Goal: Task Accomplishment & Management: Manage account settings

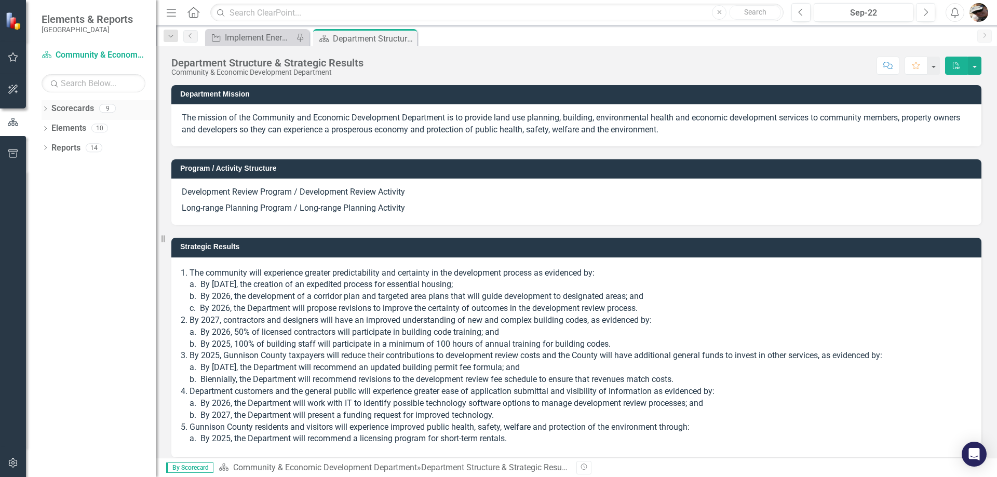
click at [42, 106] on div "Dropdown" at bounding box center [45, 109] width 7 height 9
click at [52, 123] on div "Dropdown [GEOGRAPHIC_DATA]" at bounding box center [101, 128] width 109 height 17
click at [47, 133] on div "Dropdown [GEOGRAPHIC_DATA]" at bounding box center [101, 128] width 109 height 17
click at [51, 127] on icon at bounding box center [51, 127] width 3 height 5
click at [62, 145] on icon "Dropdown" at bounding box center [61, 147] width 8 height 6
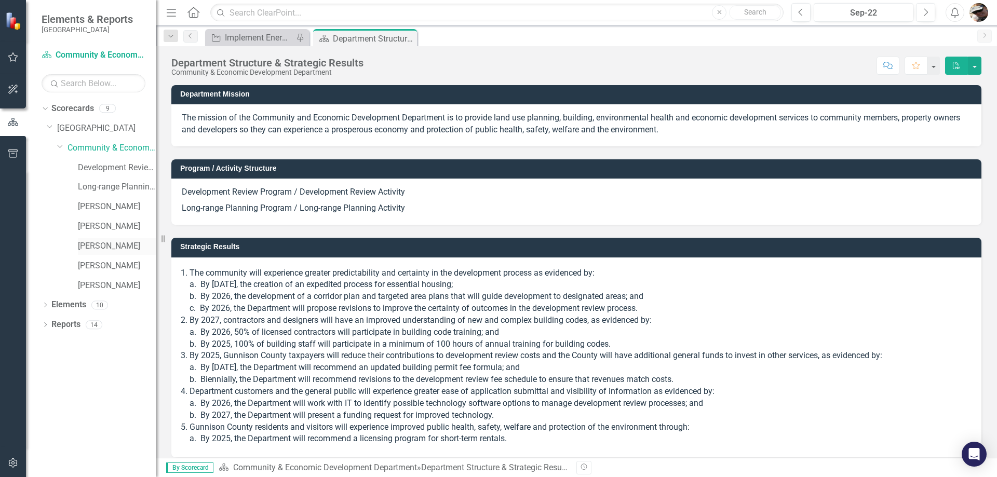
click at [91, 249] on link "[PERSON_NAME]" at bounding box center [117, 246] width 78 height 12
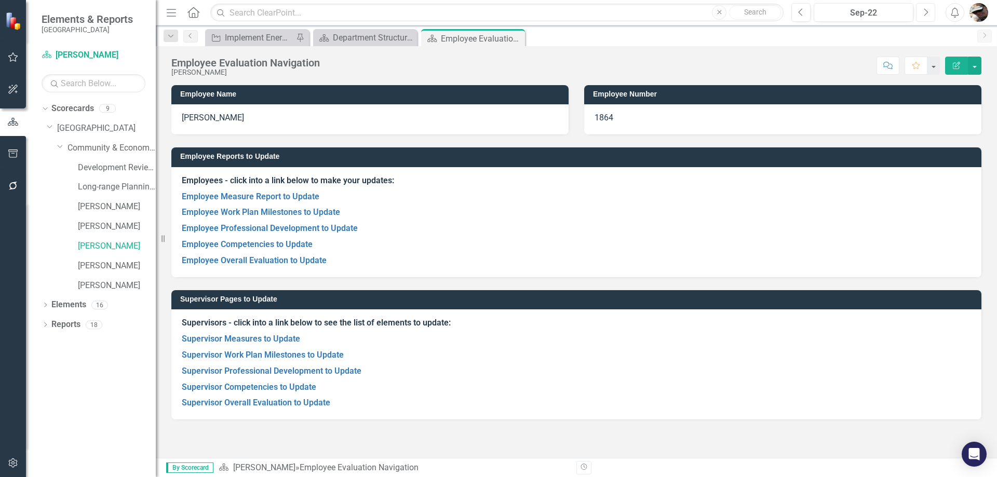
click at [924, 18] on button "Next" at bounding box center [925, 12] width 19 height 19
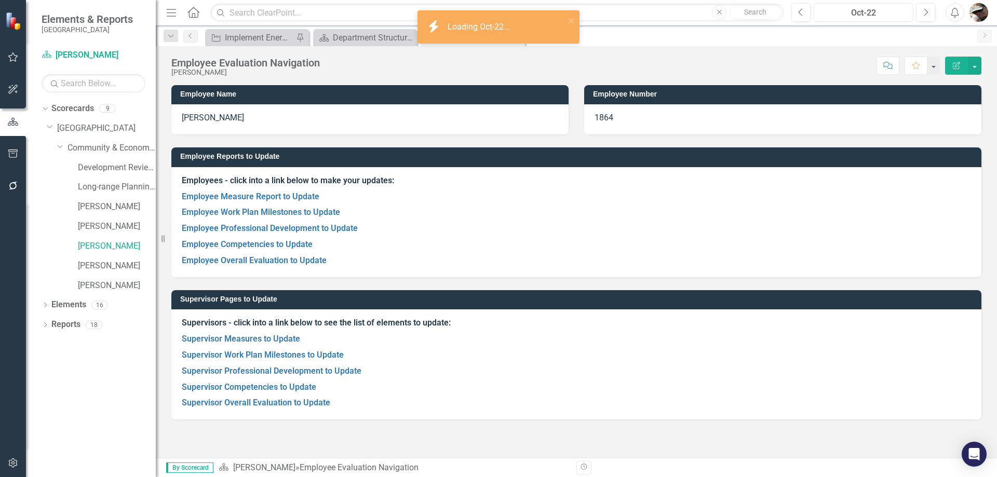
click at [889, 11] on div "Oct-22" at bounding box center [863, 13] width 92 height 12
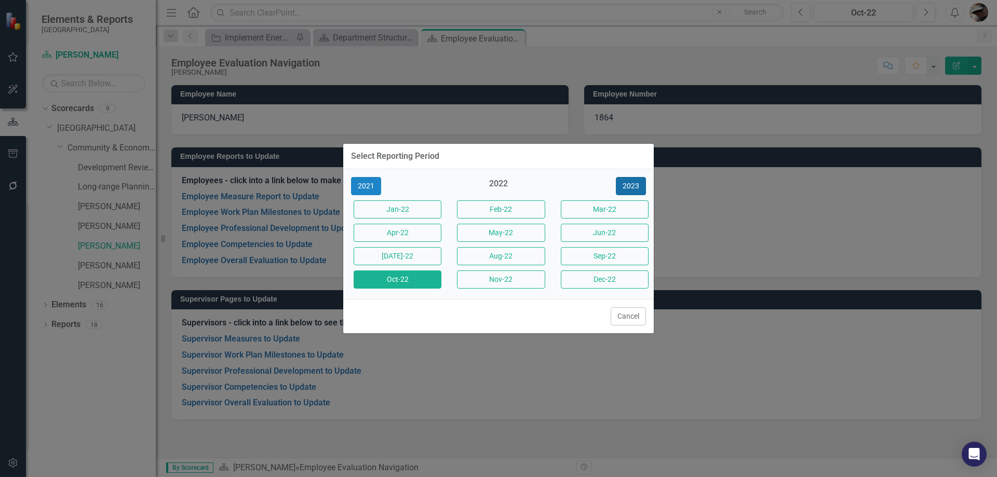
click at [627, 181] on button "2023" at bounding box center [631, 186] width 30 height 18
click at [627, 181] on button "2024" at bounding box center [631, 186] width 30 height 18
click at [627, 181] on button "2025" at bounding box center [631, 186] width 30 height 18
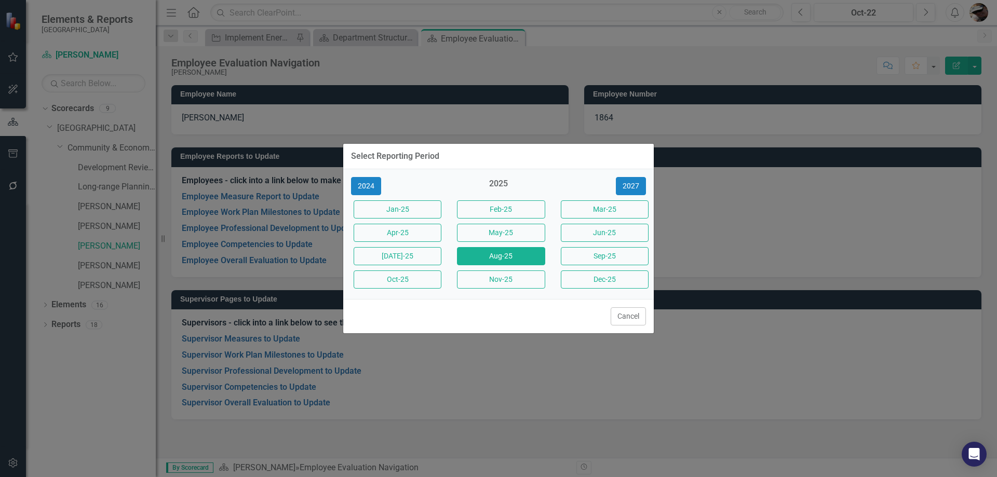
click at [511, 259] on button "Aug-25" at bounding box center [501, 256] width 88 height 18
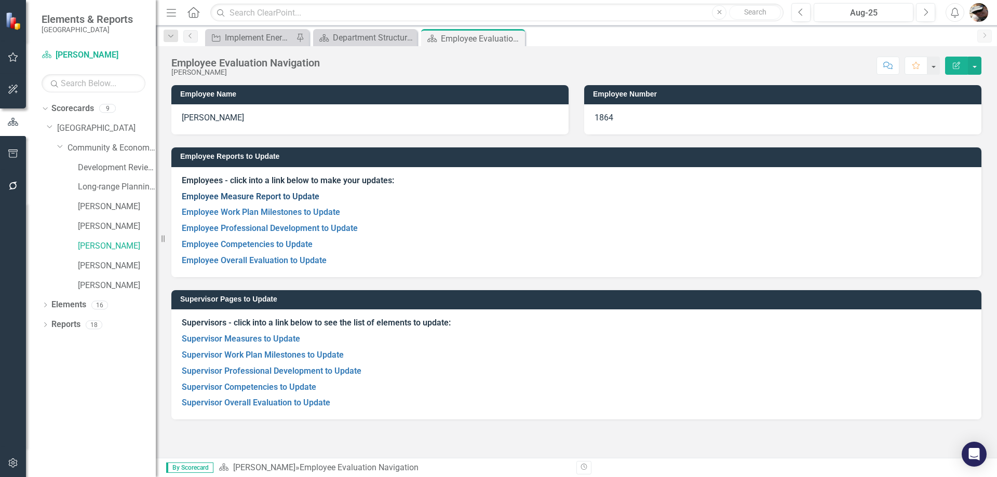
click at [273, 192] on link "Employee Measure Report to Update" at bounding box center [251, 197] width 138 height 10
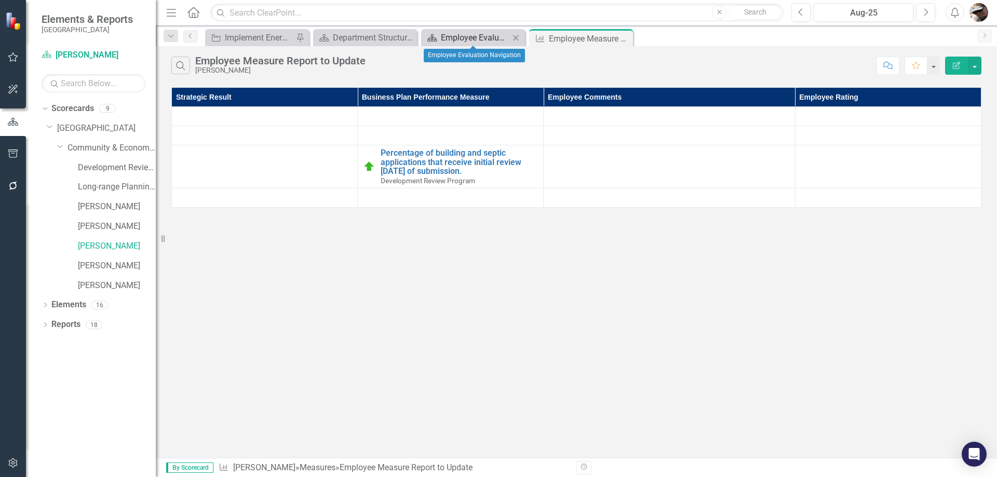
click at [460, 38] on div "Employee Evaluation Navigation" at bounding box center [475, 37] width 69 height 13
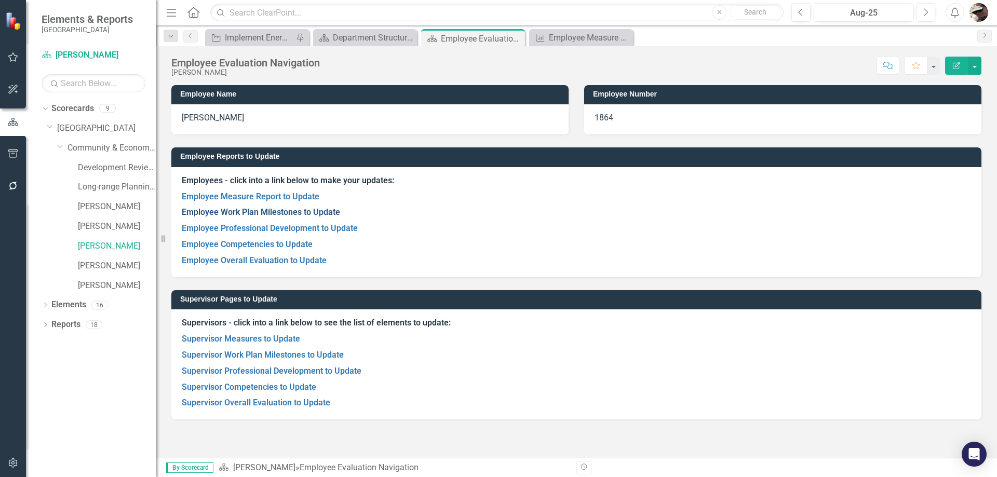
click at [266, 212] on link "Employee Work Plan Milestones to Update" at bounding box center [261, 212] width 158 height 10
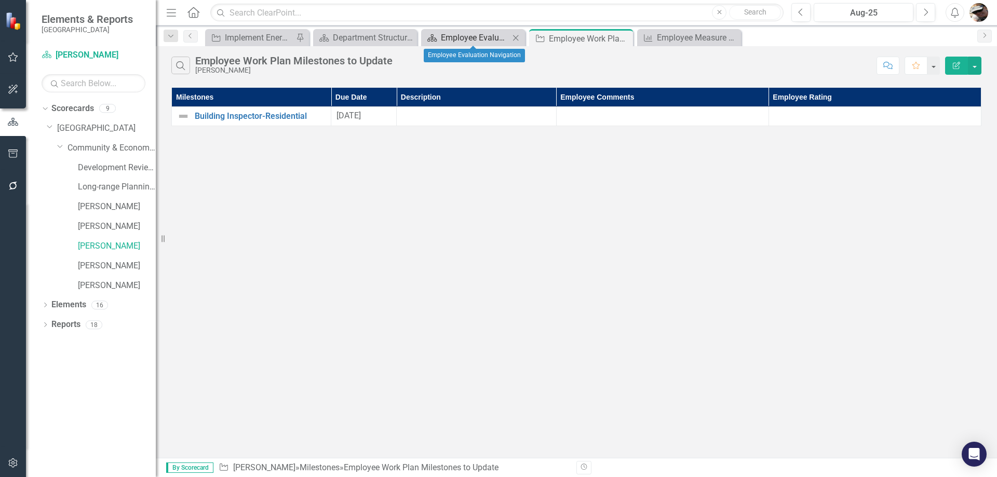
click at [501, 39] on div "Employee Evaluation Navigation" at bounding box center [475, 37] width 69 height 13
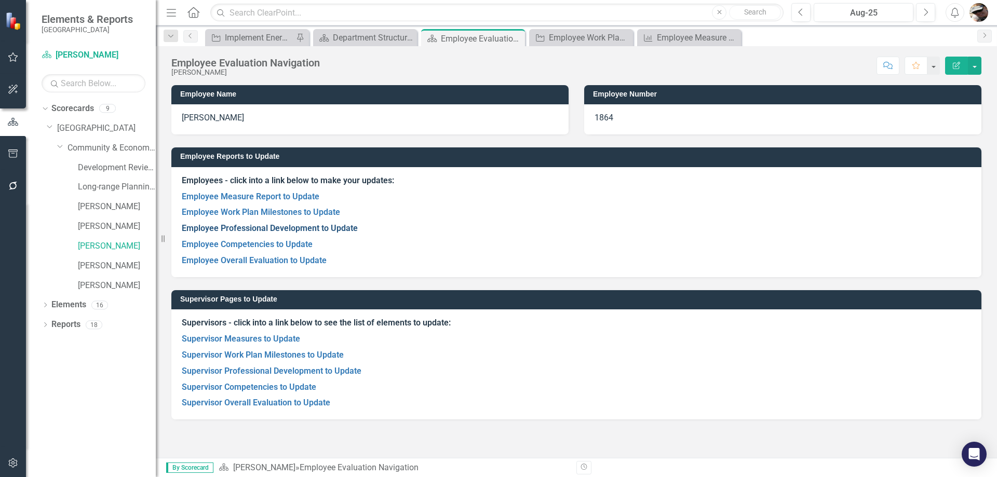
click at [264, 228] on link "Employee Professional Development to Update" at bounding box center [270, 228] width 176 height 10
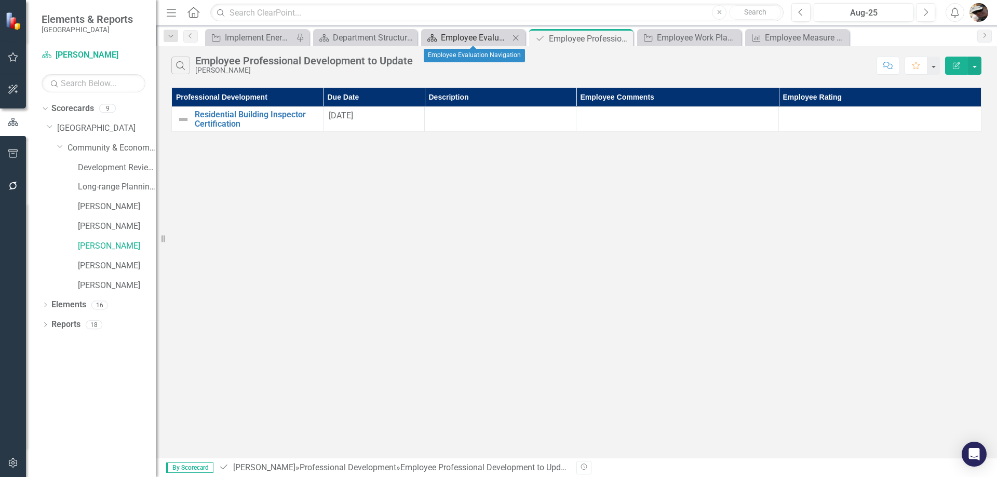
click at [469, 36] on div "Employee Evaluation Navigation" at bounding box center [475, 37] width 69 height 13
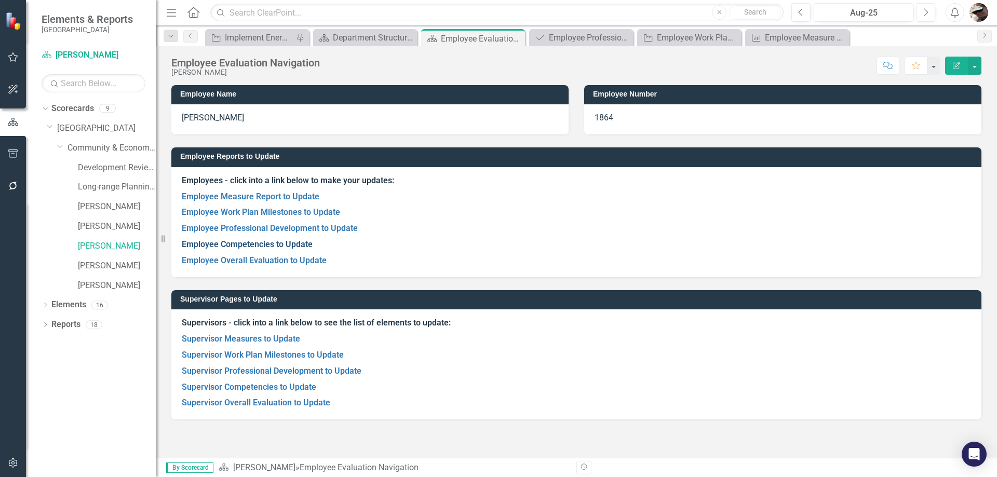
click at [275, 240] on link "Employee Competencies to Update" at bounding box center [247, 244] width 131 height 10
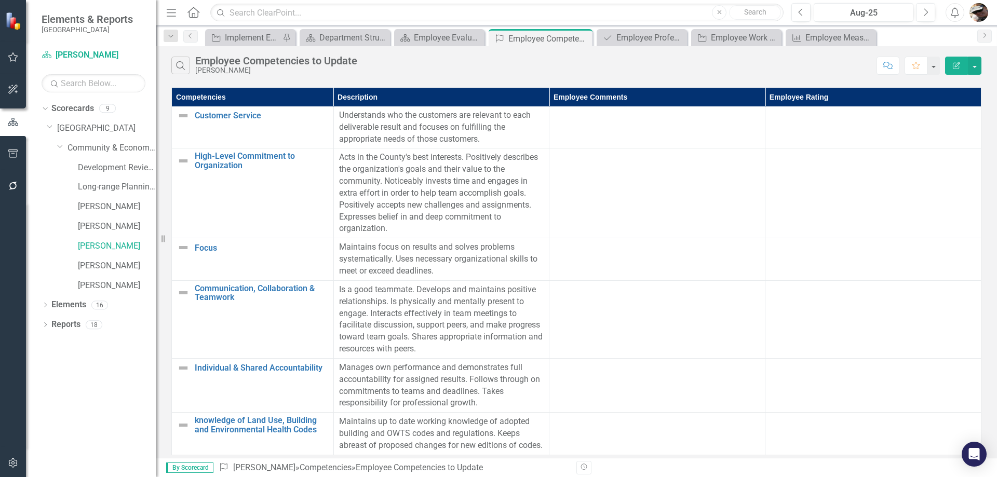
scroll to position [278, 0]
click at [442, 39] on div "Employee Evaluation Navigation" at bounding box center [441, 37] width 55 height 13
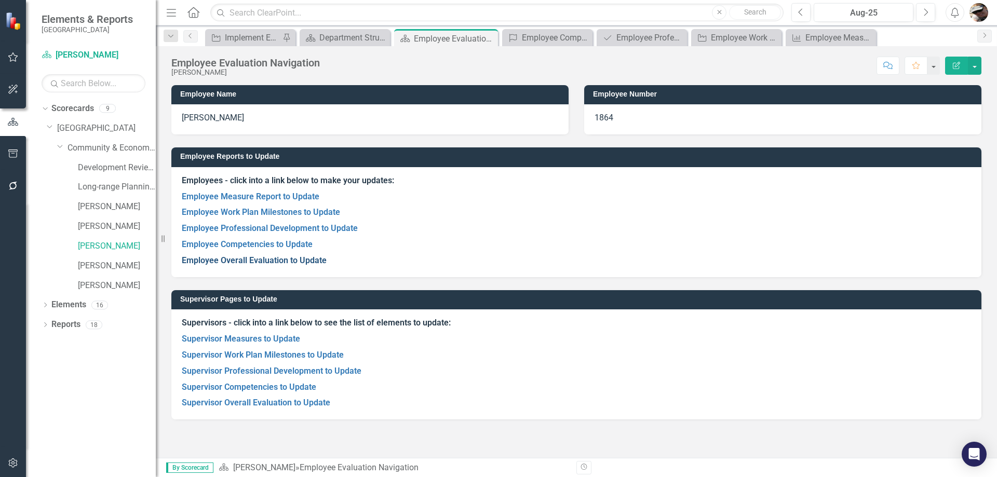
click at [245, 257] on link "Employee Overall Evaluation to Update" at bounding box center [254, 260] width 145 height 10
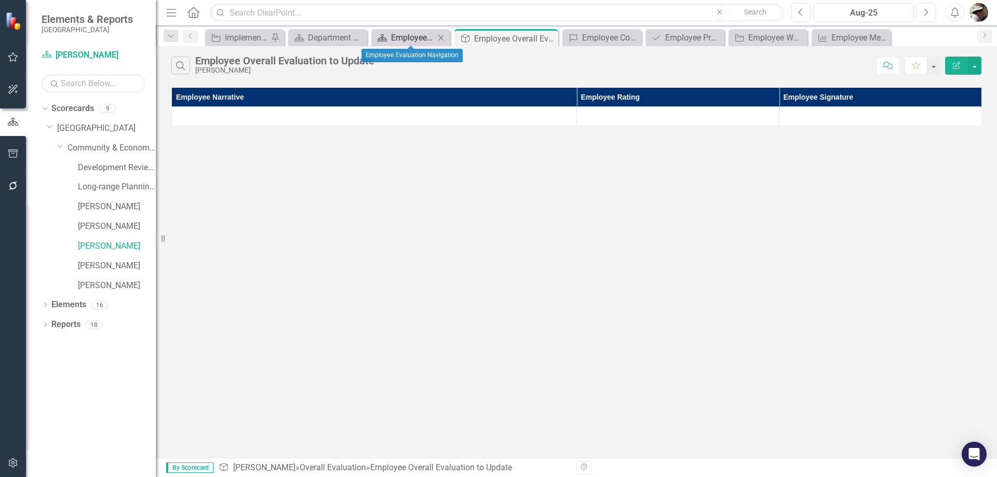
click at [416, 36] on div "Employee Evaluation Navigation" at bounding box center [413, 37] width 44 height 13
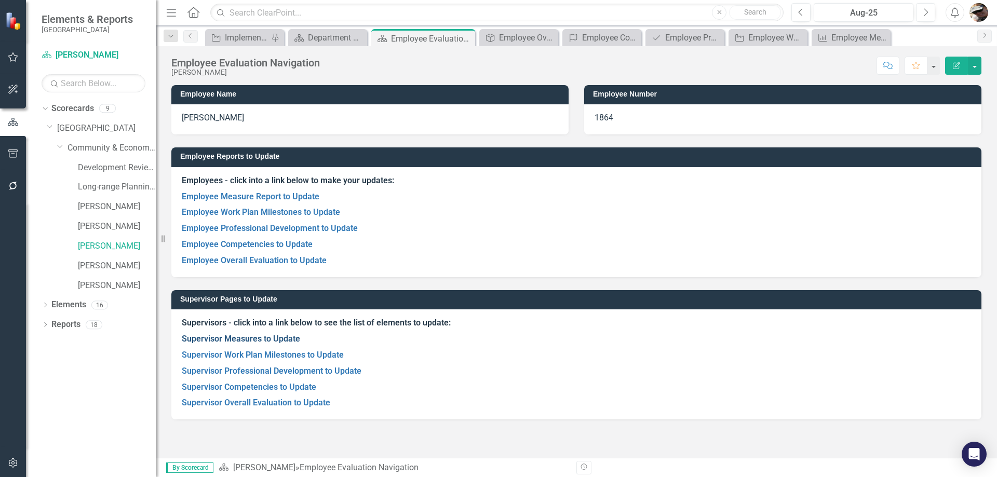
click at [261, 337] on link "Supervisor Measures to Update" at bounding box center [241, 339] width 118 height 10
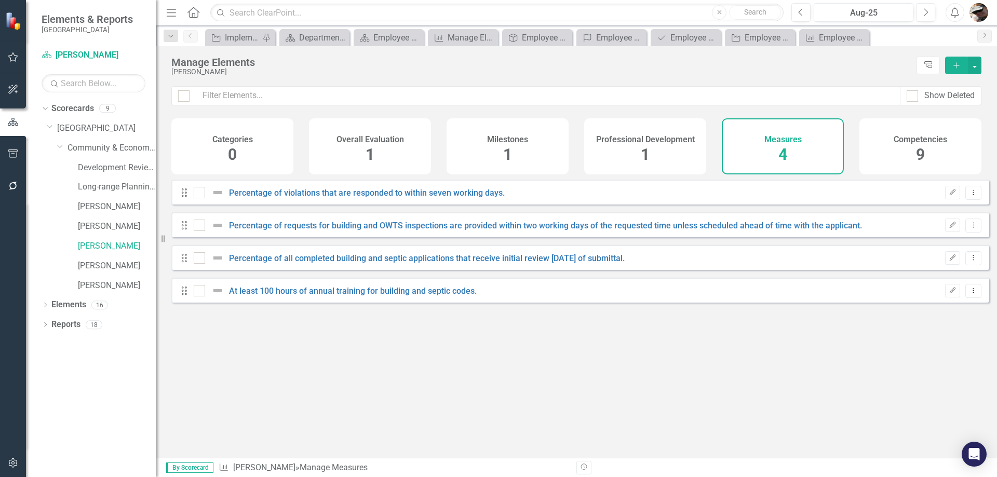
checkbox input "false"
click at [915, 156] on div "Competencies 9" at bounding box center [920, 146] width 122 height 56
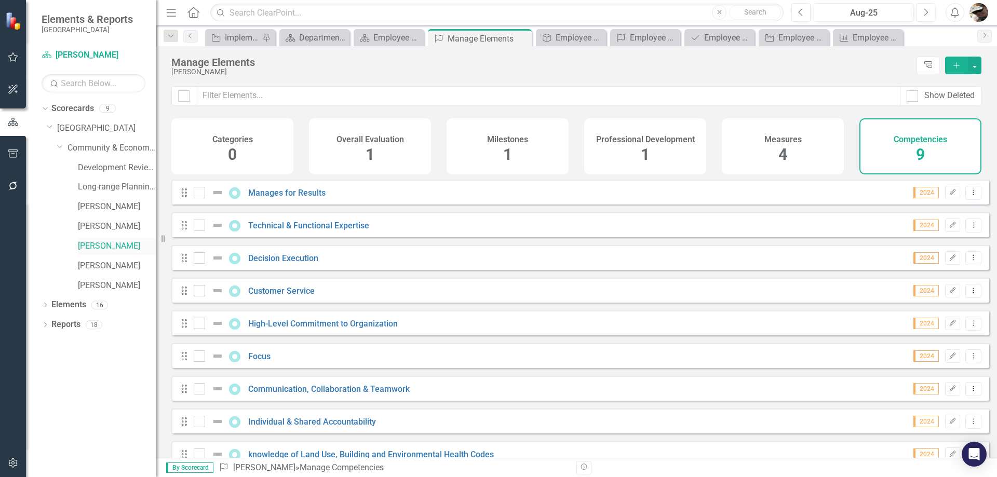
click at [111, 246] on link "[PERSON_NAME]" at bounding box center [117, 246] width 78 height 12
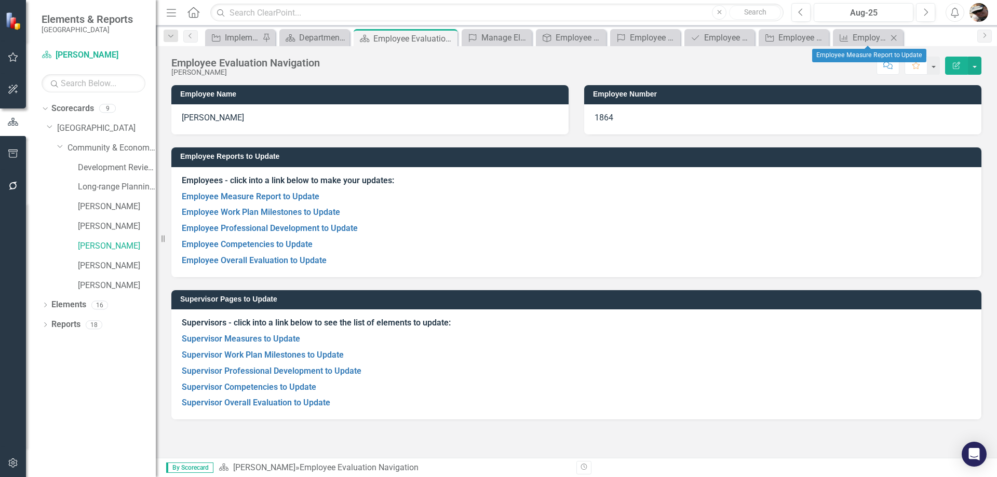
click at [894, 39] on icon "Close" at bounding box center [893, 38] width 10 height 8
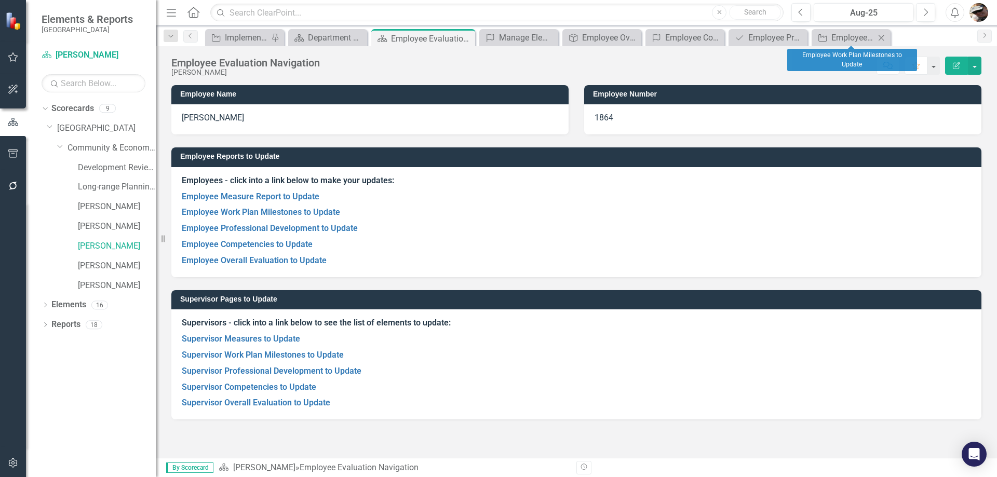
click at [886, 38] on icon "Close" at bounding box center [881, 38] width 10 height 8
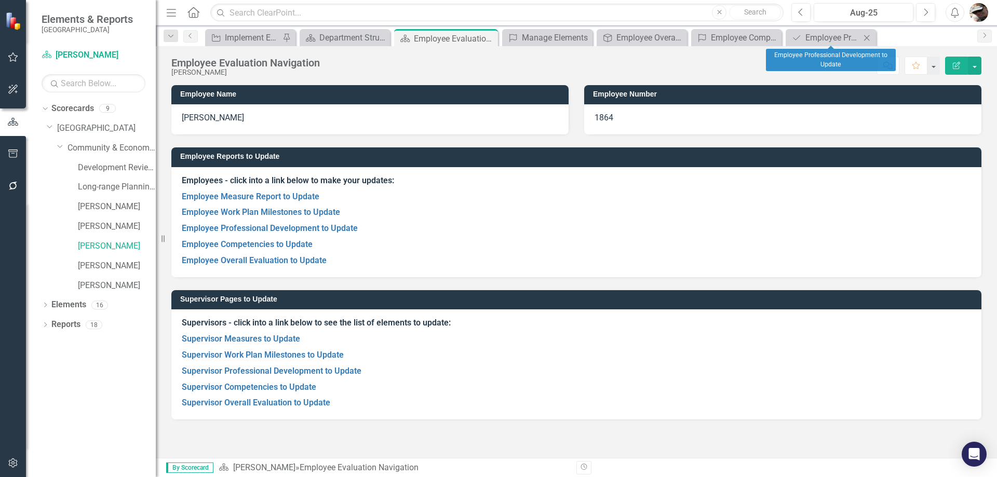
click at [868, 39] on icon at bounding box center [867, 38] width 6 height 6
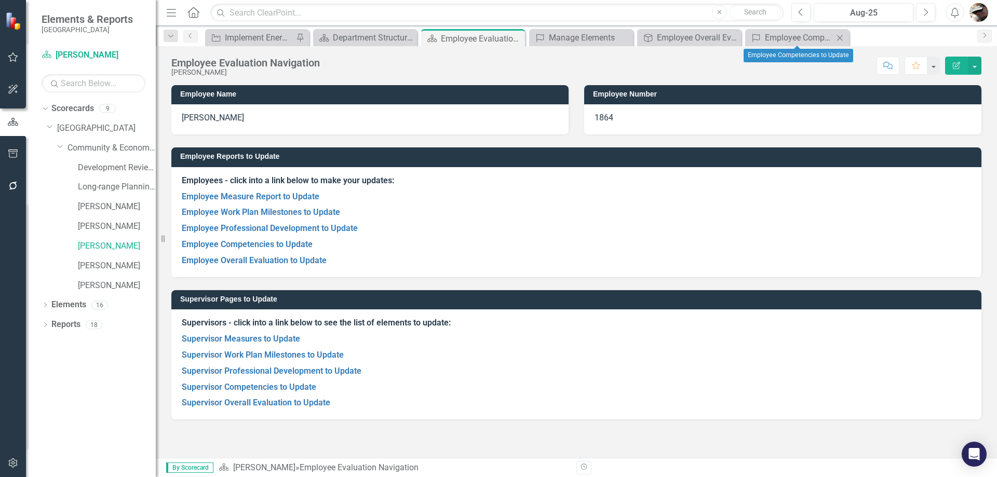
click at [834, 40] on div "Close" at bounding box center [839, 37] width 13 height 13
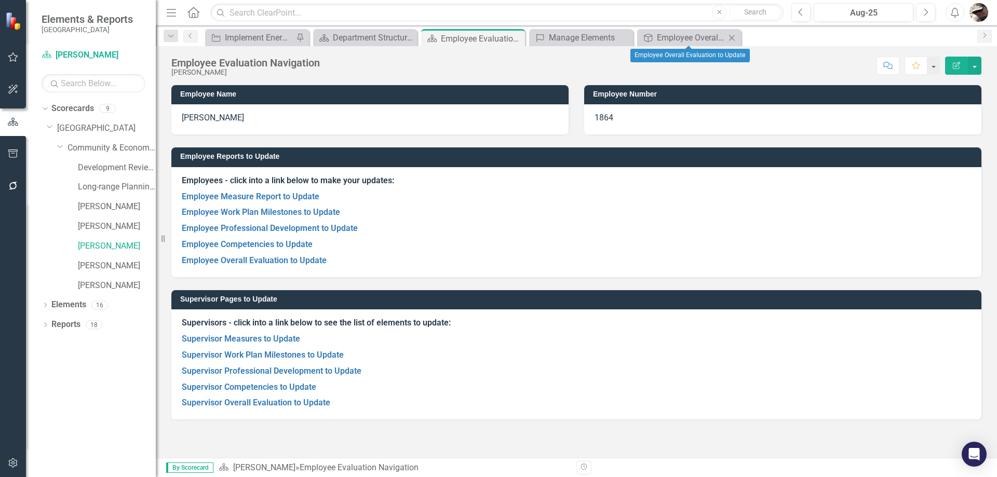
click at [734, 35] on icon at bounding box center [732, 38] width 6 height 6
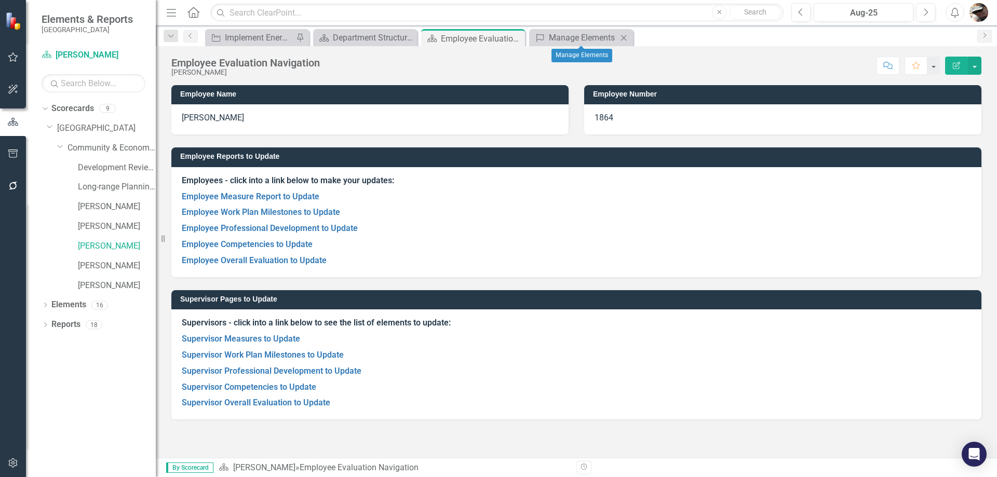
click at [623, 32] on div "Close" at bounding box center [623, 37] width 13 height 13
click at [232, 340] on link "Supervisor Measures to Update" at bounding box center [241, 339] width 118 height 10
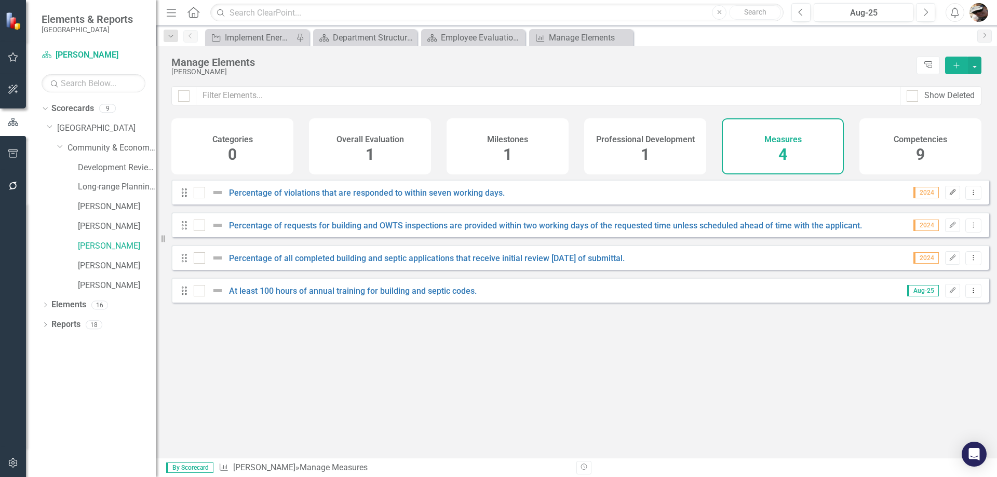
click at [948, 196] on icon "Edit" at bounding box center [952, 192] width 8 height 6
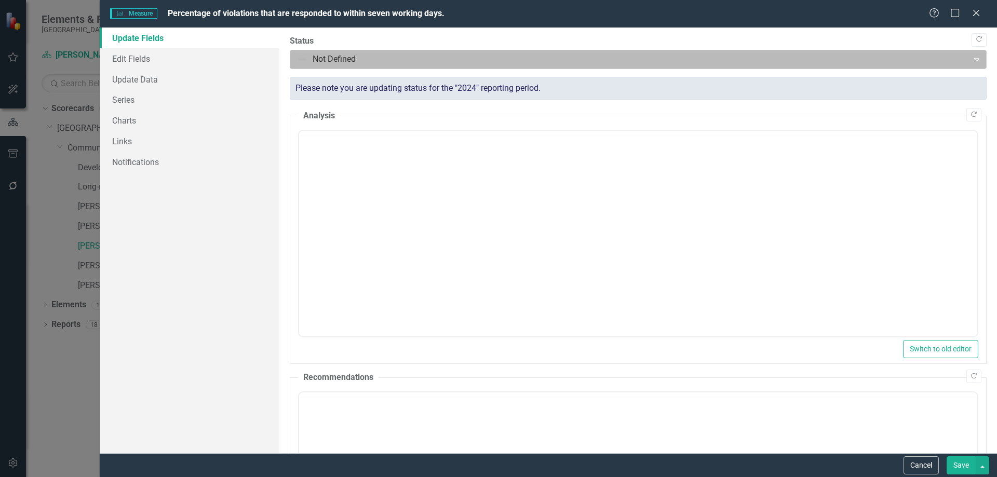
click at [391, 67] on div "Not Defined" at bounding box center [629, 59] width 675 height 18
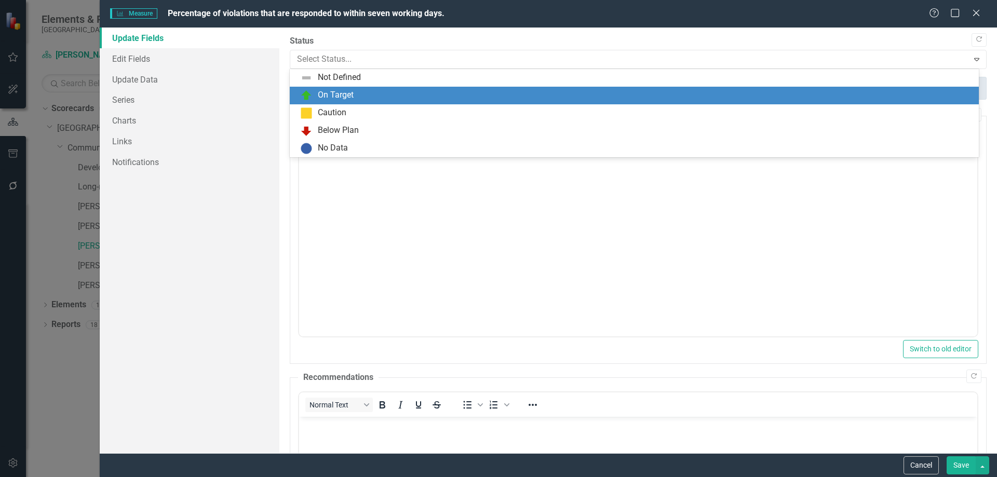
click at [345, 101] on div "On Target" at bounding box center [636, 95] width 672 height 12
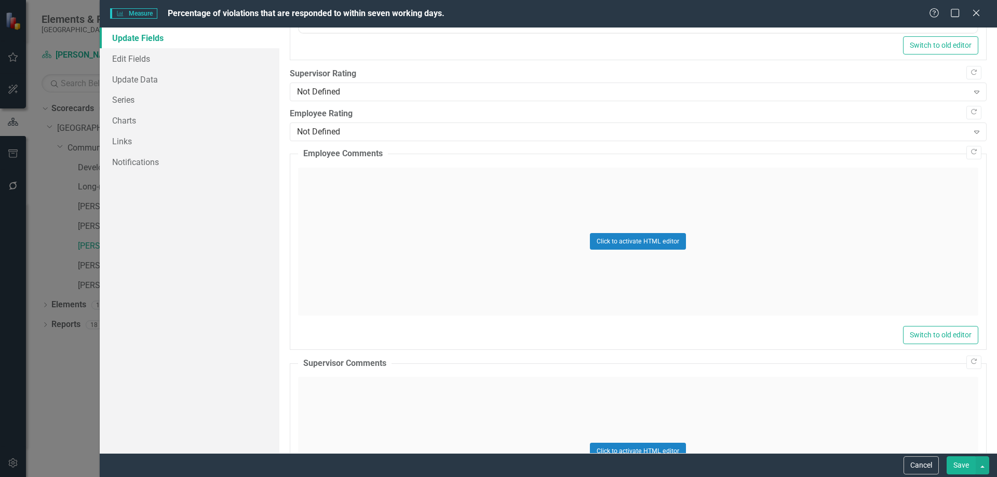
scroll to position [571, 0]
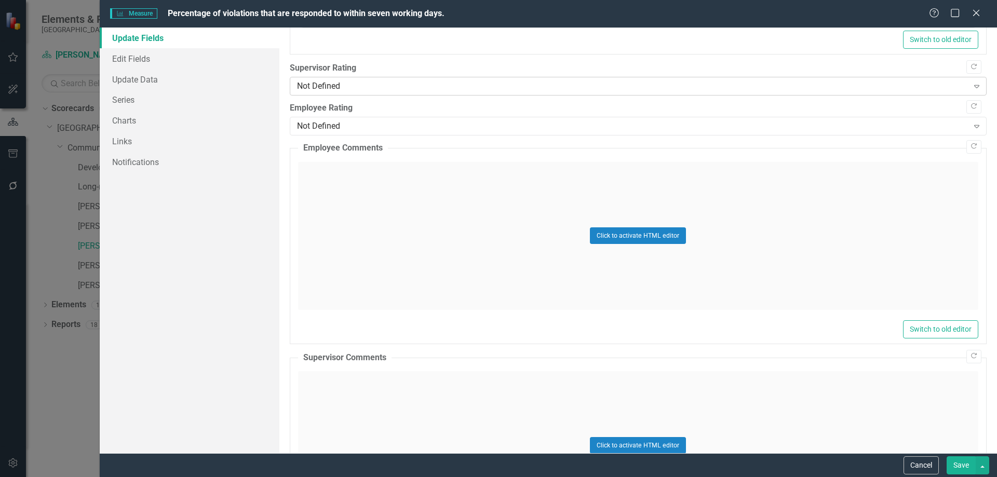
click at [348, 80] on div "Not Defined" at bounding box center [632, 86] width 671 height 12
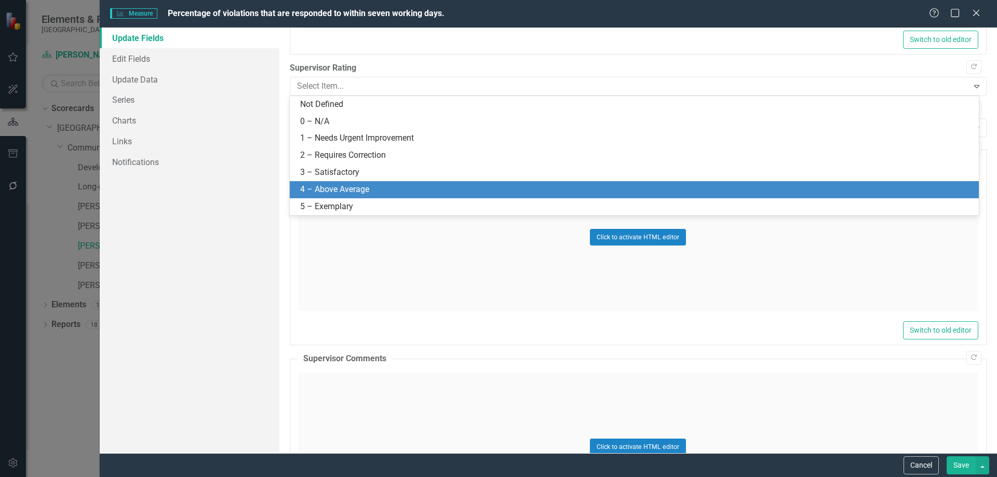
click at [334, 192] on div "4 – Above Average" at bounding box center [636, 190] width 672 height 12
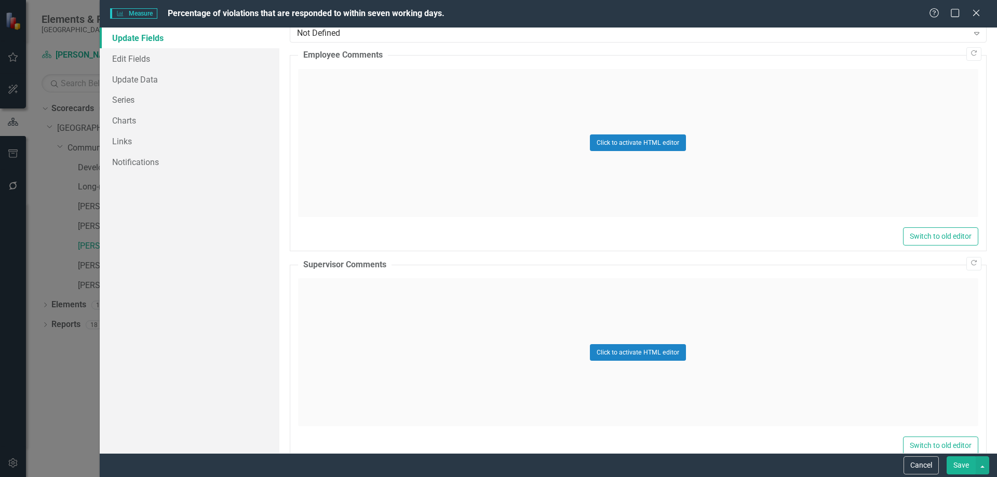
scroll to position [687, 0]
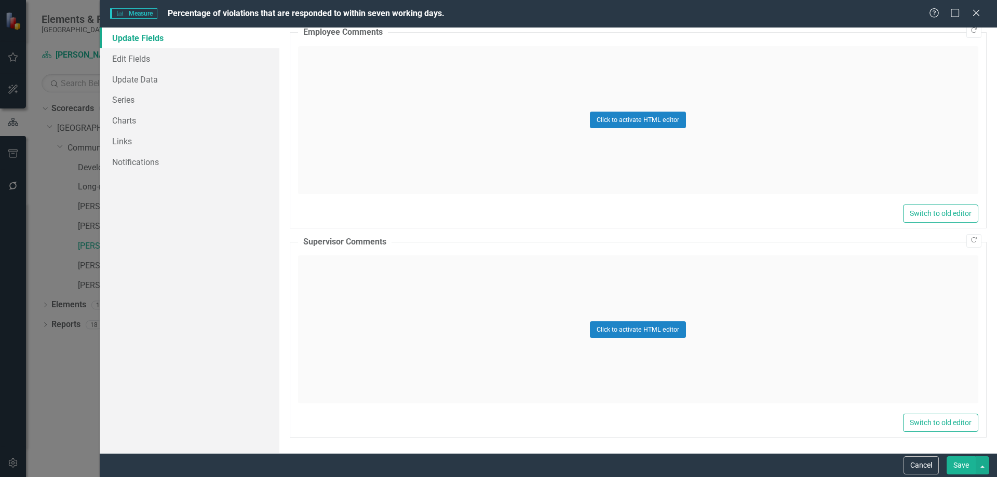
click at [964, 460] on button "Save" at bounding box center [960, 465] width 29 height 18
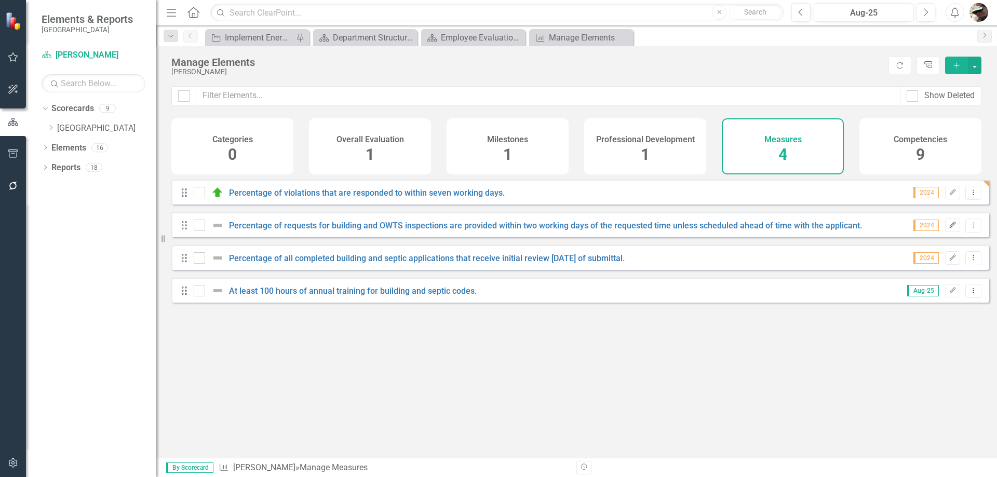
click at [948, 228] on icon "Edit" at bounding box center [952, 225] width 8 height 6
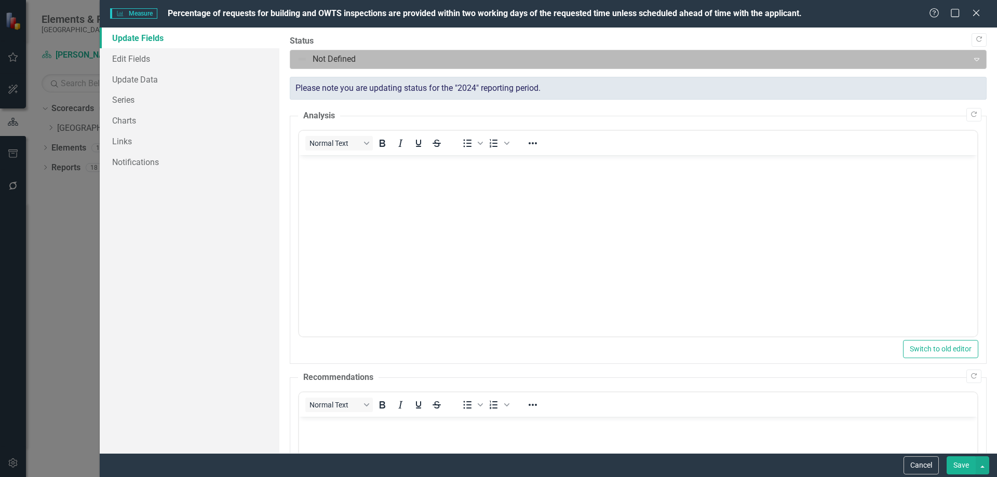
scroll to position [0, 0]
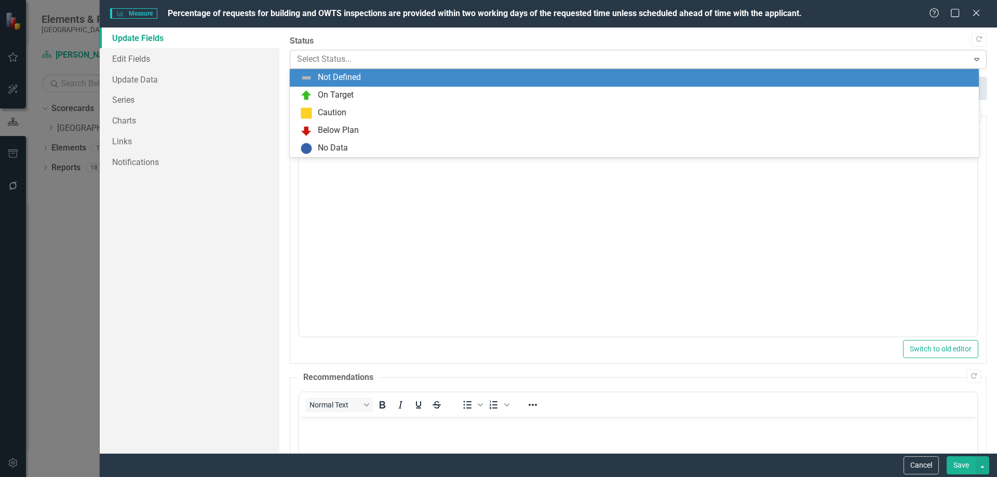
click at [371, 64] on div at bounding box center [629, 59] width 665 height 14
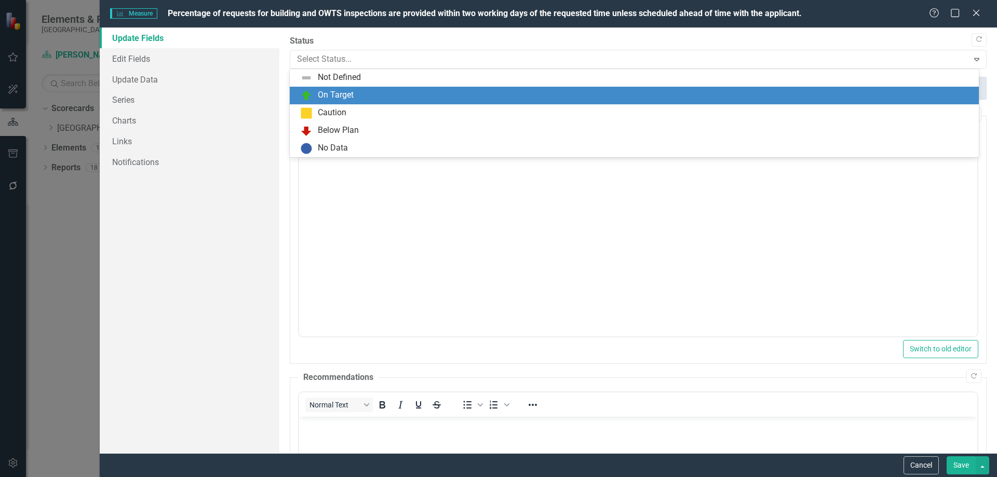
click at [337, 91] on div "On Target" at bounding box center [336, 95] width 36 height 12
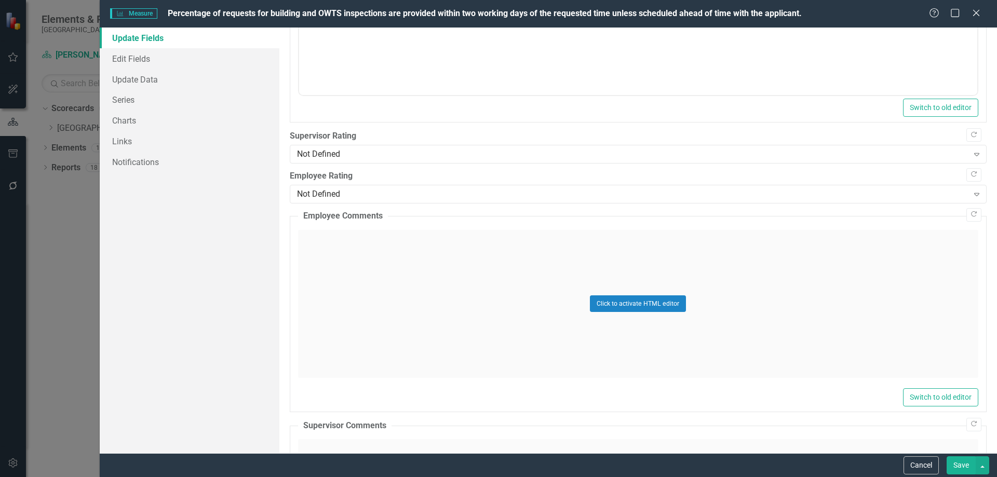
scroll to position [519, 0]
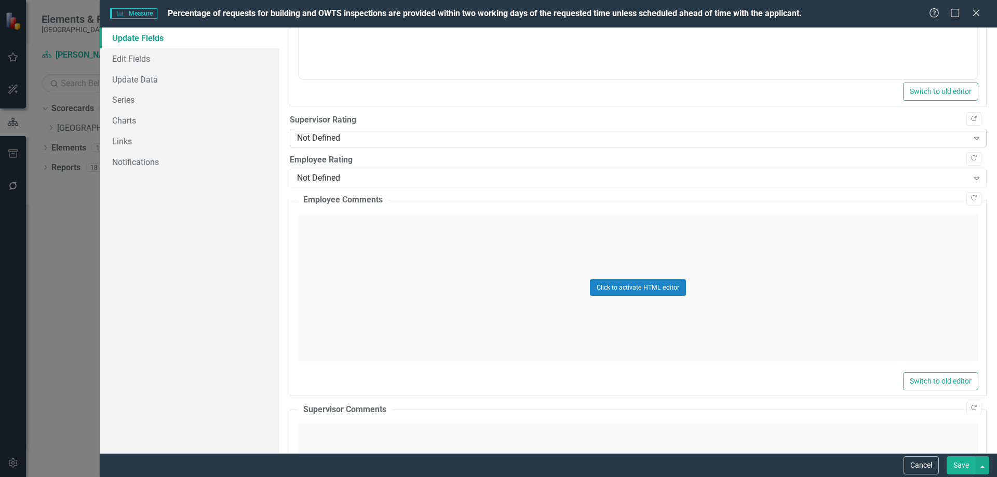
click at [345, 137] on div "Not Defined" at bounding box center [632, 138] width 671 height 12
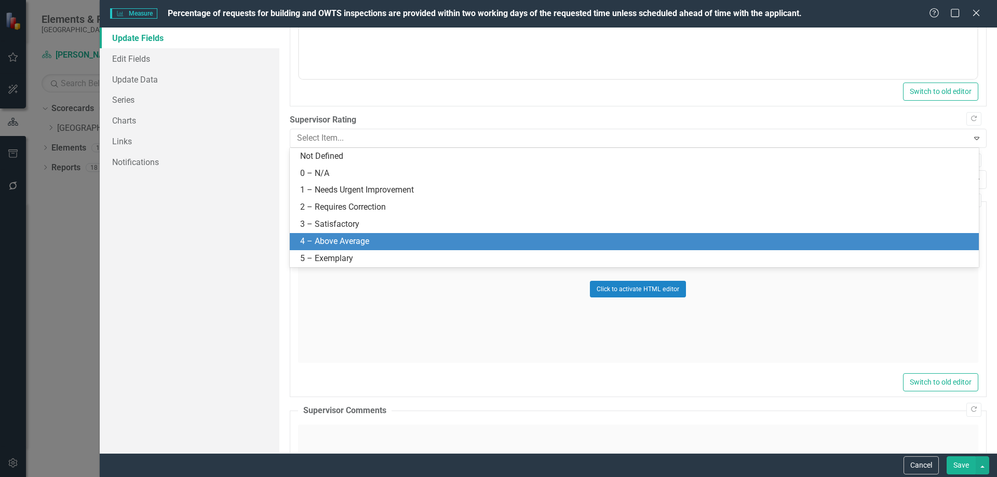
click at [336, 238] on div "4 – Above Average" at bounding box center [636, 242] width 672 height 12
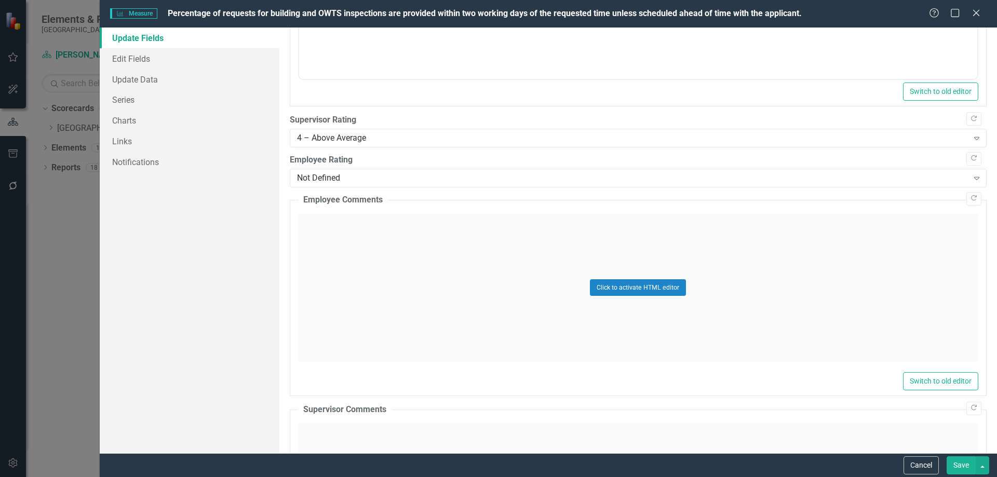
click at [958, 465] on button "Save" at bounding box center [960, 465] width 29 height 18
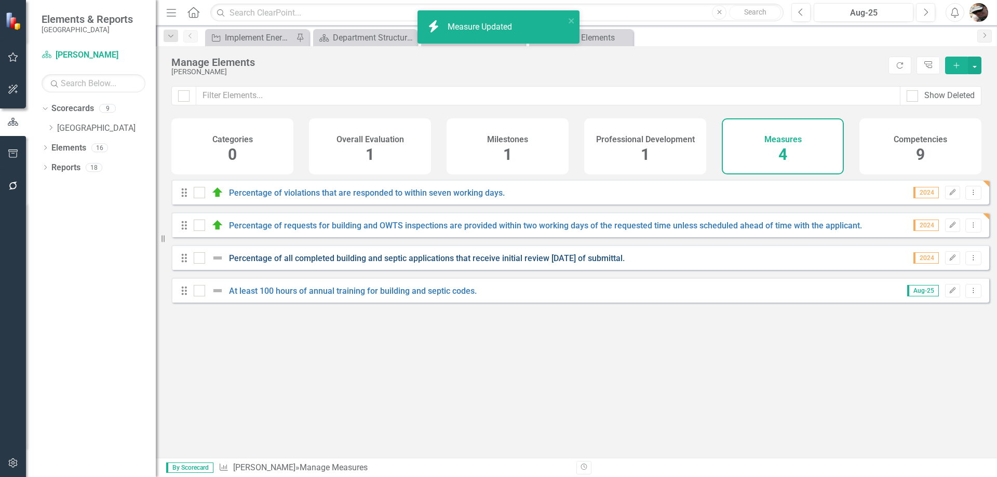
click at [327, 263] on link "Percentage of all completed building and septic applications that receive initi…" at bounding box center [427, 258] width 396 height 10
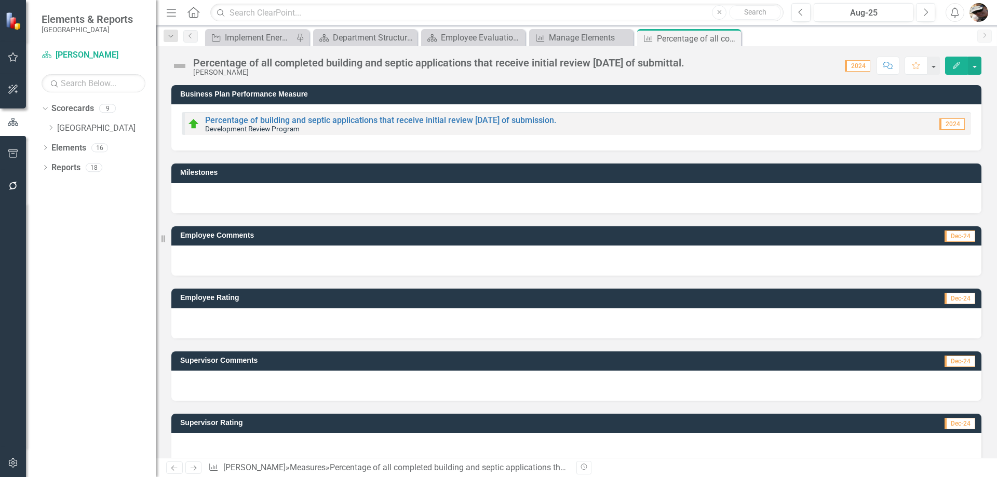
click at [440, 47] on div "Percentage of all completed building and septic applications that receive initi…" at bounding box center [576, 61] width 841 height 31
click at [445, 39] on div "Employee Evaluation Navigation" at bounding box center [475, 37] width 69 height 13
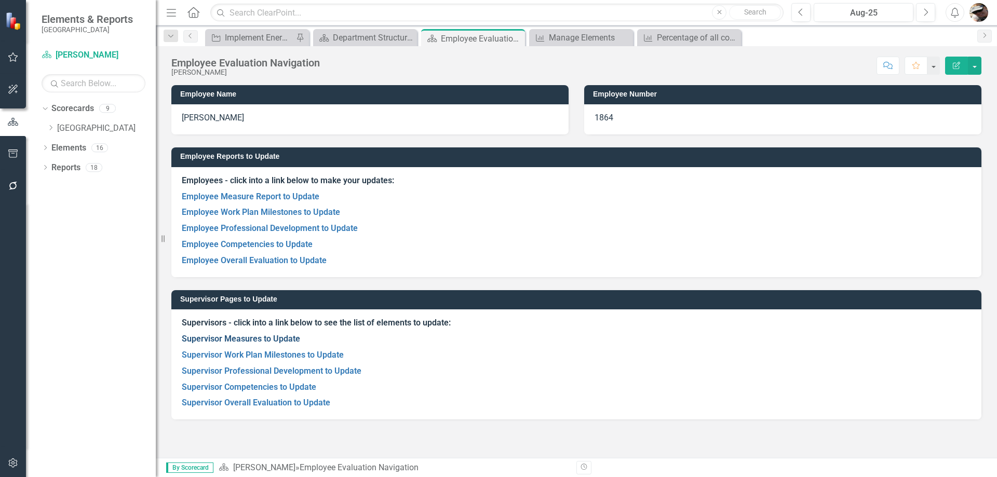
click at [269, 339] on link "Supervisor Measures to Update" at bounding box center [241, 339] width 118 height 10
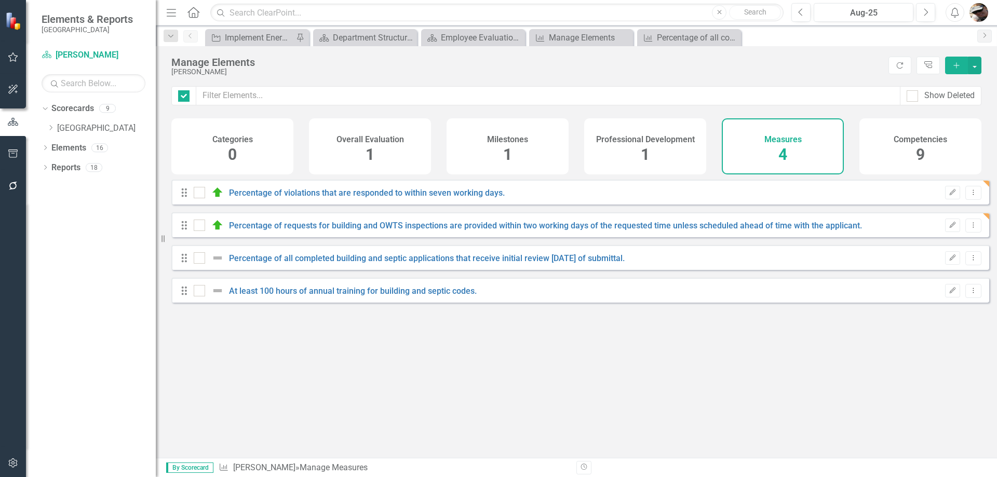
checkbox input "false"
click at [946, 265] on button "Edit" at bounding box center [952, 257] width 15 height 13
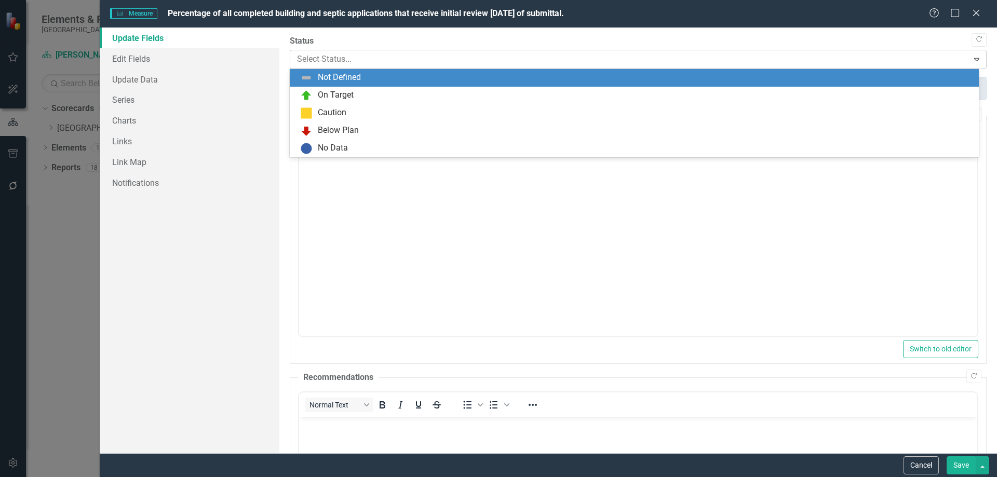
click at [342, 64] on div at bounding box center [629, 59] width 665 height 14
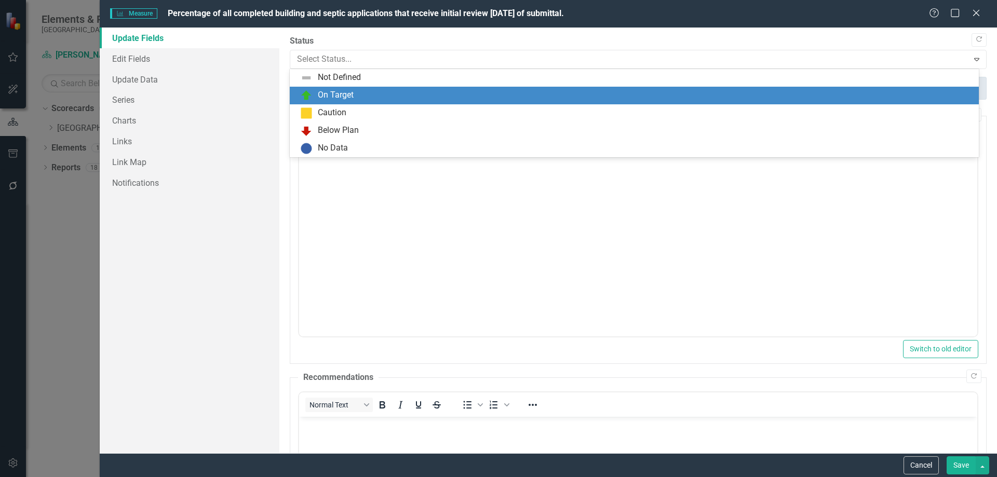
click at [312, 93] on div "On Target" at bounding box center [636, 95] width 672 height 12
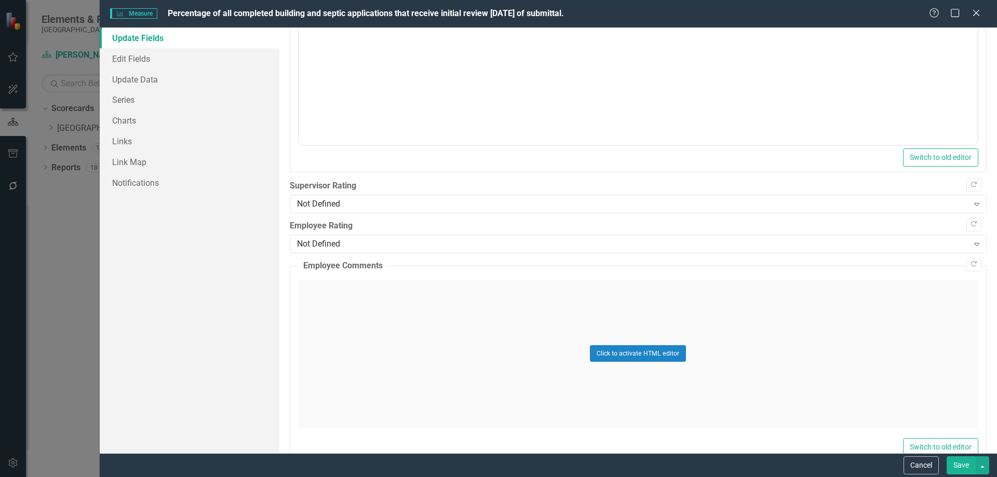
scroll to position [467, 0]
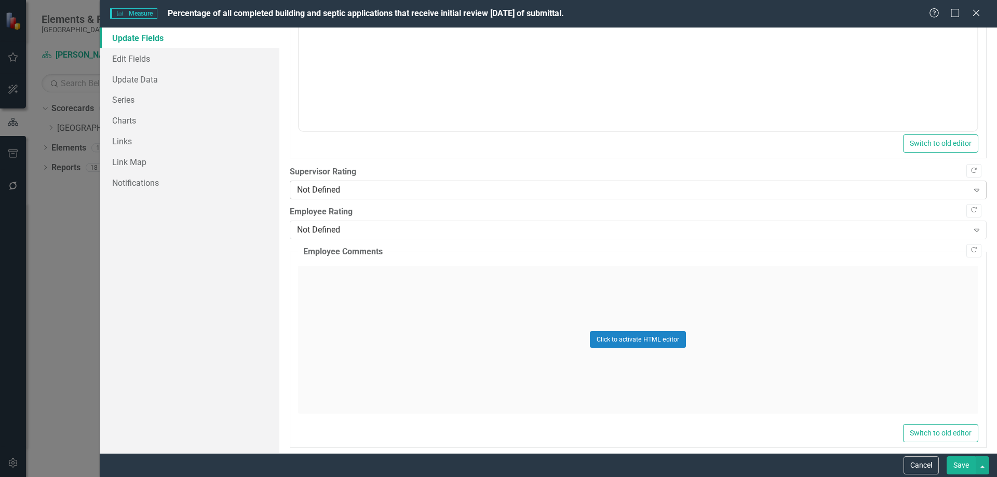
click at [361, 198] on div "Not Defined Expand" at bounding box center [638, 190] width 697 height 19
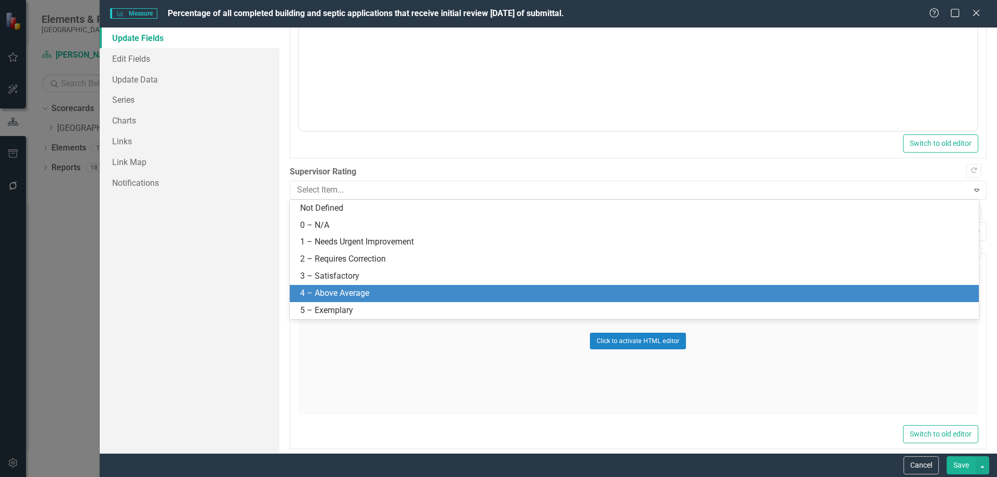
click at [325, 288] on div "4 – Above Average" at bounding box center [636, 294] width 672 height 12
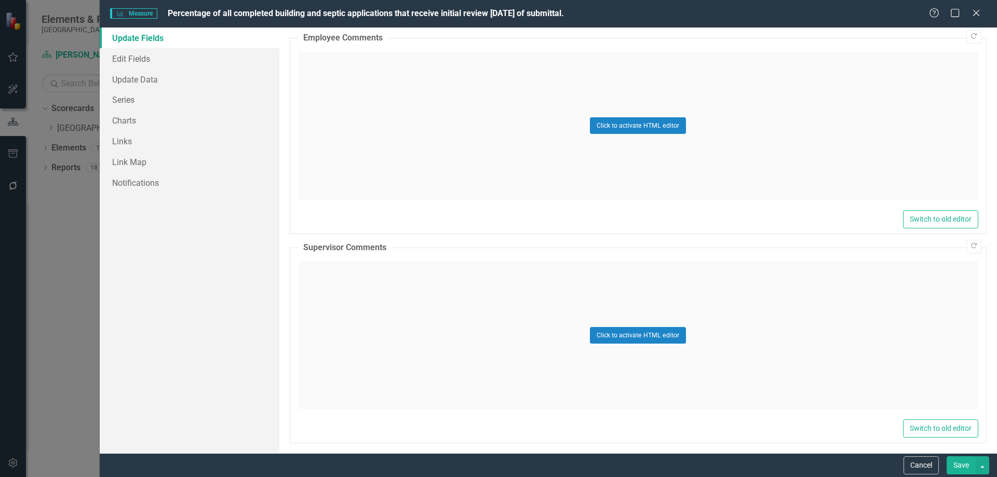
scroll to position [687, 0]
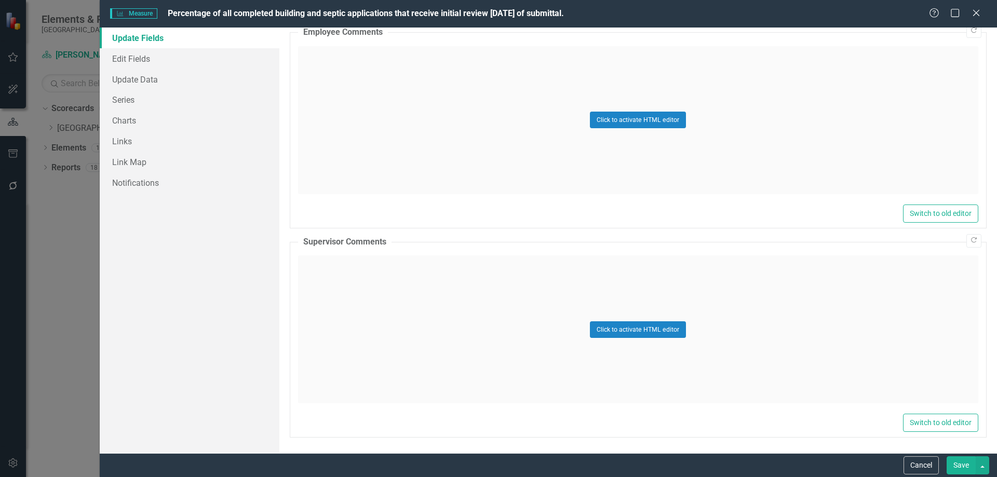
click at [385, 269] on div "Click to activate HTML editor" at bounding box center [638, 329] width 680 height 148
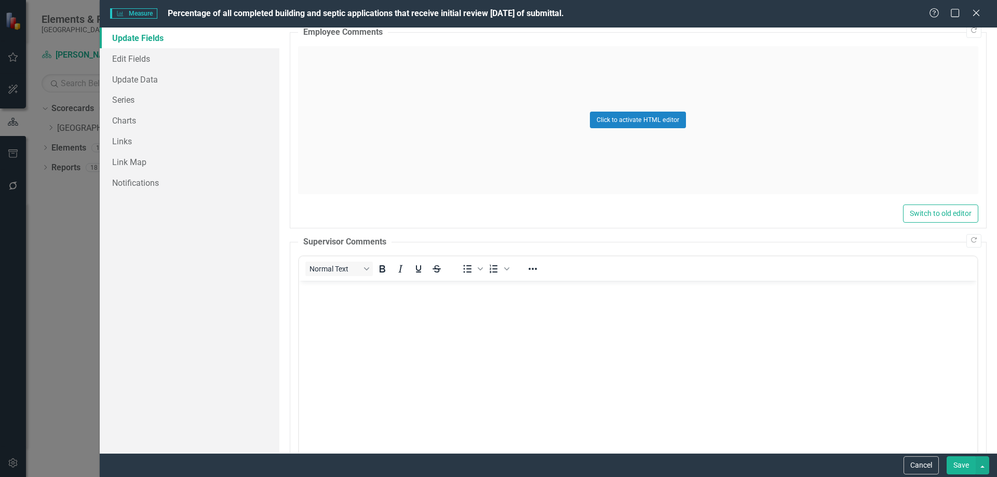
scroll to position [0, 0]
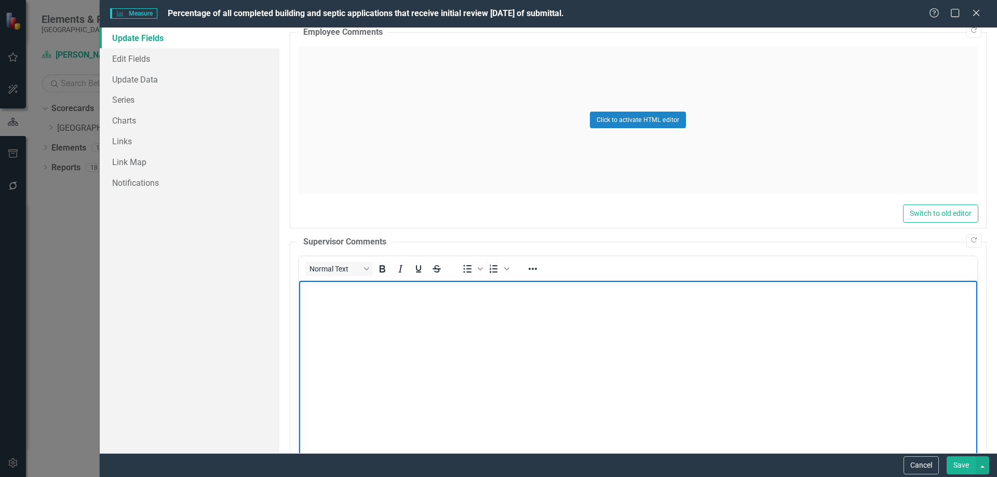
click at [366, 308] on body "Rich Text Area. Press ALT-0 for help." at bounding box center [637, 359] width 678 height 156
click at [966, 459] on button "Save" at bounding box center [960, 465] width 29 height 18
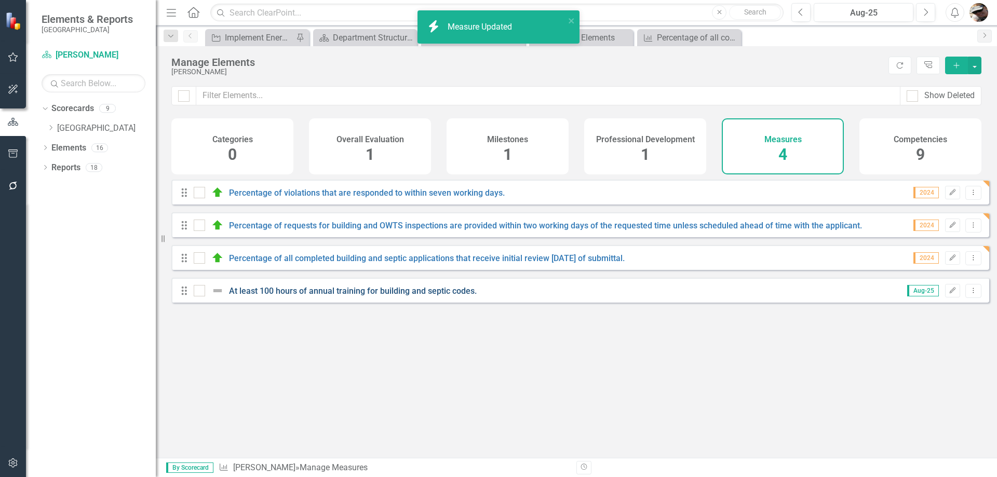
click at [294, 296] on link "At least 100 hours of annual training for building and septic codes." at bounding box center [353, 291] width 248 height 10
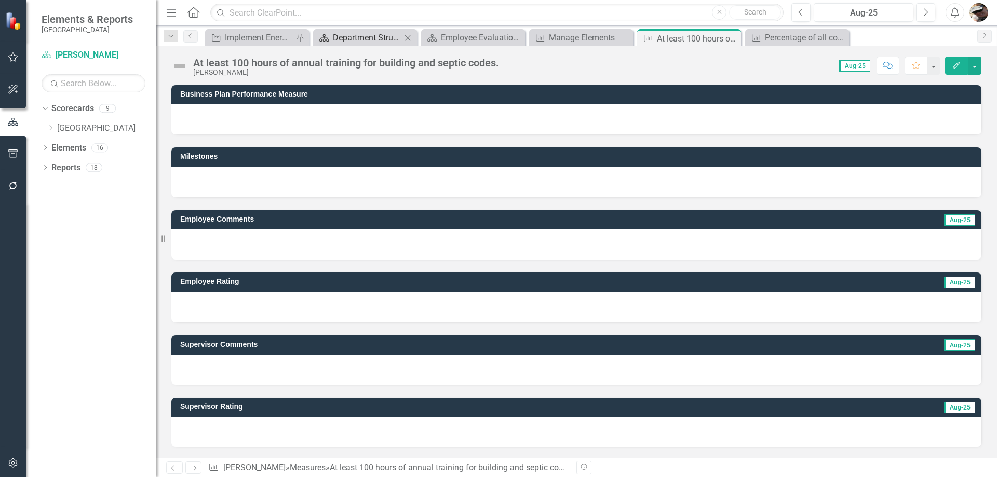
click at [336, 37] on div "Department Structure & Strategic Results" at bounding box center [367, 37] width 69 height 13
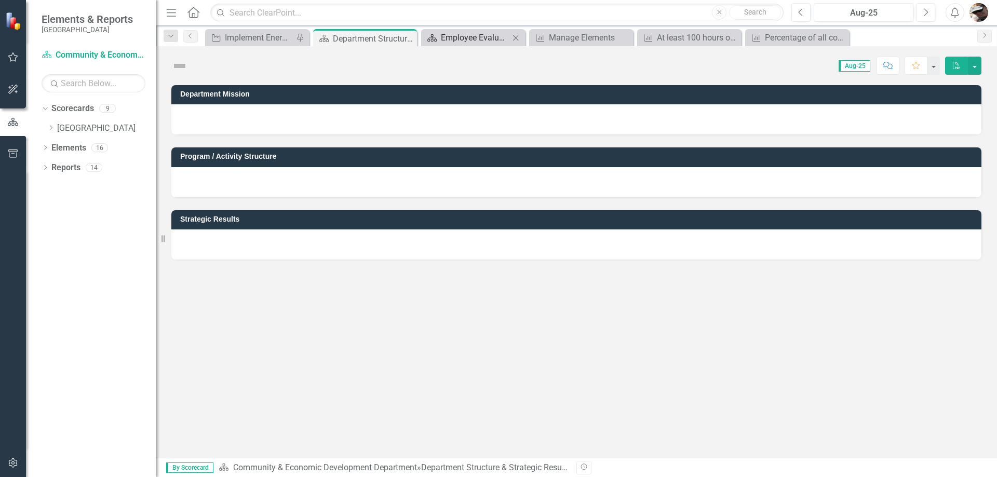
click at [443, 43] on div "Employee Evaluation Navigation" at bounding box center [475, 37] width 69 height 13
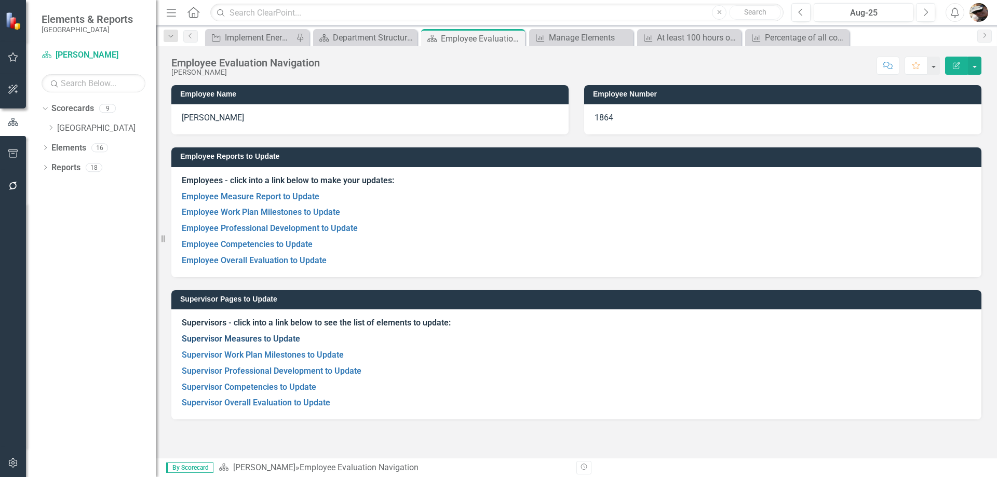
click at [250, 341] on link "Supervisor Measures to Update" at bounding box center [241, 339] width 118 height 10
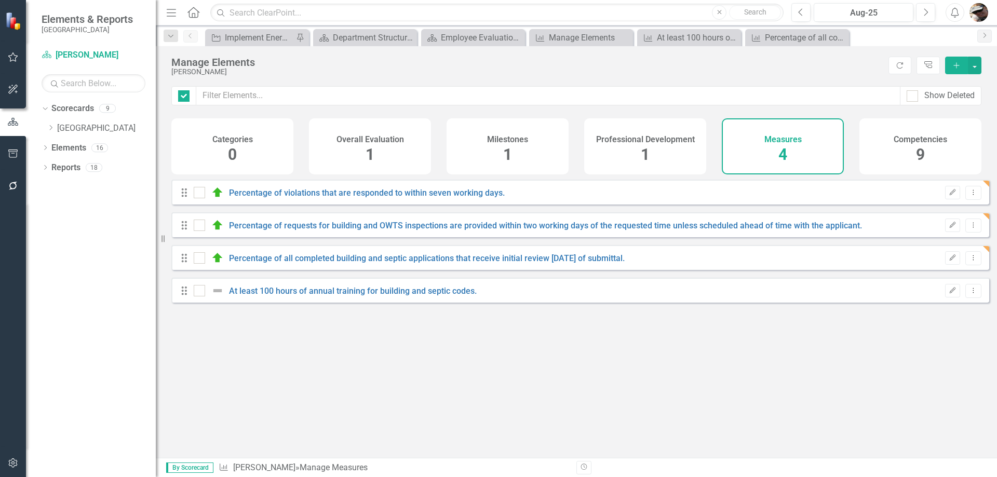
checkbox input "false"
click at [948, 294] on icon "Edit" at bounding box center [952, 291] width 8 height 6
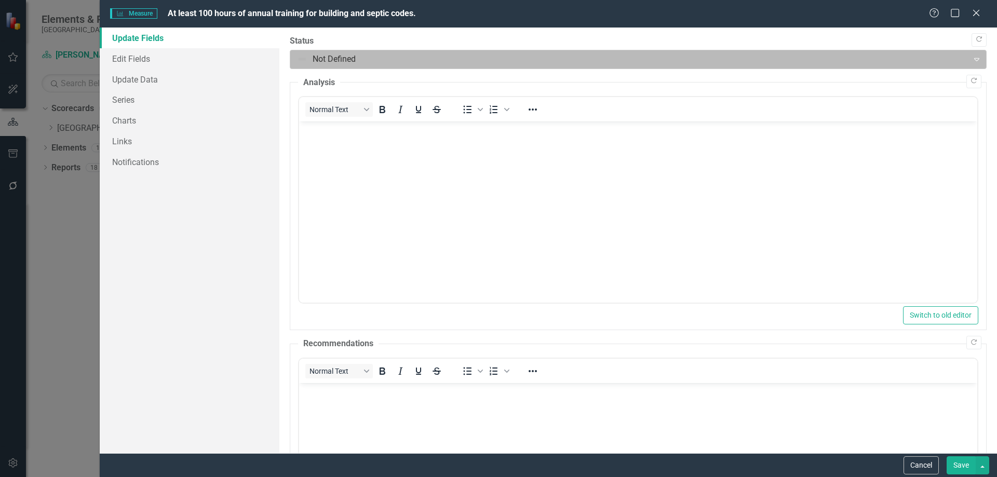
click at [402, 53] on div at bounding box center [629, 59] width 665 height 14
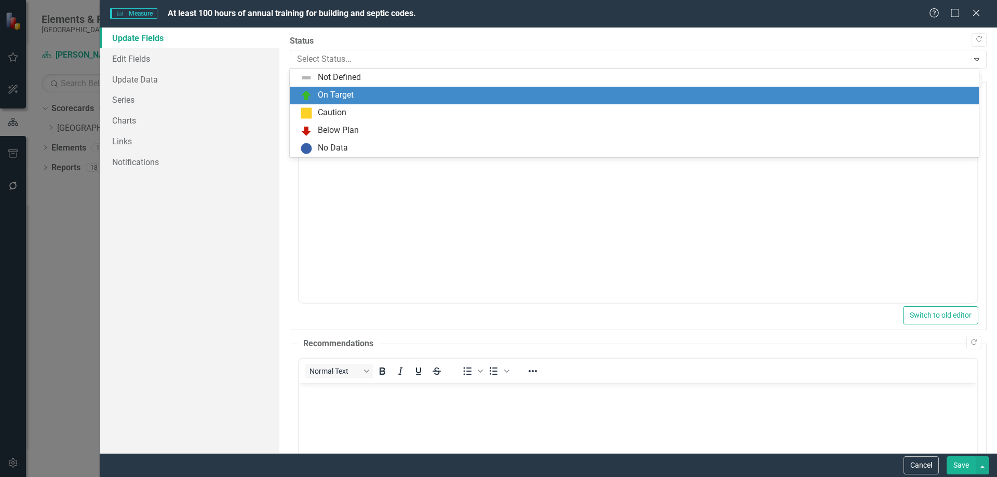
click at [332, 96] on div "On Target" at bounding box center [336, 95] width 36 height 12
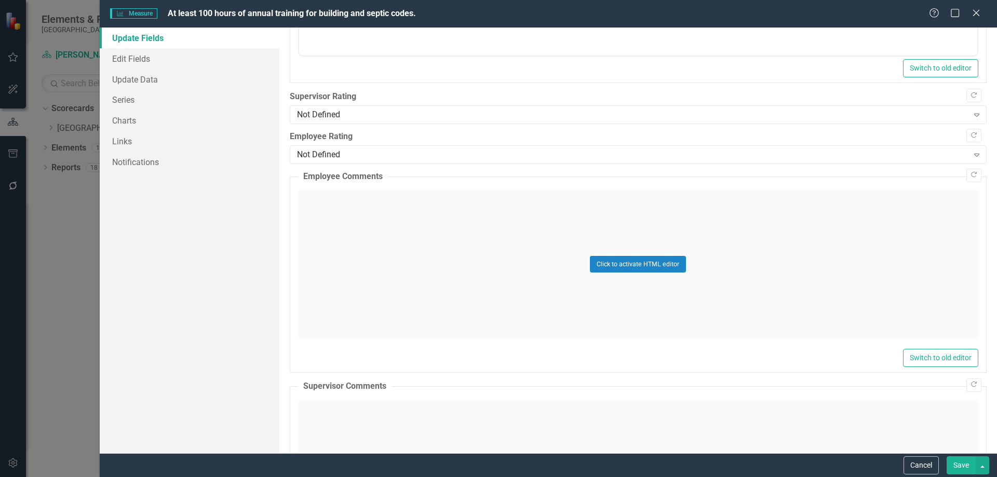
scroll to position [519, 0]
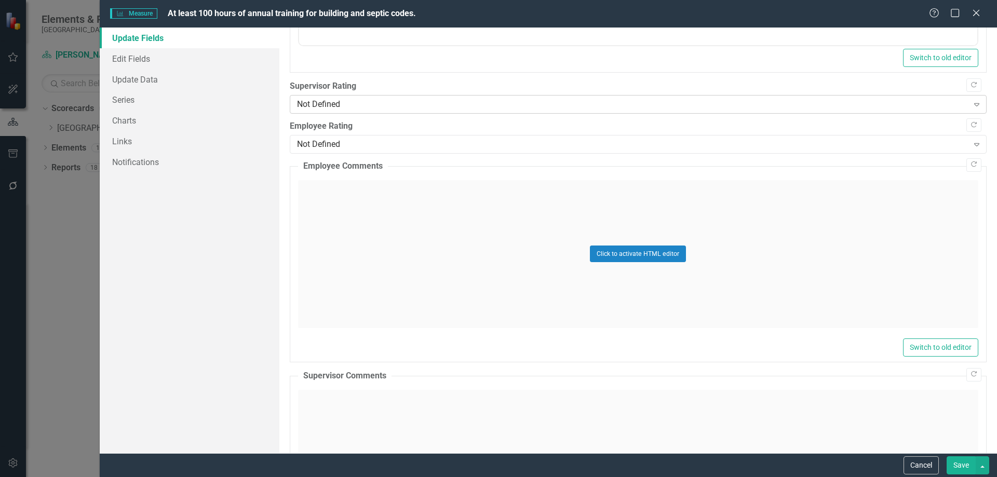
click at [356, 105] on div "Not Defined" at bounding box center [632, 105] width 671 height 12
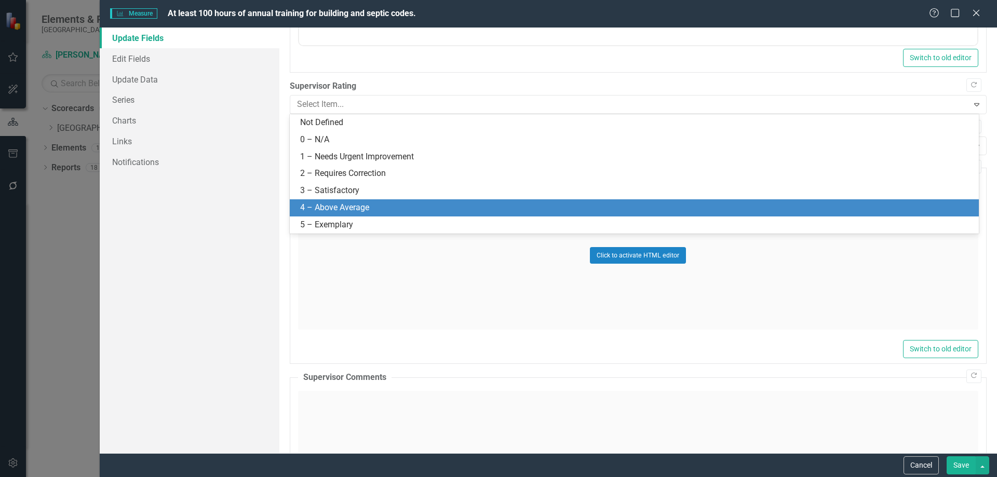
click at [346, 206] on div "4 – Above Average" at bounding box center [636, 208] width 672 height 12
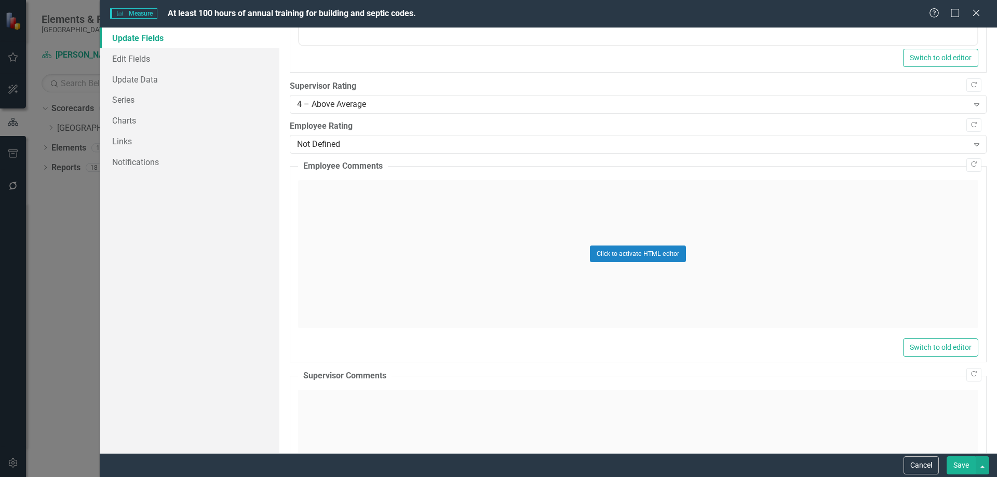
click at [955, 464] on button "Save" at bounding box center [960, 465] width 29 height 18
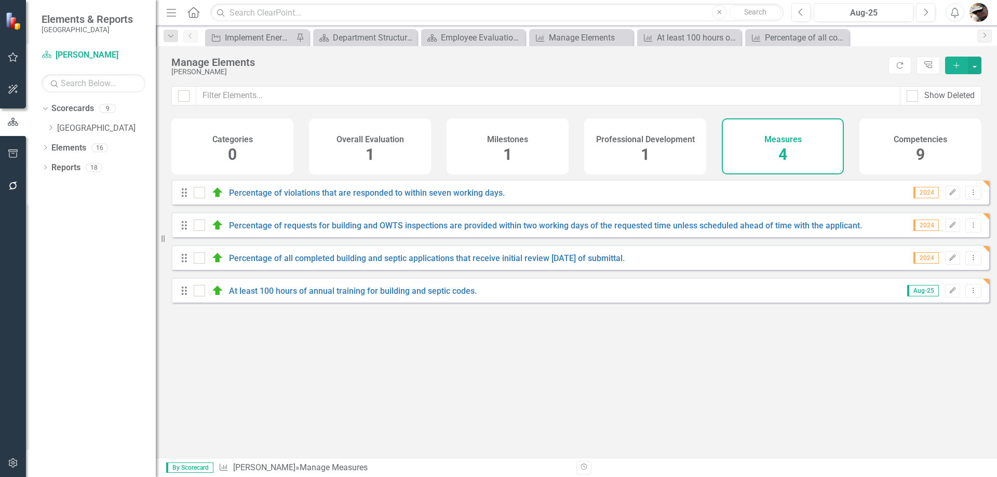
click at [619, 144] on div "Professional Development 1" at bounding box center [645, 146] width 122 height 56
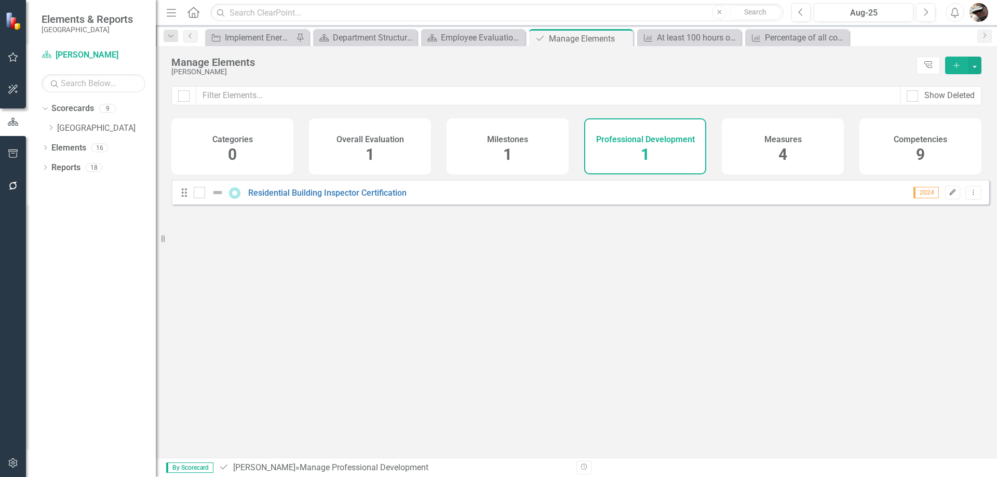
click at [948, 196] on icon "Edit" at bounding box center [952, 192] width 8 height 6
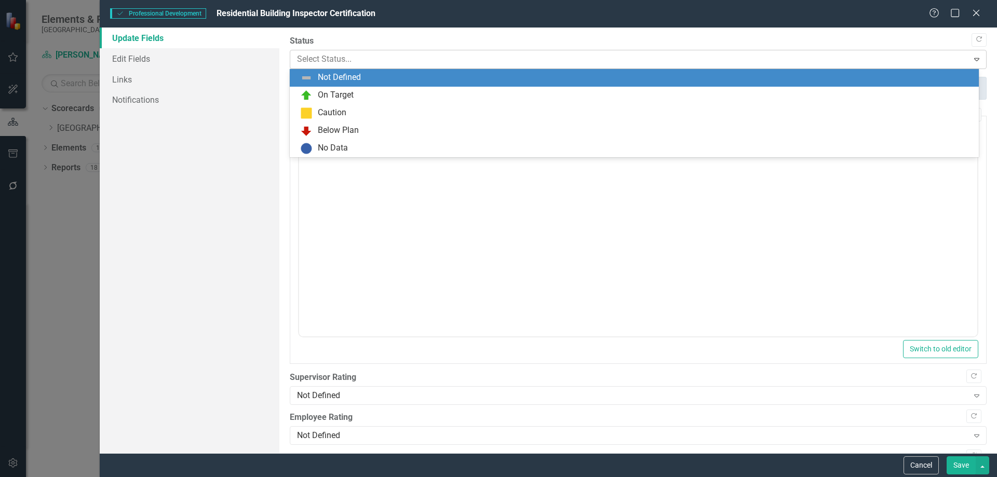
click at [354, 62] on div at bounding box center [629, 59] width 665 height 14
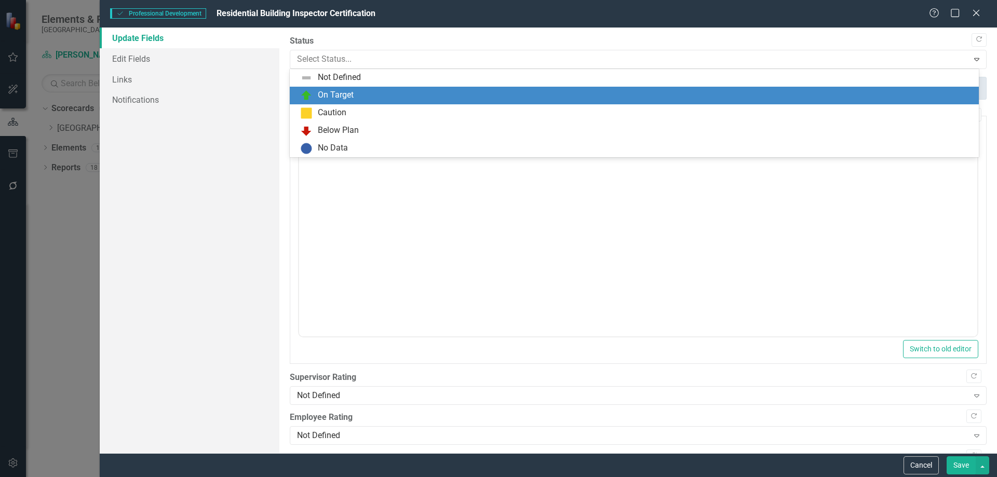
click at [331, 89] on div "On Target" at bounding box center [636, 95] width 672 height 12
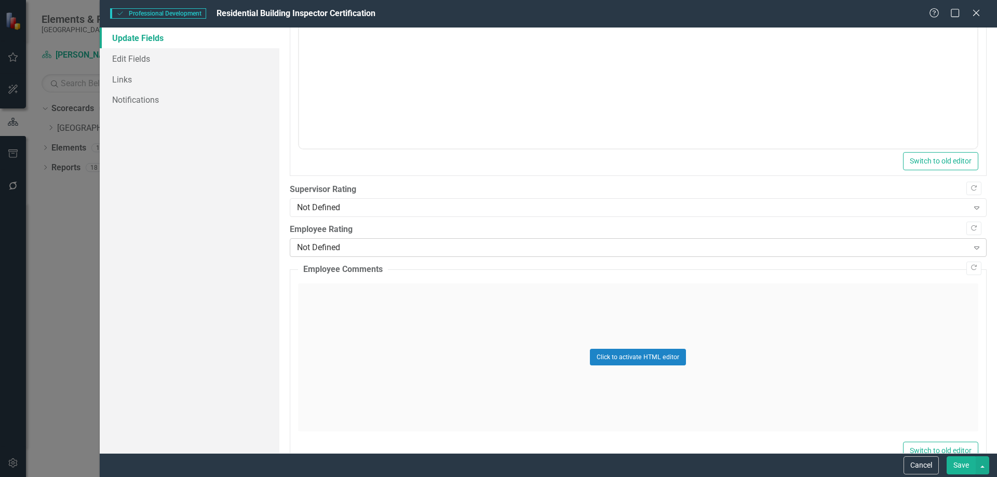
scroll to position [208, 0]
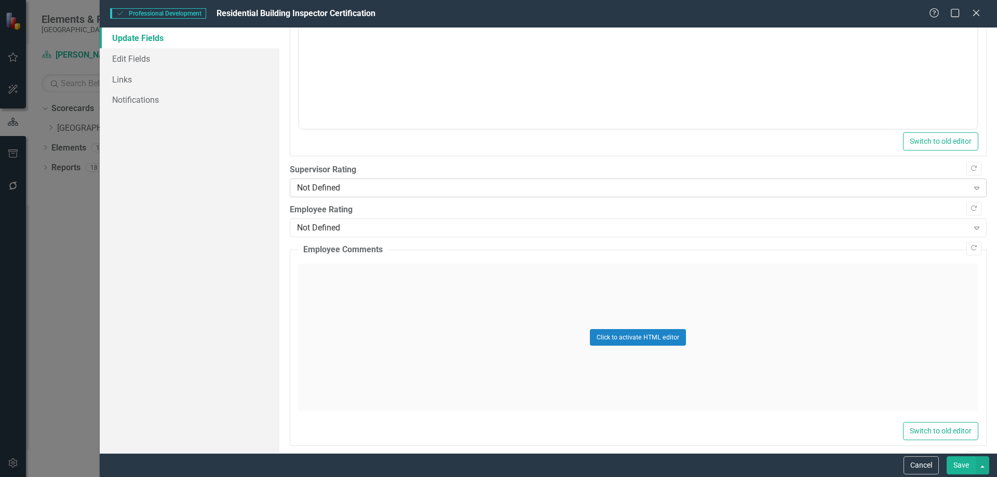
click at [369, 192] on div "Not Defined" at bounding box center [632, 188] width 671 height 12
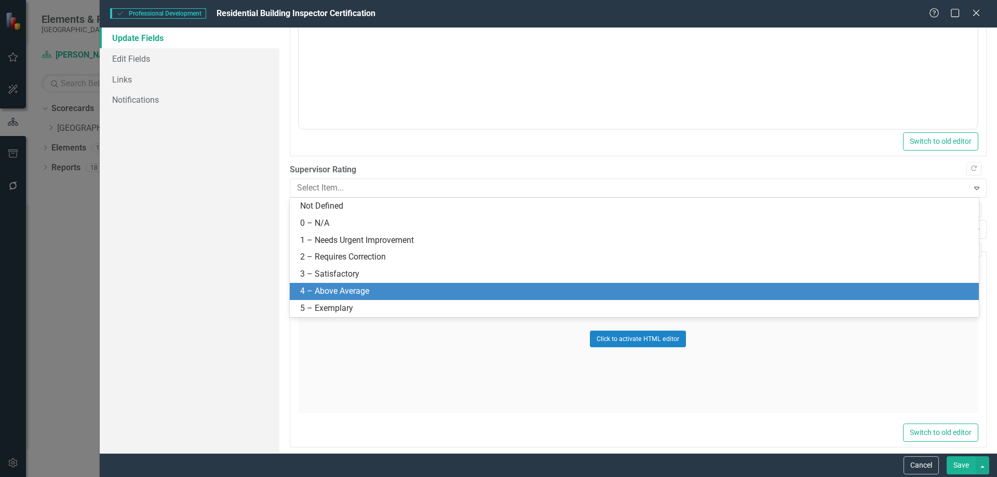
click at [321, 291] on div "4 – Above Average" at bounding box center [636, 291] width 672 height 12
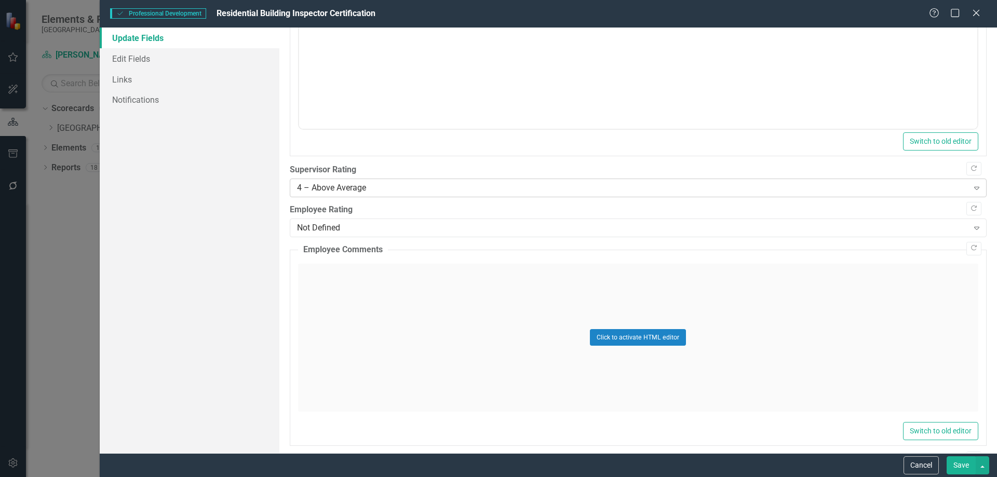
click at [368, 190] on div "4 – Above Average" at bounding box center [632, 188] width 671 height 12
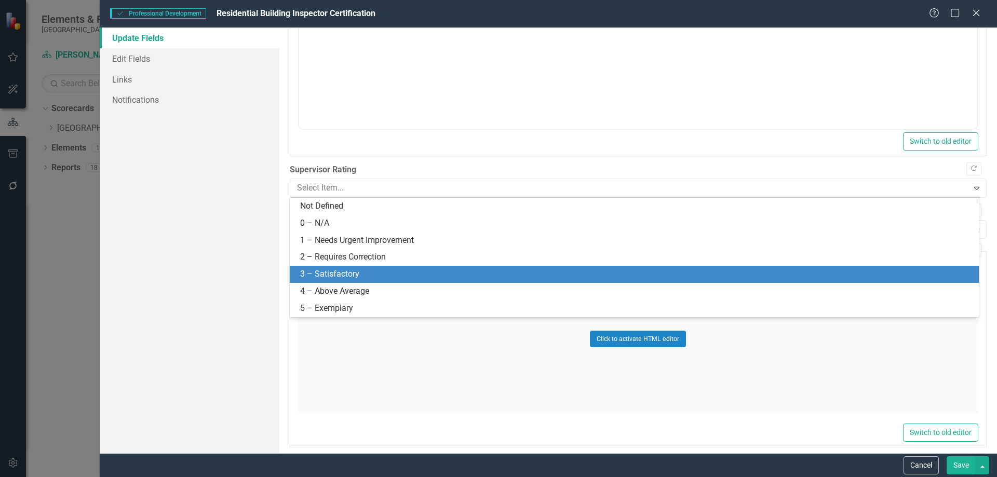
click at [336, 269] on div "3 – Satisfactory" at bounding box center [636, 274] width 672 height 12
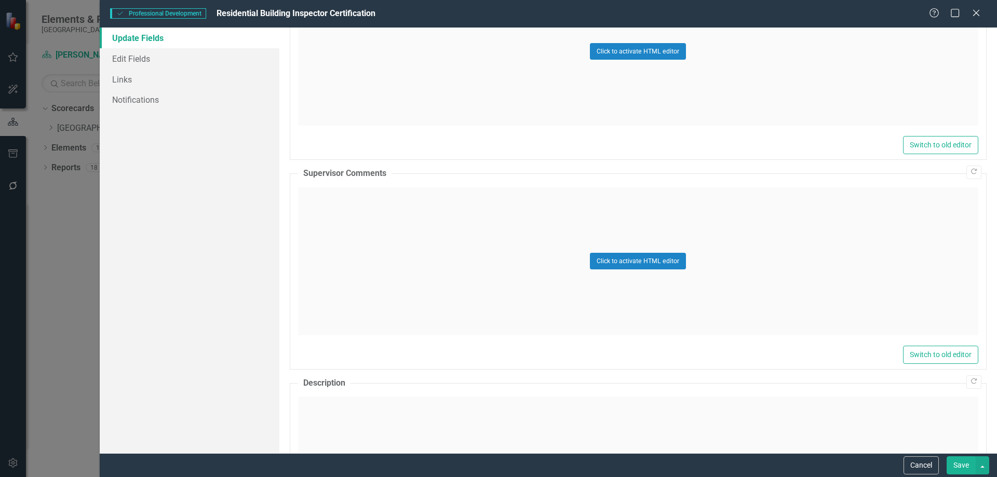
scroll to position [479, 0]
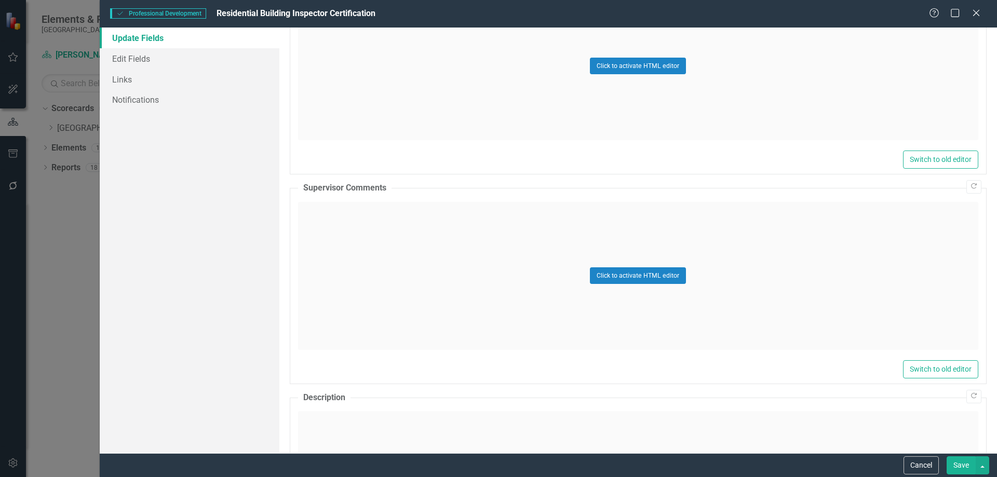
click at [369, 199] on div "Click to activate HTML editor" at bounding box center [638, 278] width 680 height 158
click at [374, 219] on div "Click to activate HTML editor" at bounding box center [638, 276] width 680 height 148
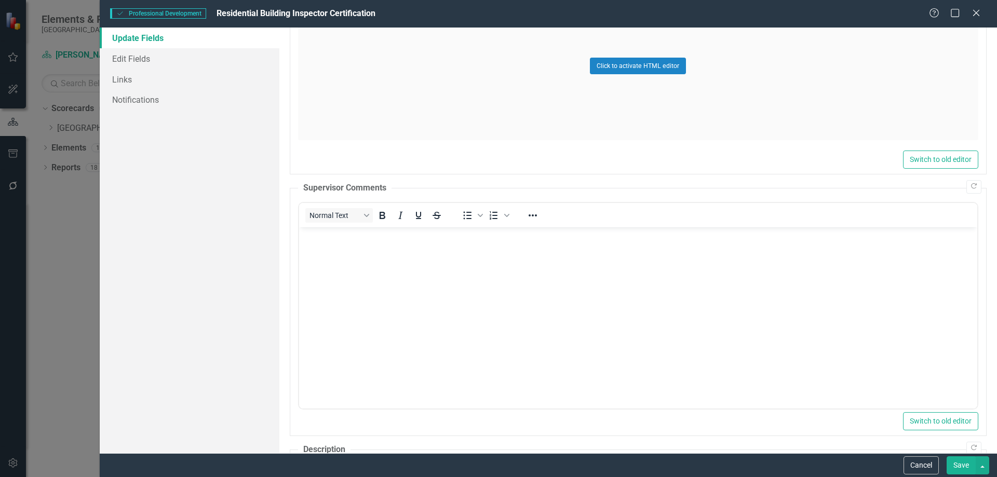
scroll to position [0, 0]
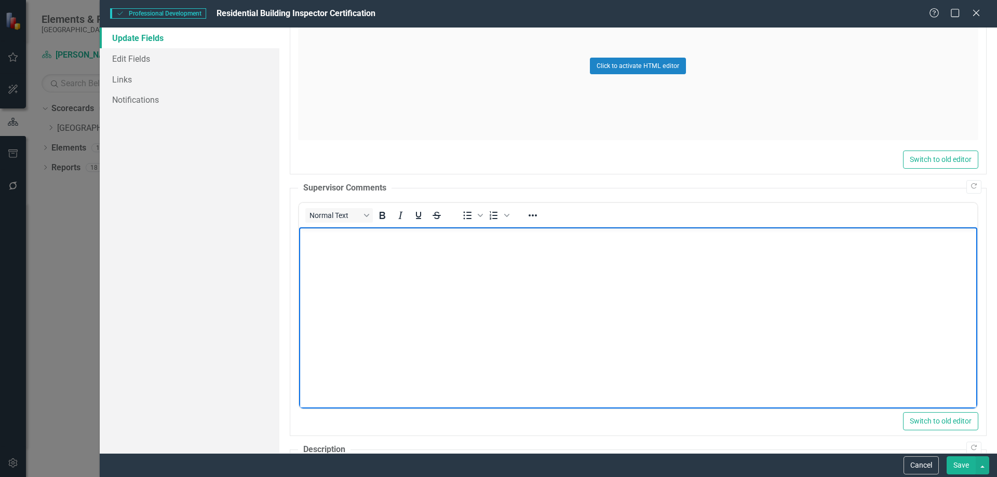
click at [382, 246] on body "Rich Text Area. Press ALT-0 for help." at bounding box center [637, 305] width 678 height 156
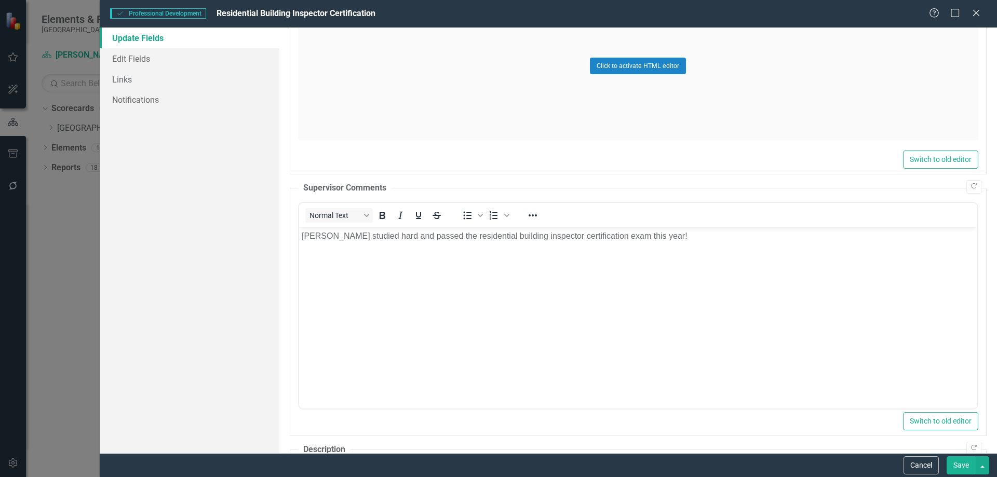
click at [955, 463] on button "Save" at bounding box center [960, 465] width 29 height 18
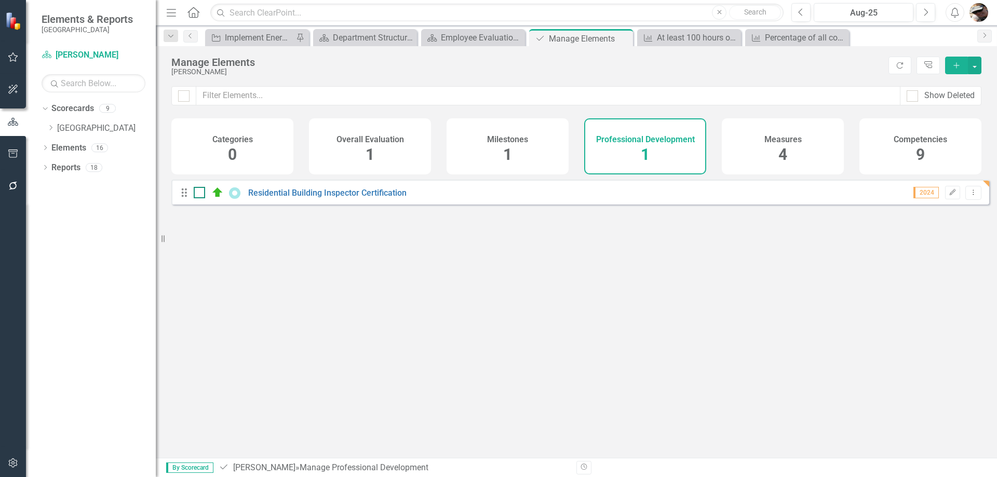
click at [200, 194] on input "checkbox" at bounding box center [197, 190] width 7 height 7
checkbox input "true"
click at [200, 198] on div at bounding box center [199, 192] width 11 height 11
click at [200, 194] on input "checkbox" at bounding box center [197, 190] width 7 height 7
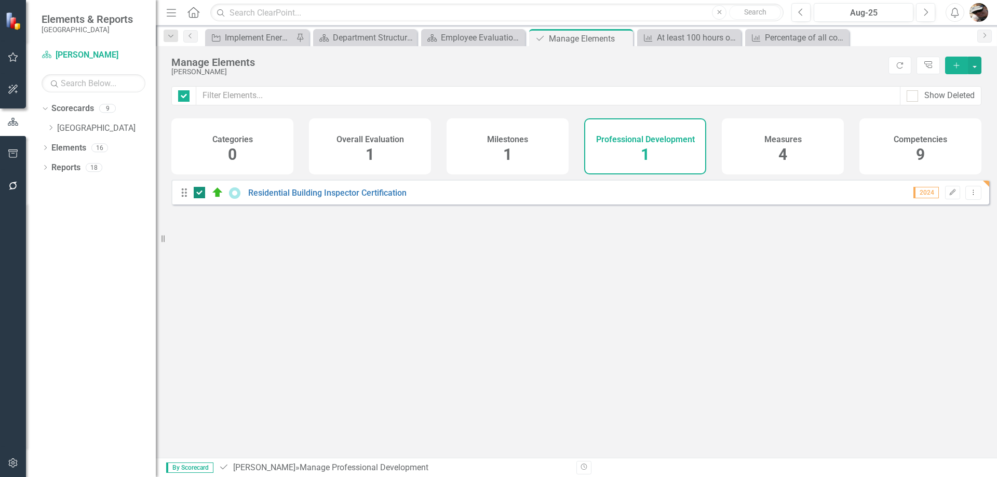
checkbox input "false"
click at [969, 196] on icon "Dropdown Menu" at bounding box center [973, 192] width 9 height 7
click at [764, 228] on div "Looks like you don't have any Professional Development set up yet. Why don't yo…" at bounding box center [580, 306] width 818 height 252
click at [504, 144] on div "1" at bounding box center [507, 155] width 9 height 22
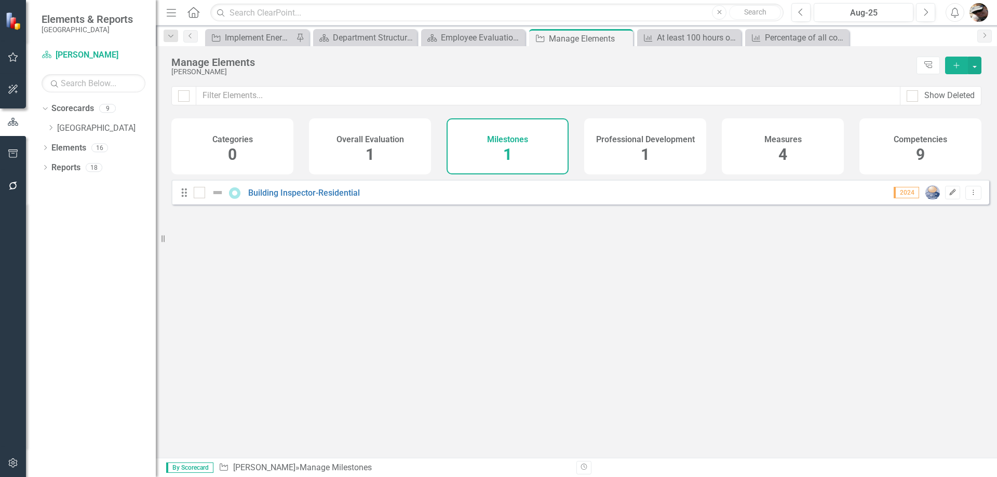
click at [948, 196] on icon "Edit" at bounding box center [952, 192] width 8 height 6
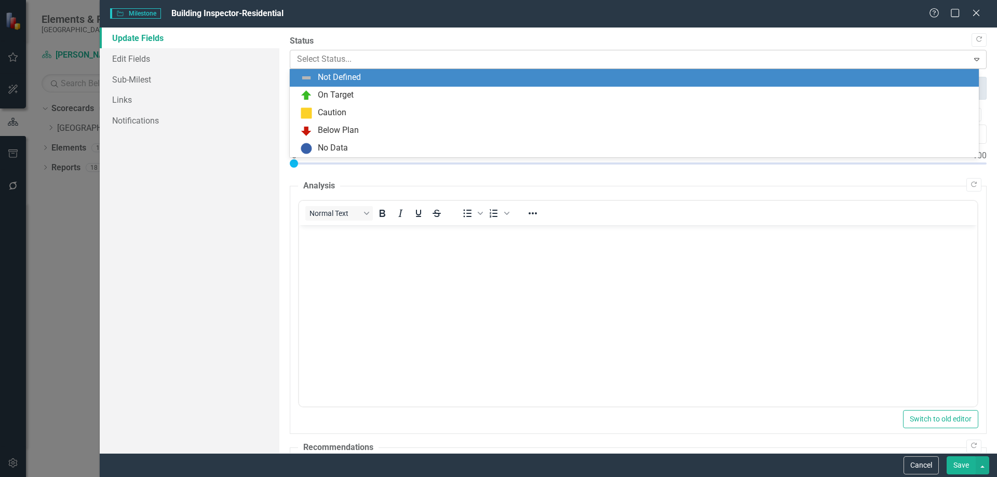
click at [411, 59] on div at bounding box center [629, 59] width 665 height 14
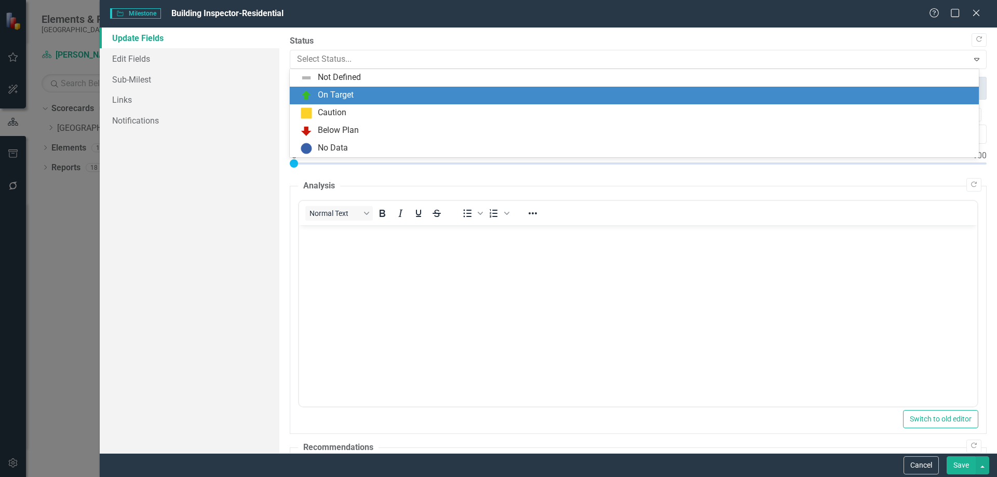
click at [366, 100] on div "On Target" at bounding box center [636, 95] width 672 height 12
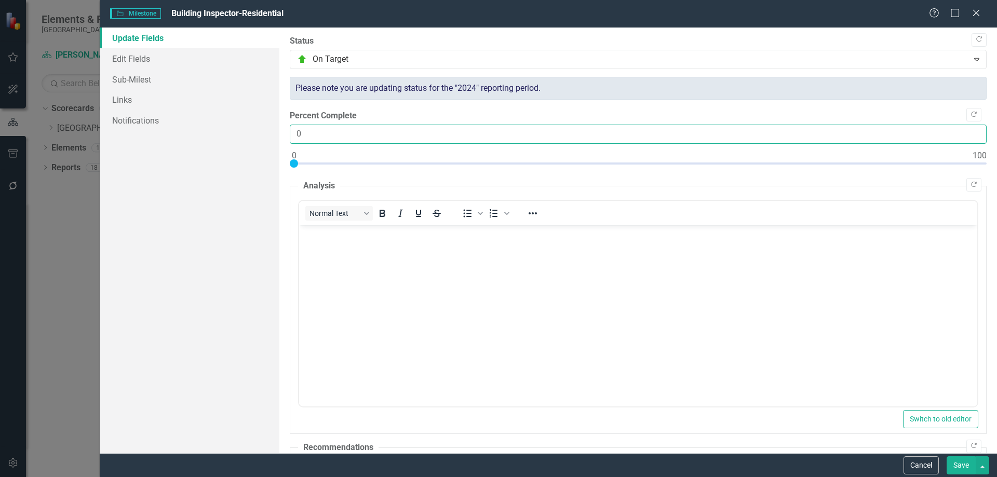
click at [950, 137] on input "0" at bounding box center [638, 134] width 697 height 19
click at [972, 131] on input "0" at bounding box center [638, 134] width 697 height 19
click at [970, 133] on input "1" at bounding box center [638, 134] width 697 height 19
click at [970, 133] on input "2" at bounding box center [638, 134] width 697 height 19
type input "100"
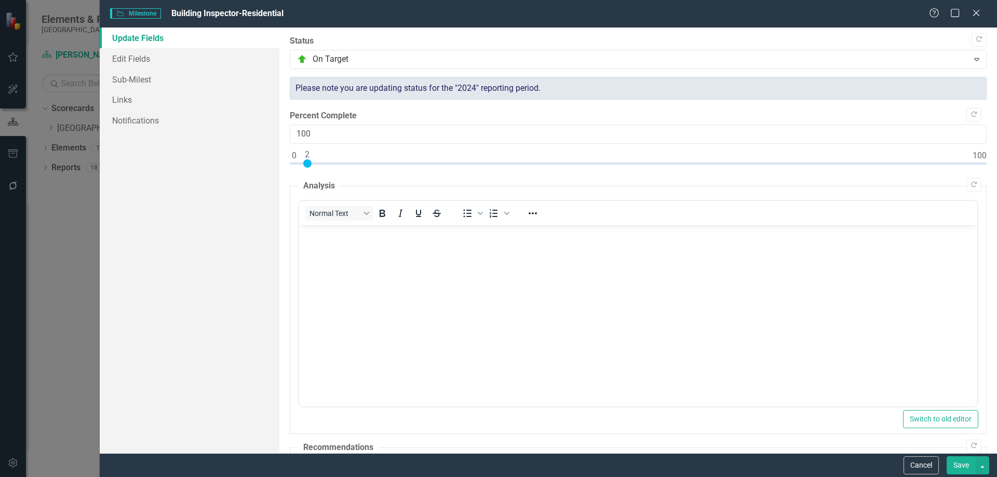
click at [972, 161] on div at bounding box center [638, 165] width 697 height 13
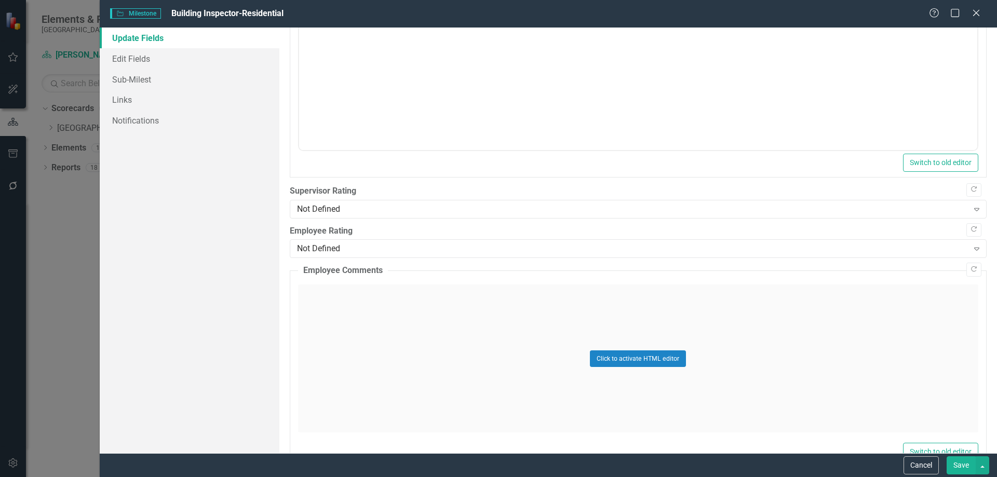
scroll to position [519, 0]
click at [348, 206] on div "Not Defined" at bounding box center [632, 208] width 671 height 12
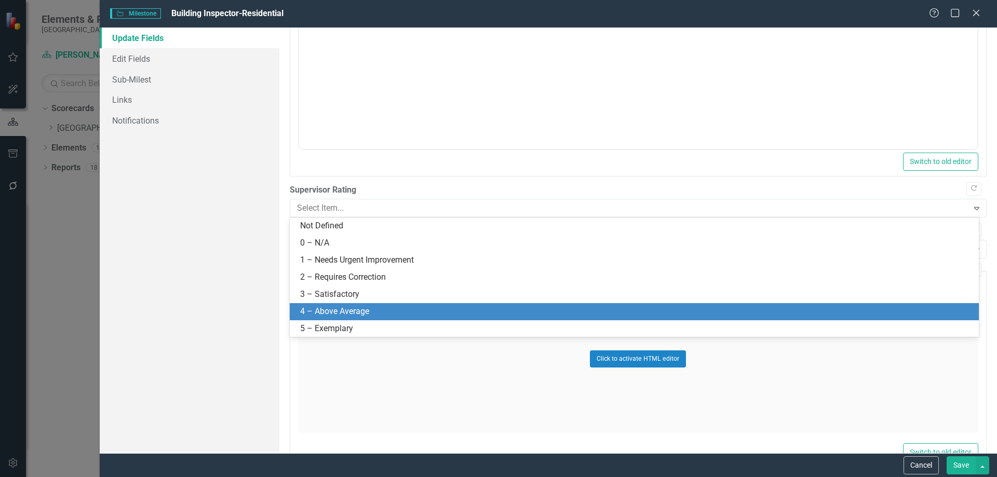
click at [352, 304] on div "4 – Above Average" at bounding box center [634, 311] width 689 height 17
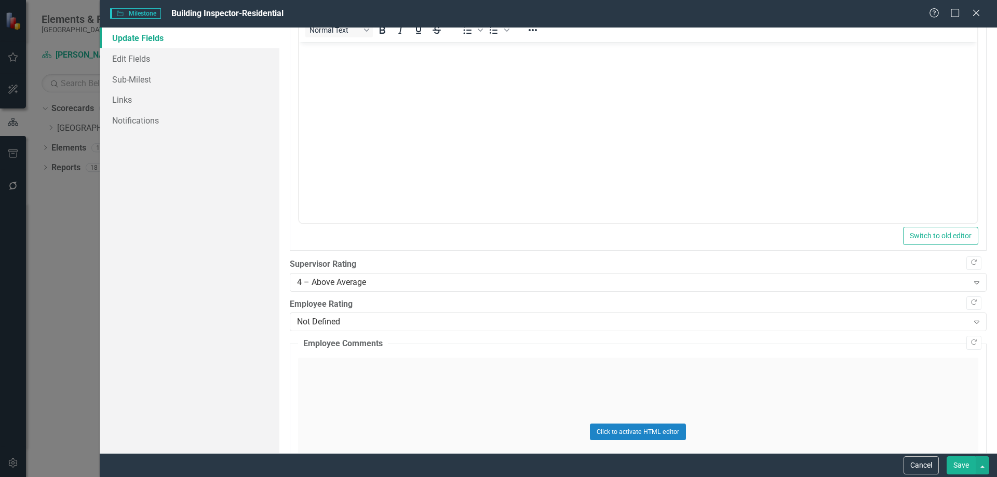
scroll to position [428, 0]
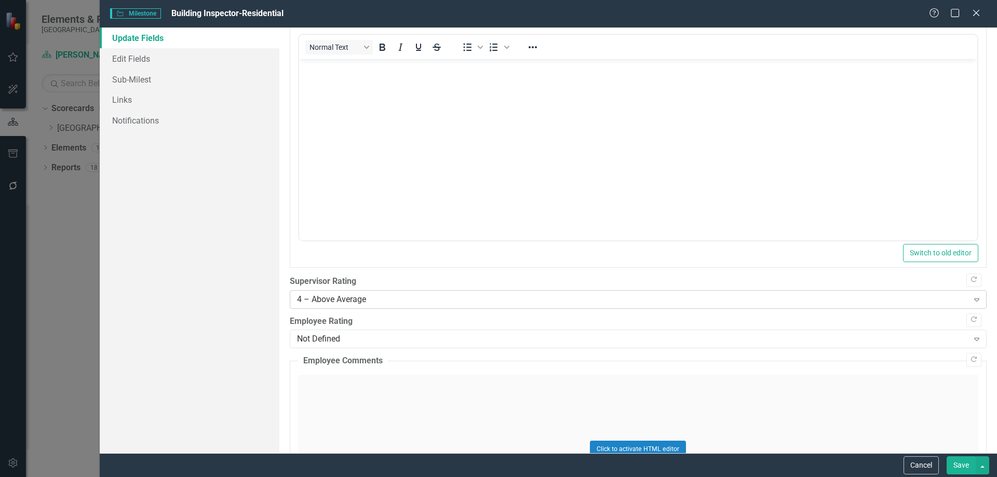
click at [334, 298] on div "4 – Above Average" at bounding box center [632, 299] width 671 height 12
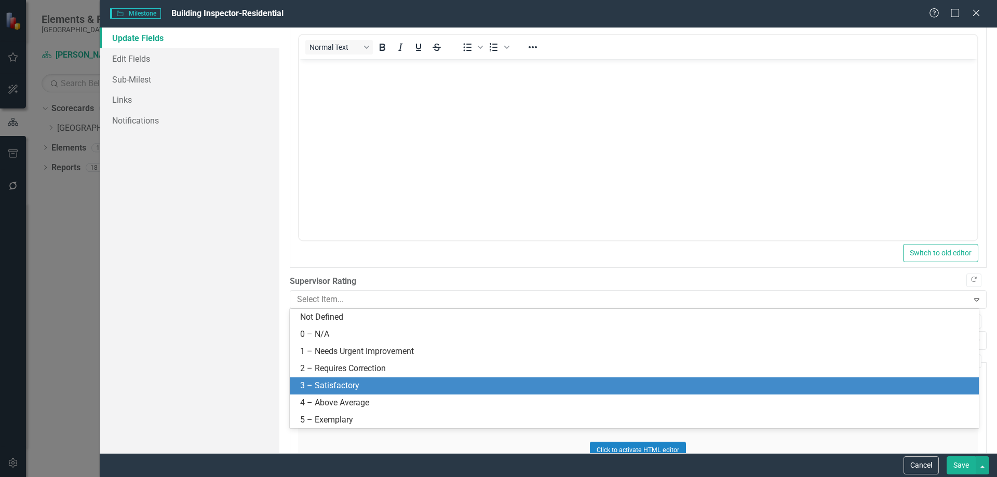
click at [323, 386] on div "3 – Satisfactory" at bounding box center [636, 386] width 672 height 12
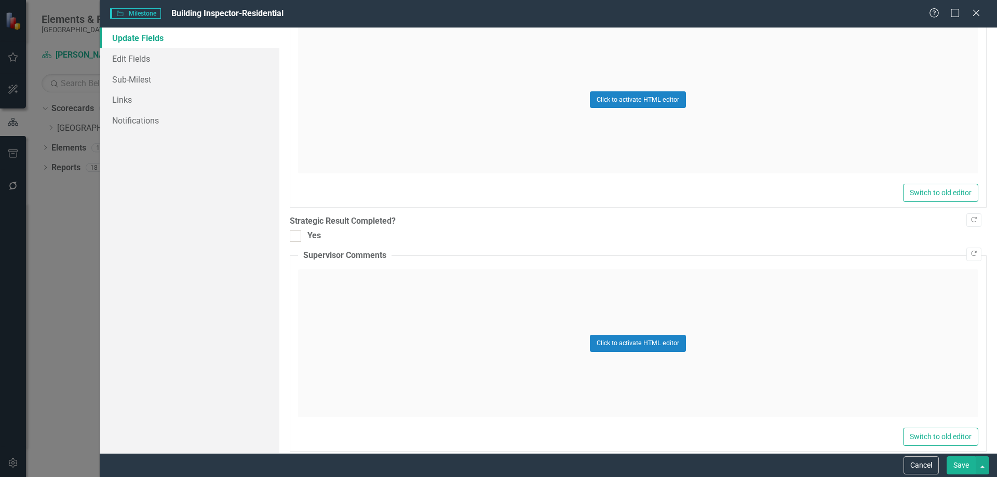
scroll to position [791, 0]
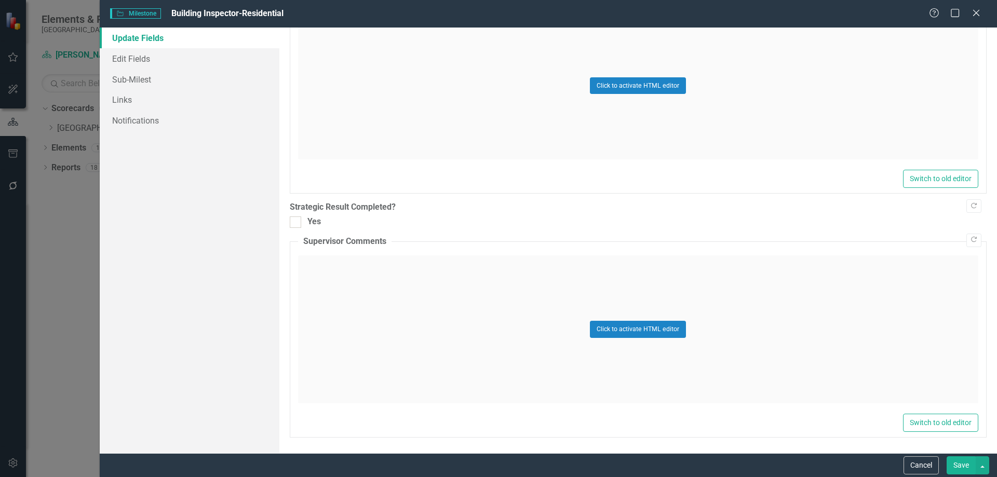
click at [373, 281] on div "Click to activate HTML editor" at bounding box center [638, 329] width 680 height 148
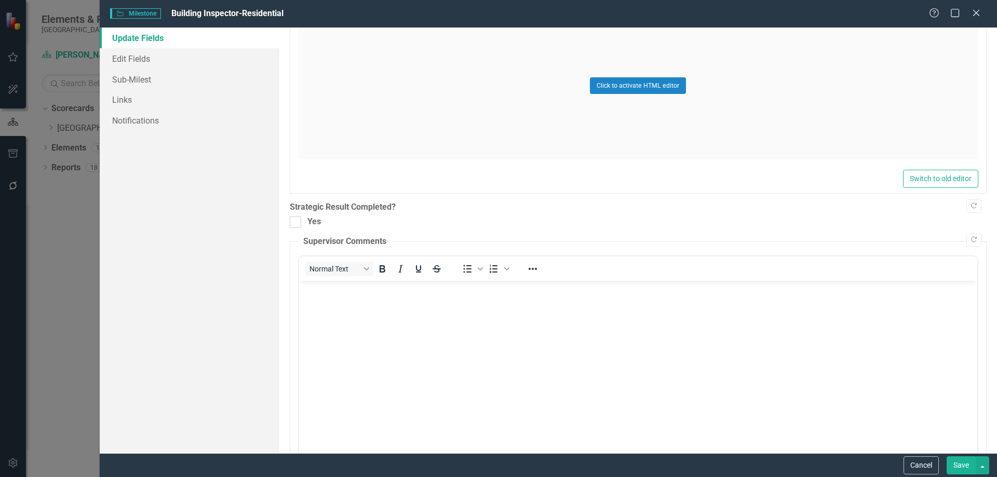
scroll to position [0, 0]
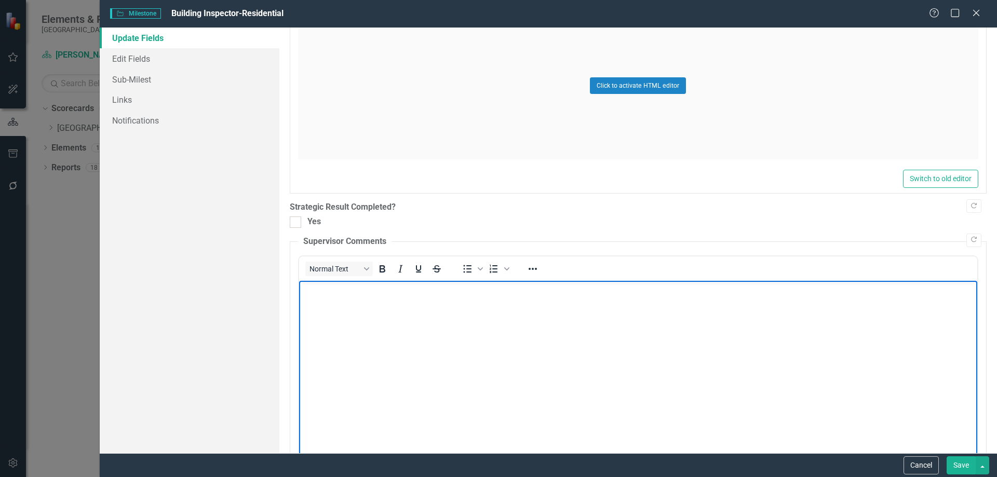
click at [382, 301] on body "Rich Text Area. Press ALT-0 for help." at bounding box center [637, 358] width 678 height 156
click at [960, 461] on button "Save" at bounding box center [960, 465] width 29 height 18
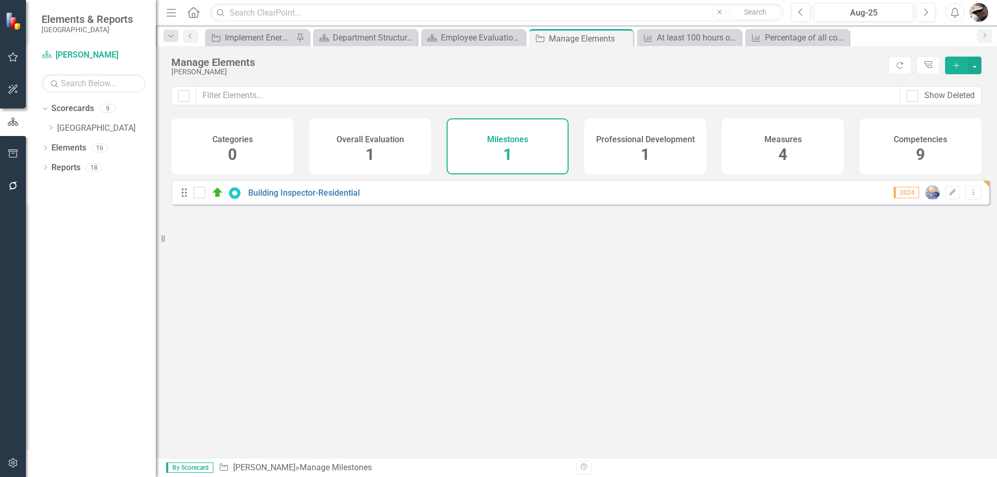
click at [917, 146] on span "9" at bounding box center [920, 154] width 9 height 18
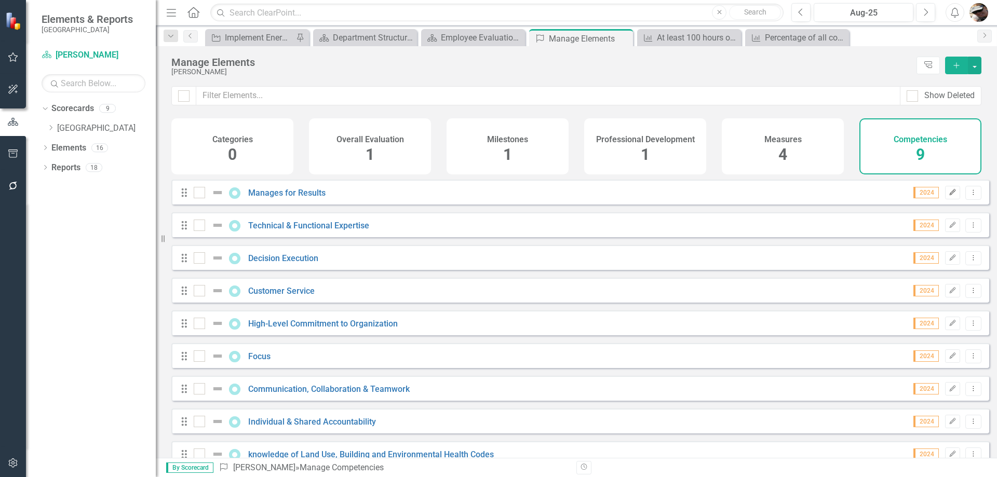
click at [948, 196] on icon "Edit" at bounding box center [952, 192] width 8 height 6
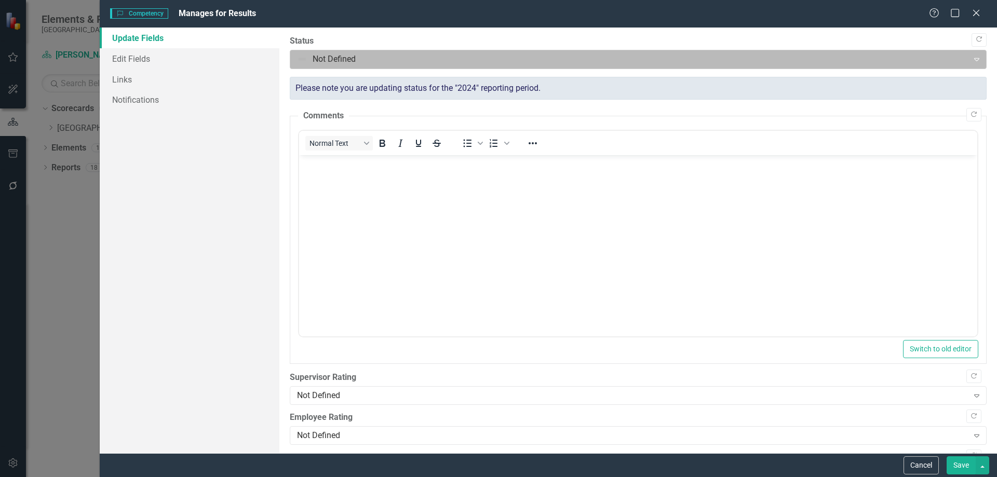
click at [370, 52] on div at bounding box center [629, 59] width 665 height 14
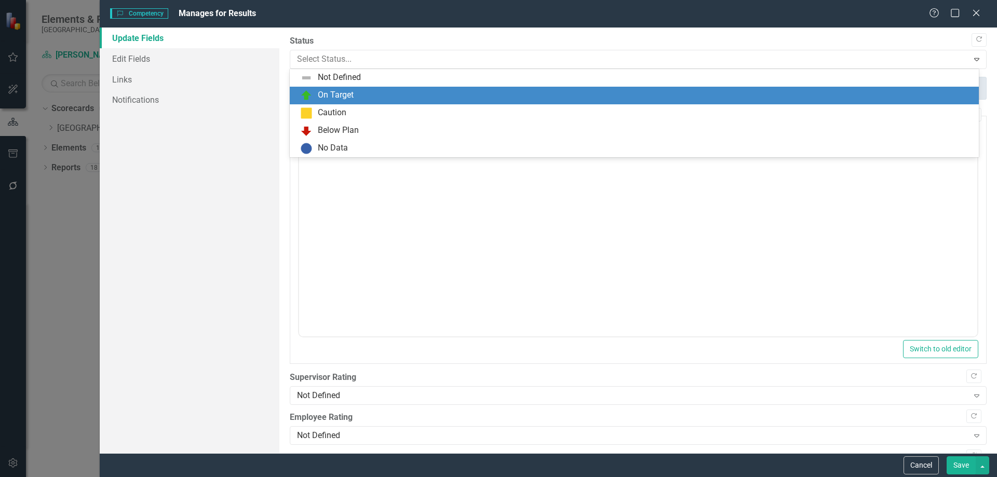
click at [337, 91] on div "On Target" at bounding box center [336, 95] width 36 height 12
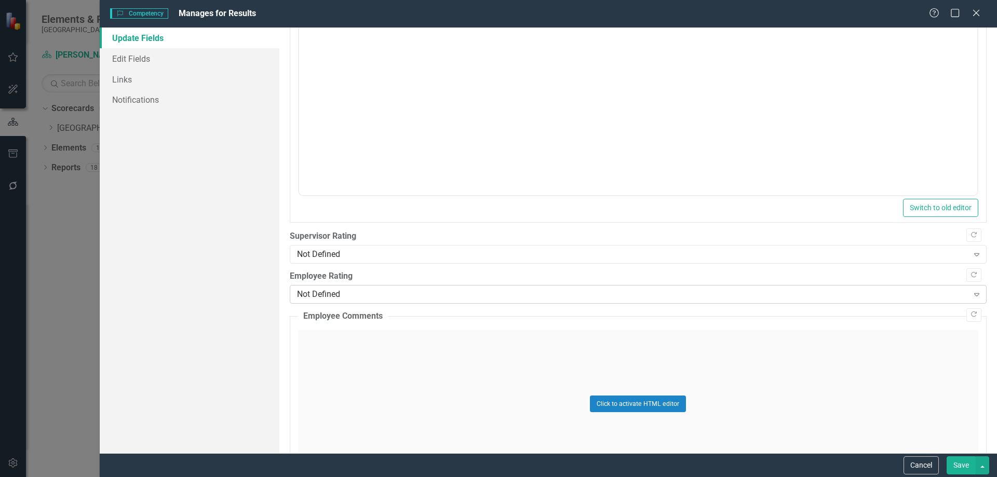
scroll to position [156, 0]
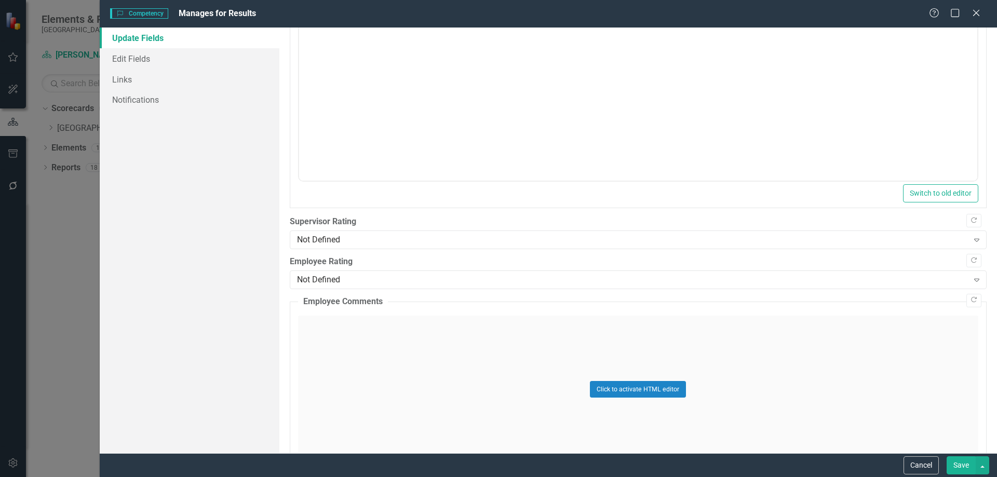
click at [333, 220] on label "Supervisor Rating" at bounding box center [638, 222] width 697 height 12
click at [343, 232] on div "Not Defined Expand" at bounding box center [638, 239] width 697 height 19
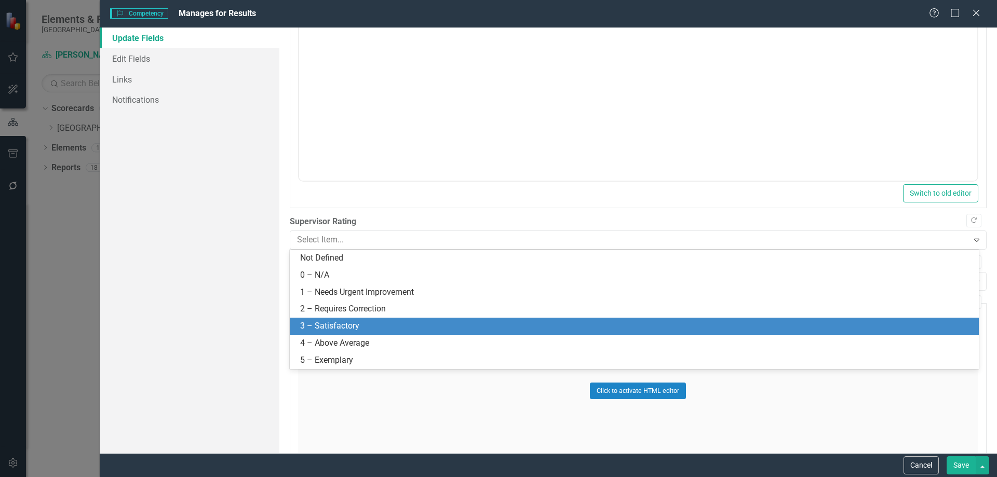
click at [343, 320] on div "3 – Satisfactory" at bounding box center [636, 326] width 672 height 12
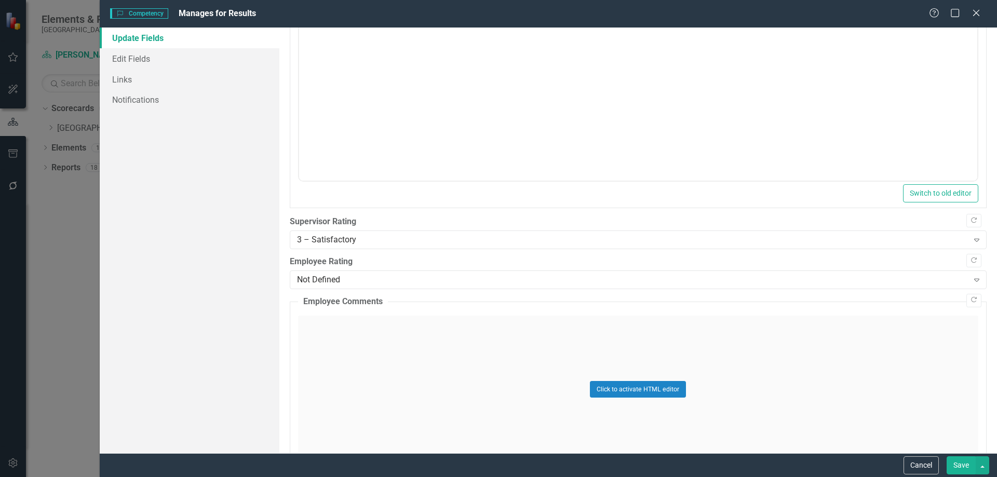
click at [953, 463] on button "Save" at bounding box center [960, 465] width 29 height 18
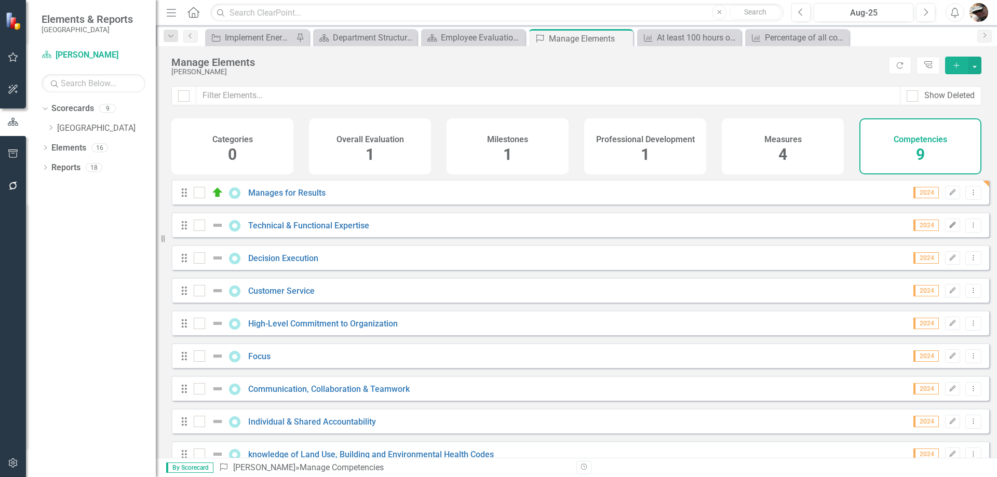
click at [949, 228] on icon "button" at bounding box center [952, 225] width 6 height 6
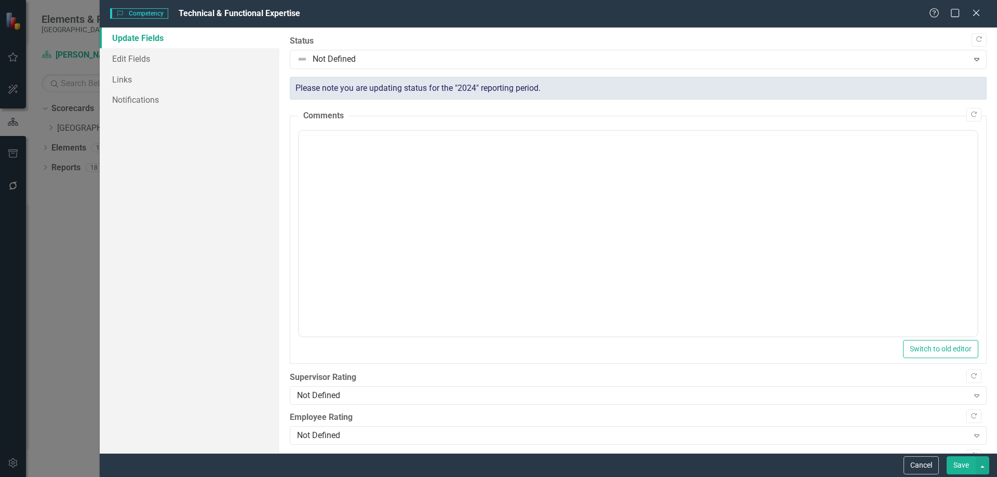
scroll to position [0, 0]
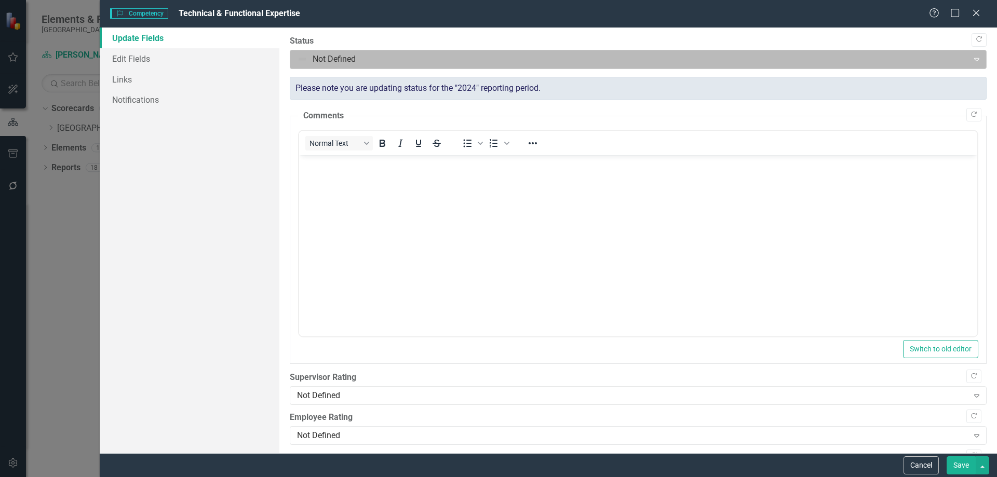
click at [338, 60] on div at bounding box center [629, 59] width 665 height 14
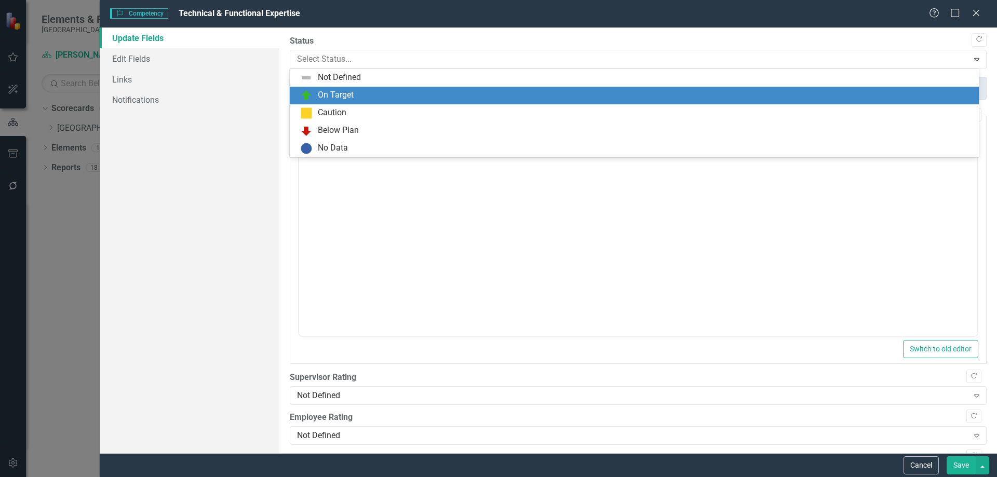
click at [319, 91] on div "On Target" at bounding box center [336, 95] width 36 height 12
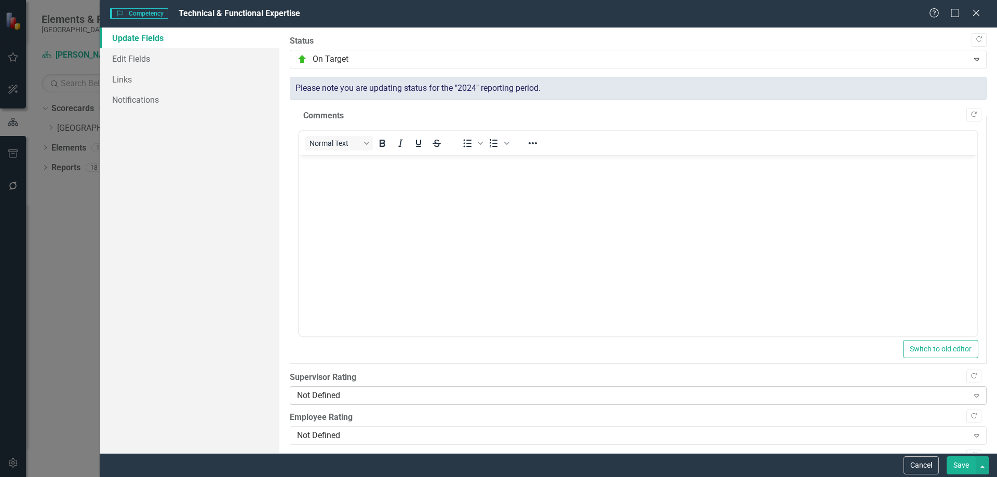
click at [322, 396] on div "Not Defined" at bounding box center [632, 396] width 671 height 12
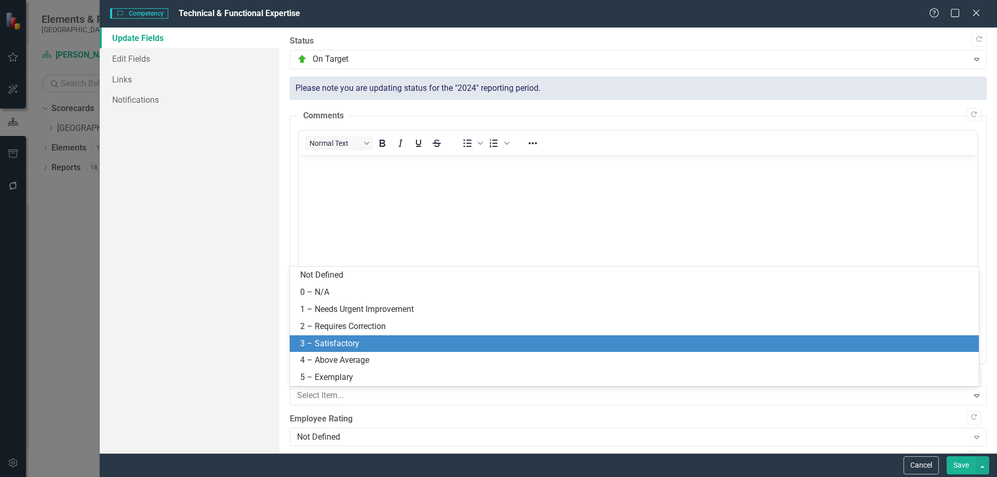
click at [319, 337] on div "3 – Satisfactory" at bounding box center [634, 343] width 689 height 17
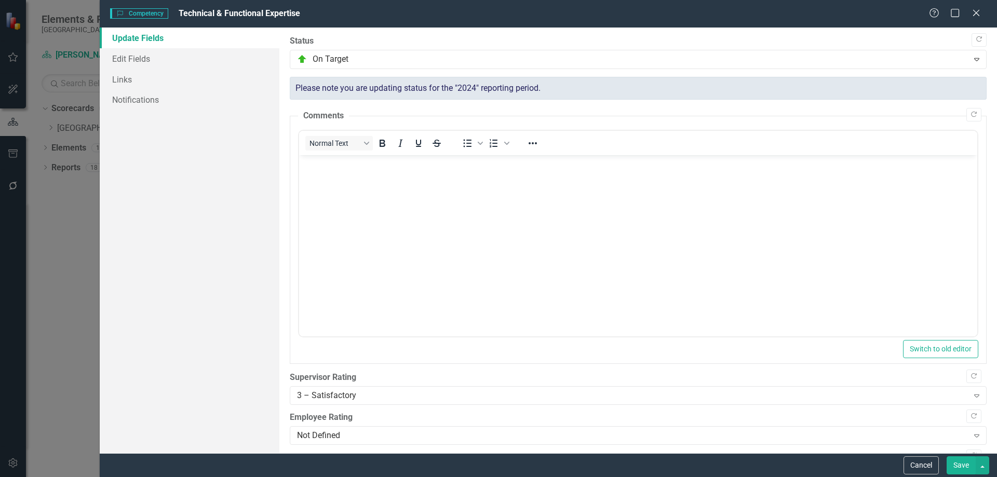
click at [955, 460] on button "Save" at bounding box center [960, 465] width 29 height 18
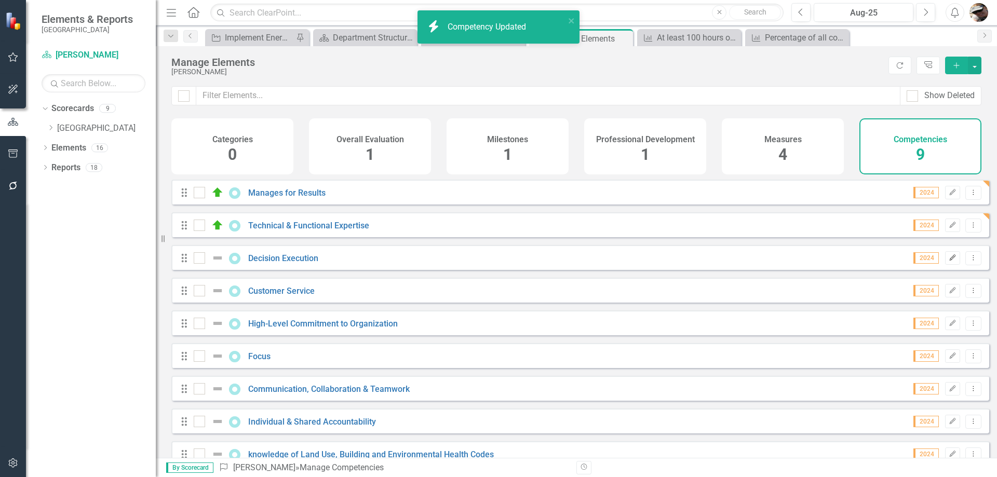
click at [949, 265] on button "Edit" at bounding box center [952, 257] width 15 height 13
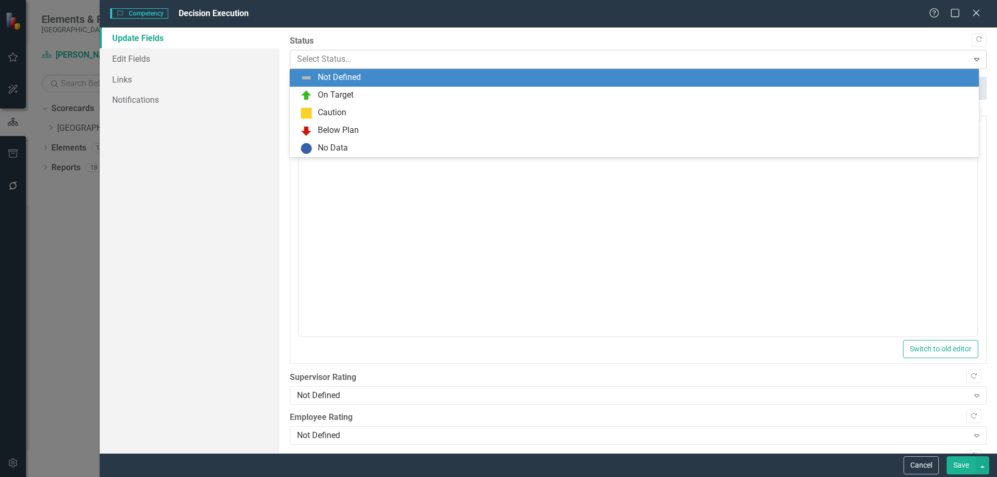
click at [314, 59] on div at bounding box center [629, 59] width 665 height 14
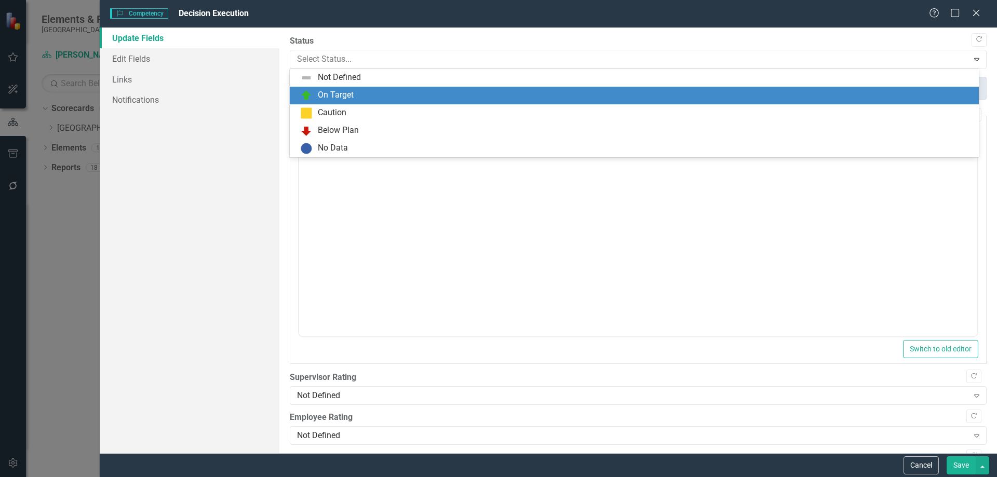
click at [314, 88] on div "On Target" at bounding box center [634, 96] width 689 height 18
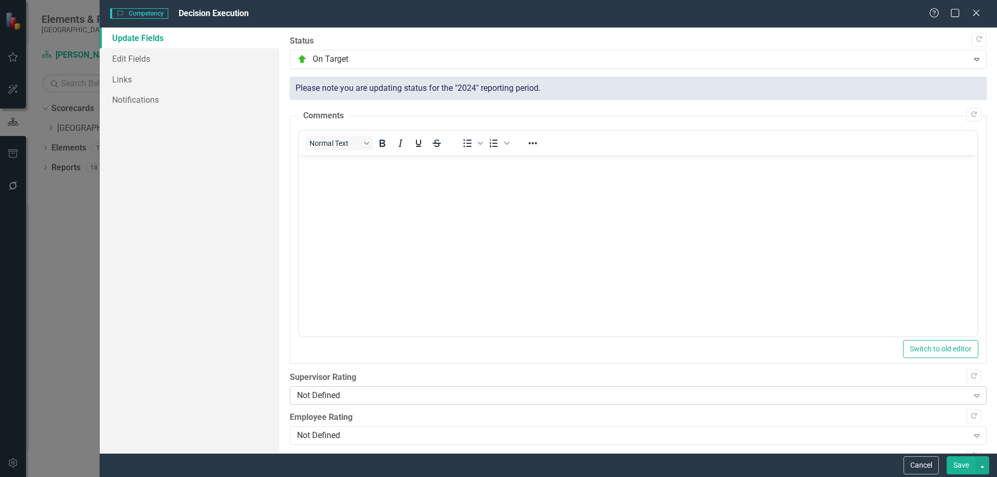
click at [328, 402] on div "Not Defined Expand" at bounding box center [638, 395] width 697 height 19
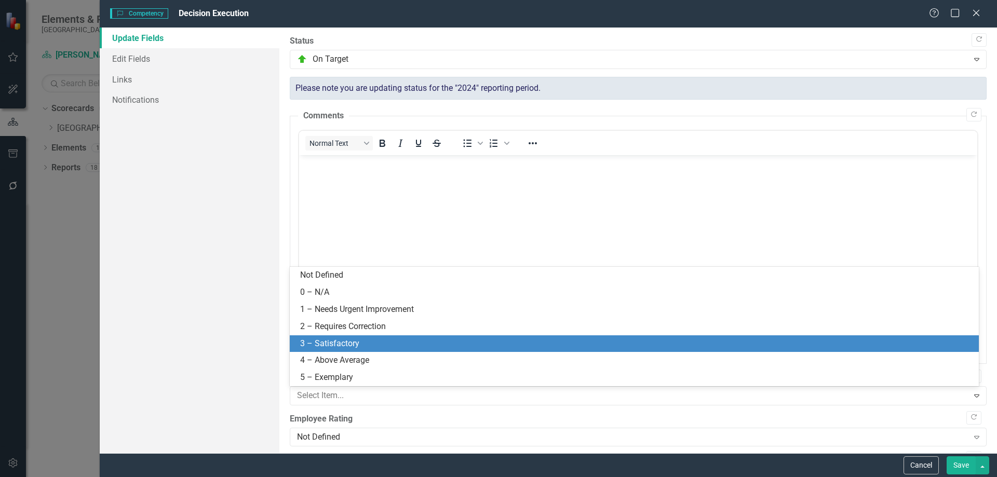
click at [330, 342] on div "3 – Satisfactory" at bounding box center [636, 344] width 672 height 12
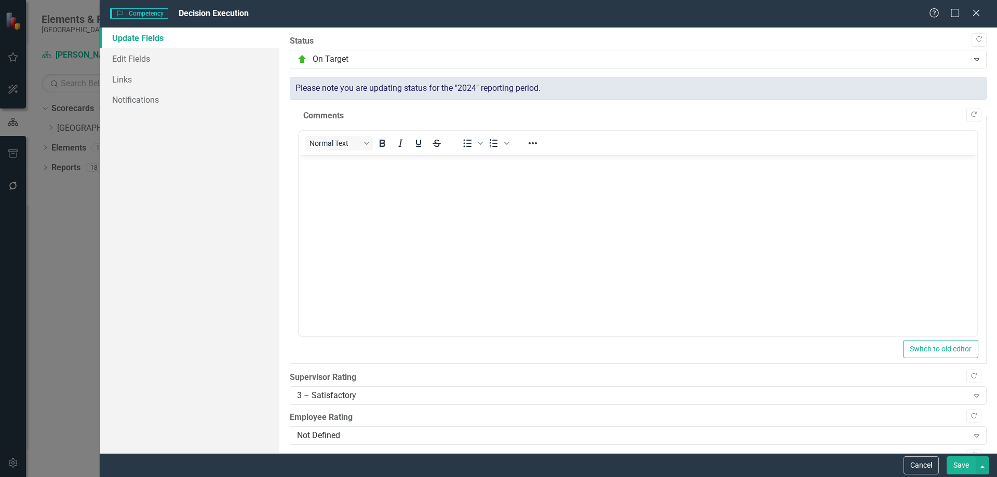
click at [961, 470] on button "Save" at bounding box center [960, 465] width 29 height 18
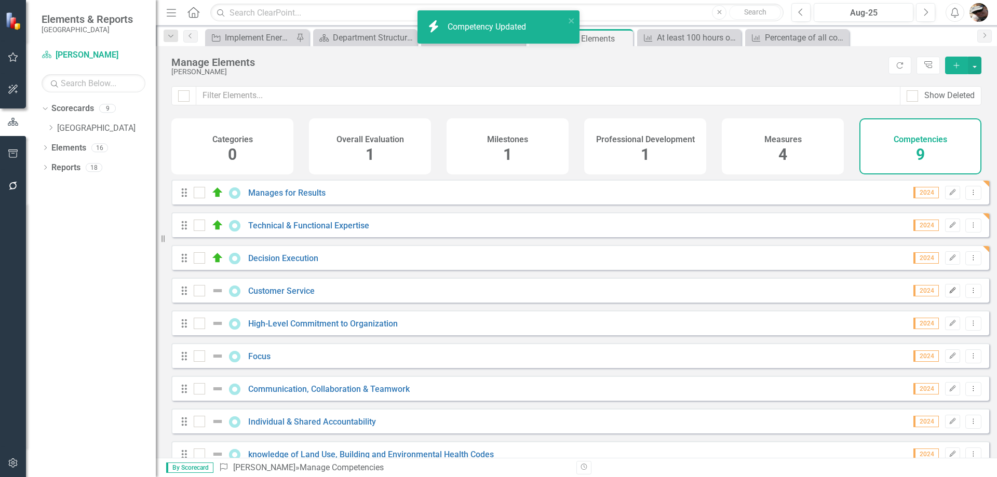
click at [949, 293] on icon "button" at bounding box center [952, 290] width 6 height 6
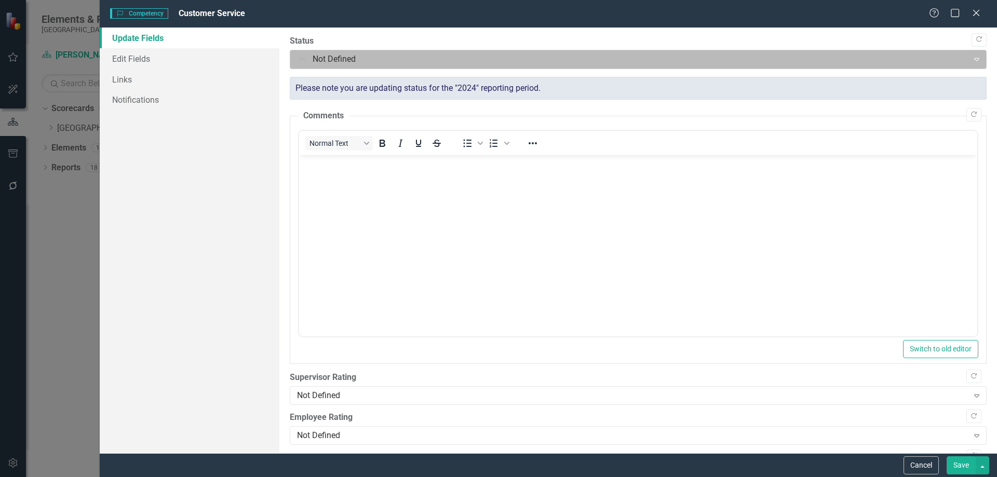
click at [378, 60] on div at bounding box center [629, 59] width 665 height 14
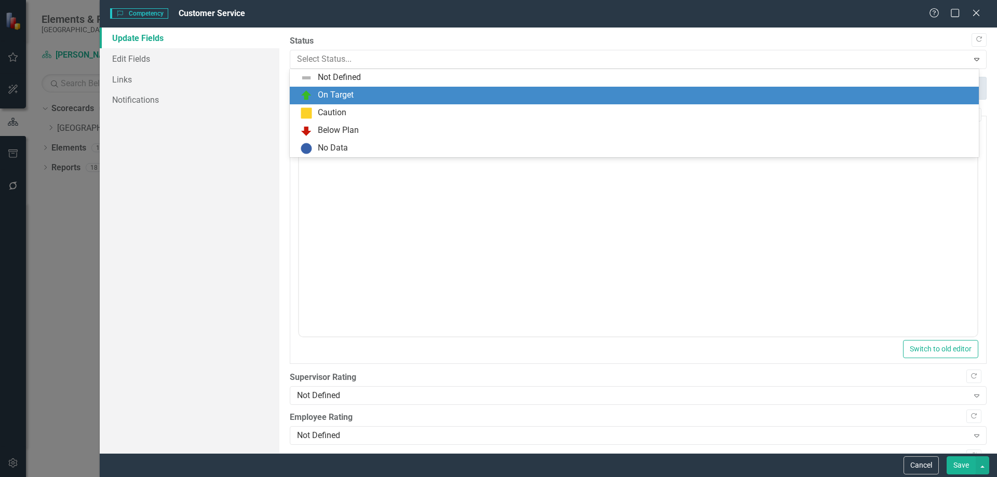
click at [362, 92] on div "On Target" at bounding box center [636, 95] width 672 height 12
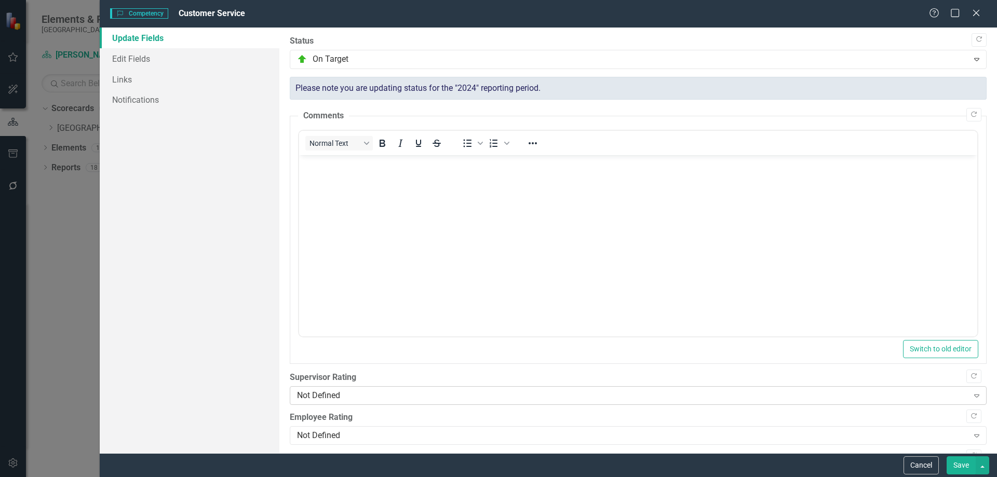
click at [329, 400] on div "Not Defined" at bounding box center [632, 396] width 671 height 12
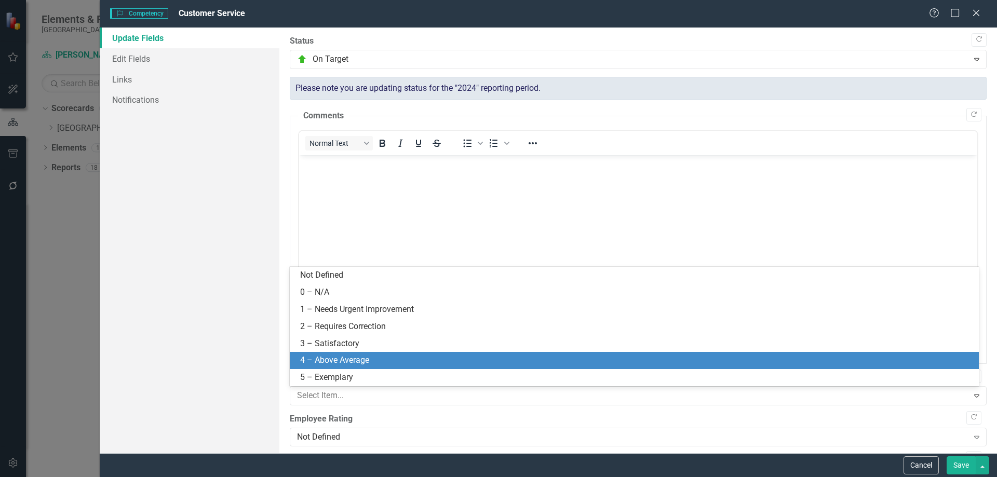
click at [321, 357] on div "4 – Above Average" at bounding box center [636, 361] width 672 height 12
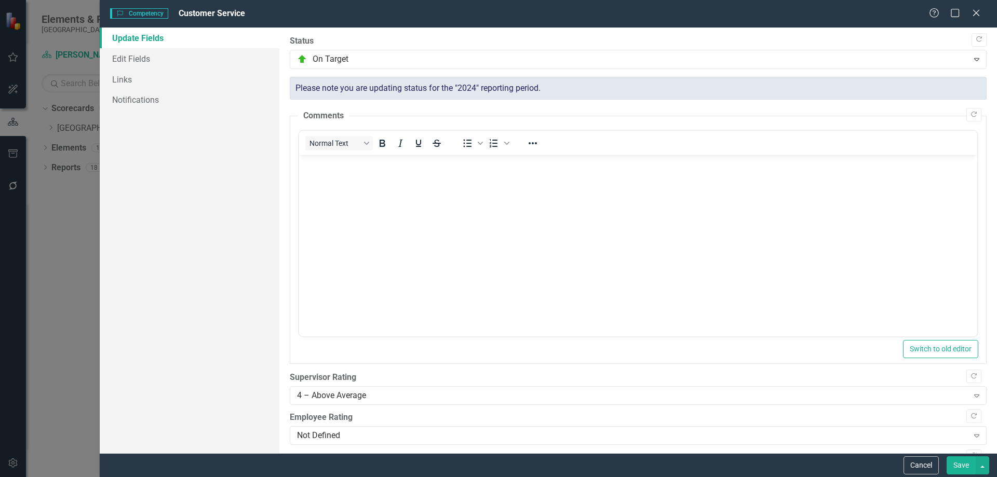
click at [956, 468] on button "Save" at bounding box center [960, 465] width 29 height 18
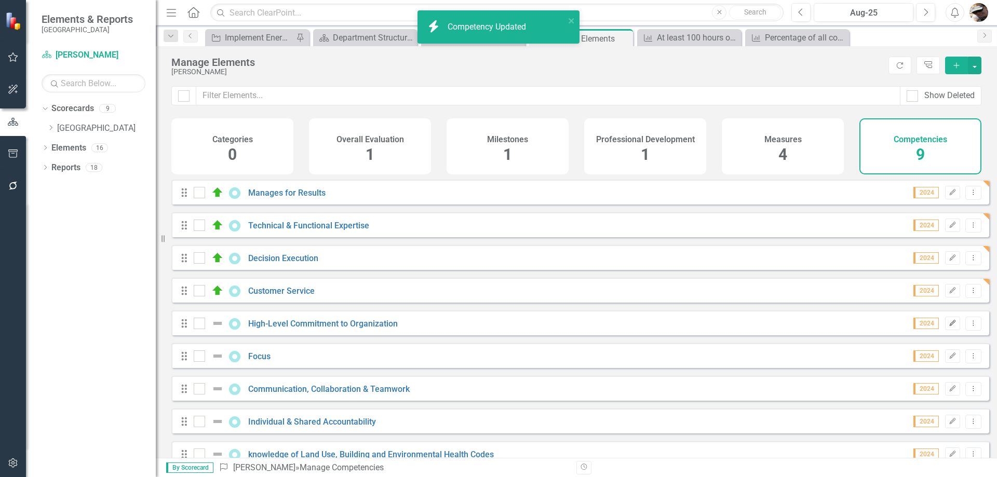
click at [949, 326] on icon "button" at bounding box center [952, 323] width 6 height 6
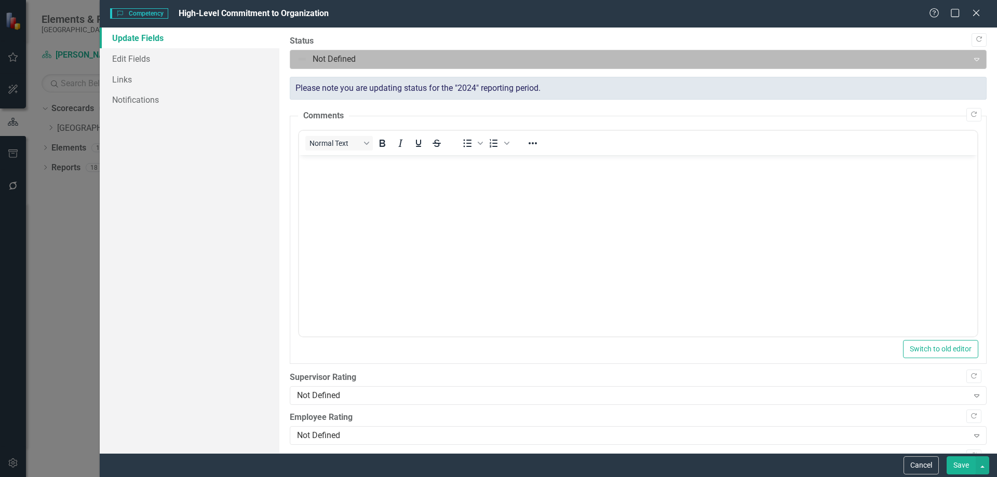
click at [351, 61] on div at bounding box center [629, 59] width 665 height 14
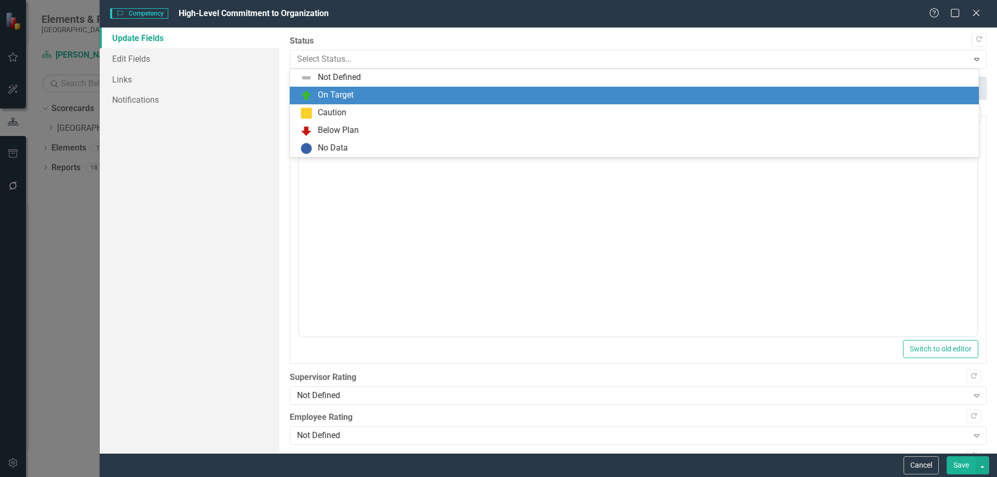
click at [337, 96] on div "On Target" at bounding box center [336, 95] width 36 height 12
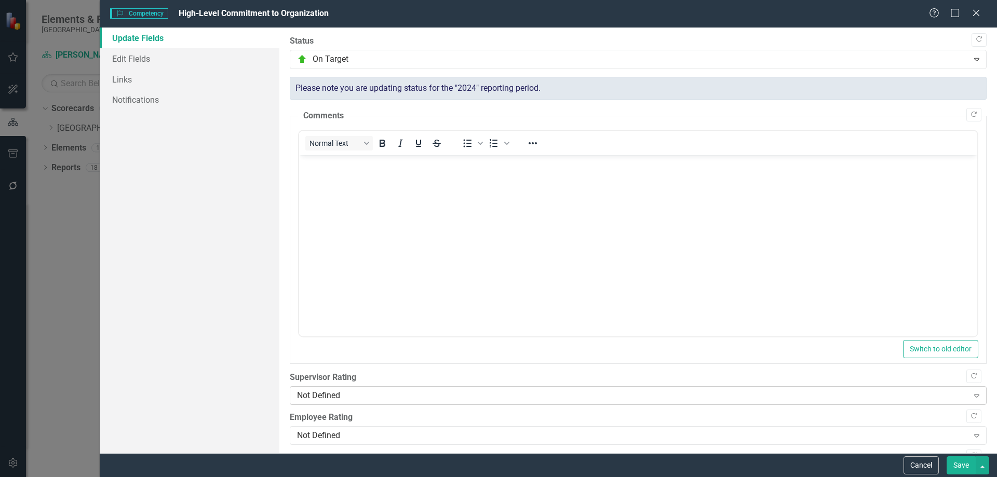
click at [330, 391] on div "Not Defined" at bounding box center [632, 396] width 671 height 12
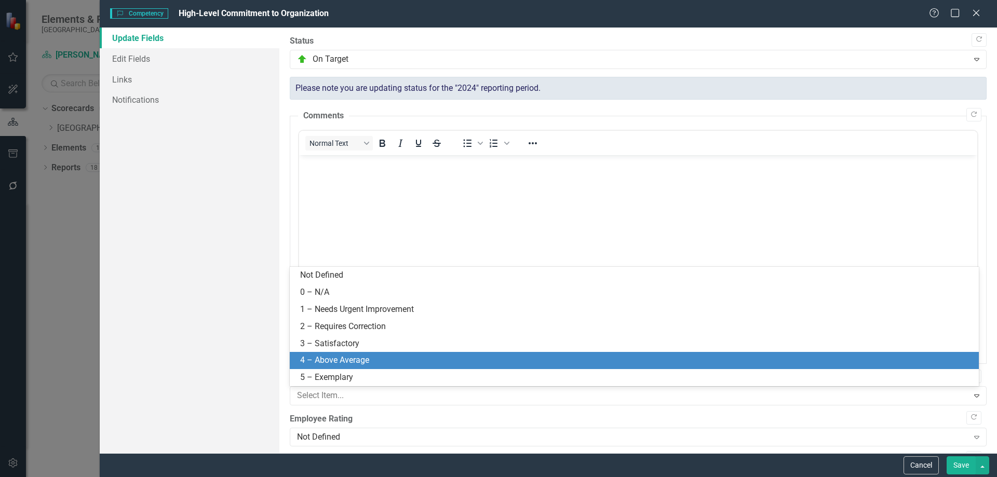
click at [320, 355] on div "4 – Above Average" at bounding box center [636, 361] width 672 height 12
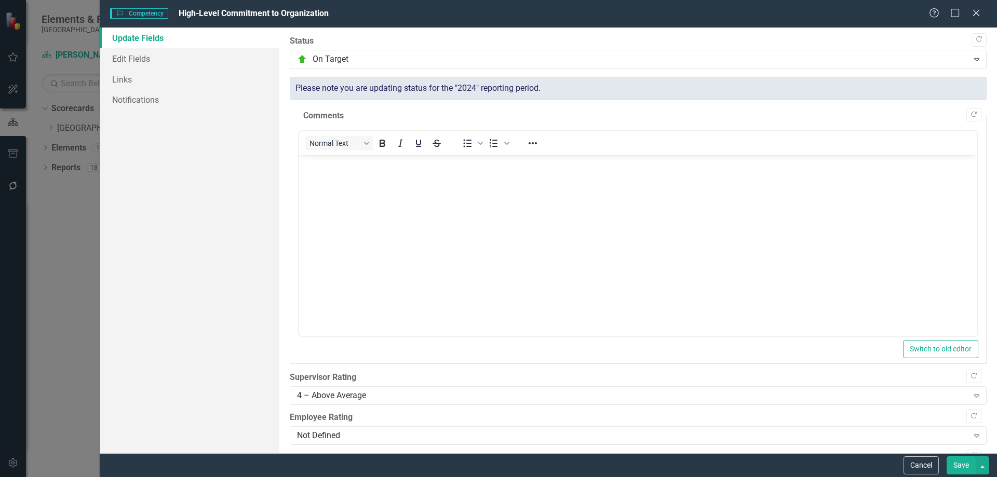
click at [957, 470] on button "Save" at bounding box center [960, 465] width 29 height 18
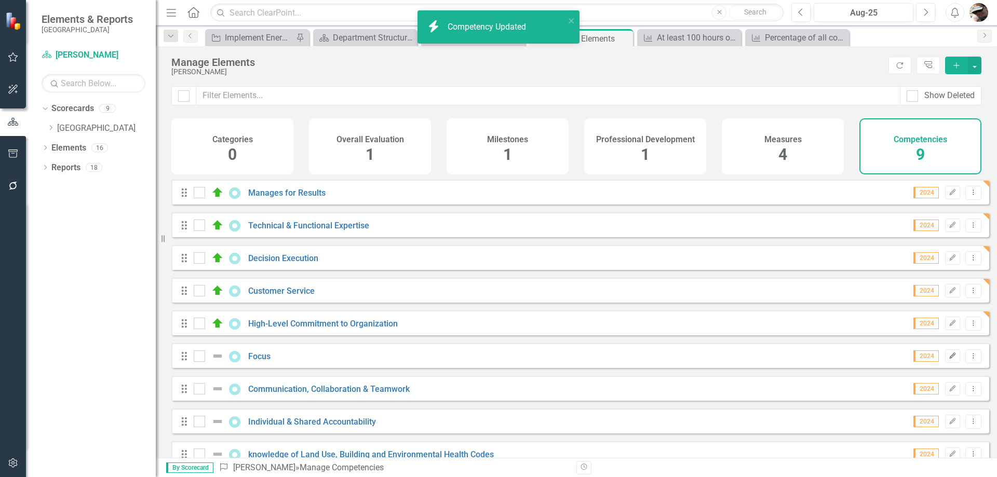
click at [948, 359] on icon "Edit" at bounding box center [952, 356] width 8 height 6
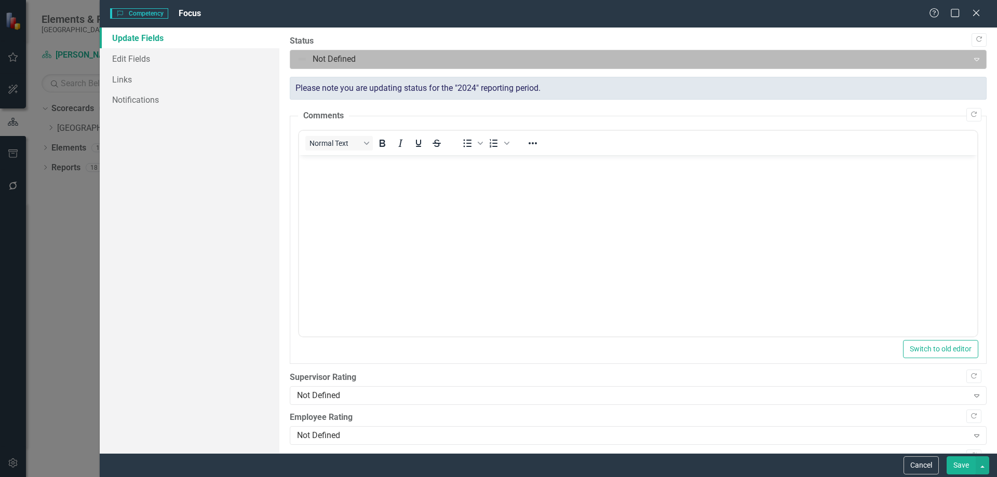
click at [372, 59] on div at bounding box center [629, 59] width 665 height 14
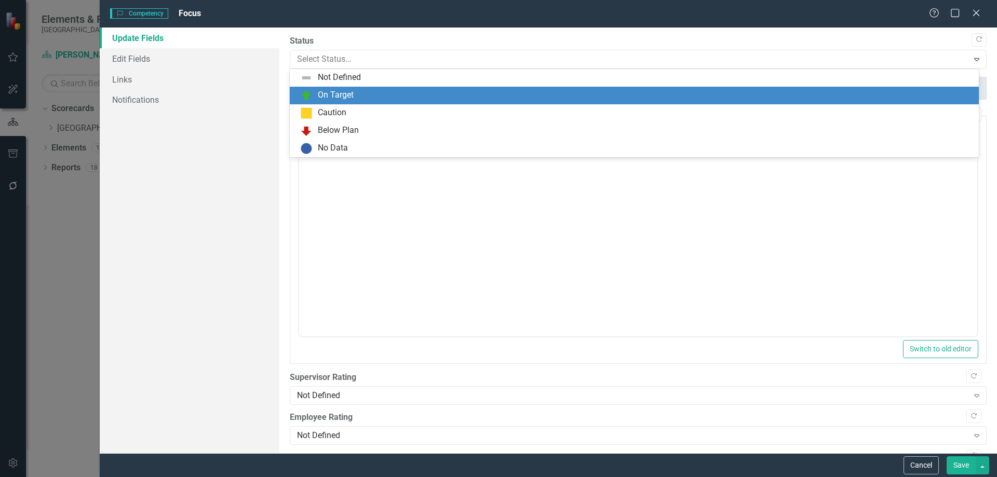
click at [351, 94] on div "On Target" at bounding box center [336, 95] width 36 height 12
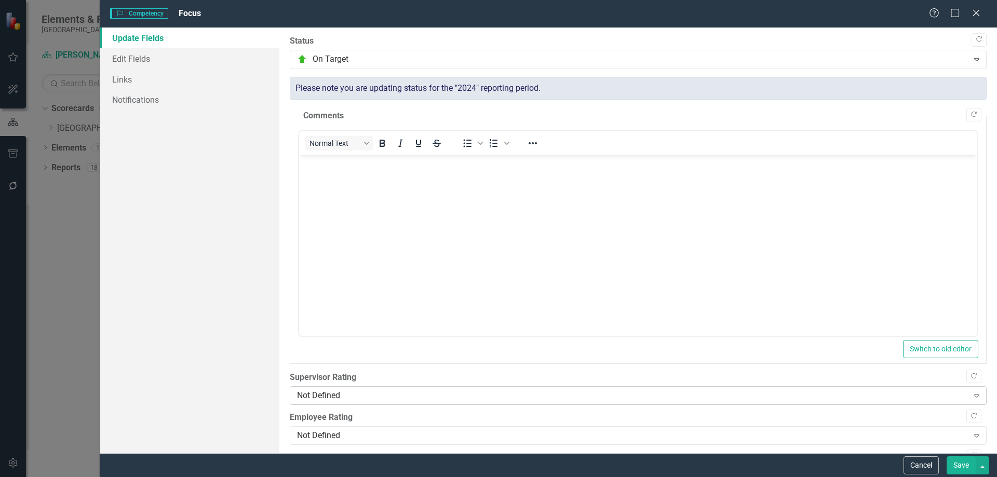
click at [362, 398] on div "Not Defined" at bounding box center [632, 396] width 671 height 12
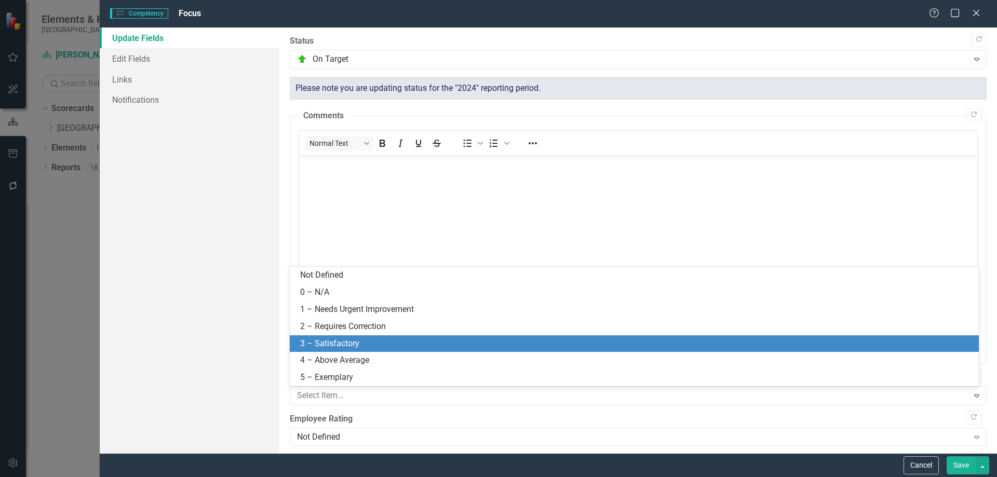
click at [335, 342] on div "3 – Satisfactory" at bounding box center [636, 344] width 672 height 12
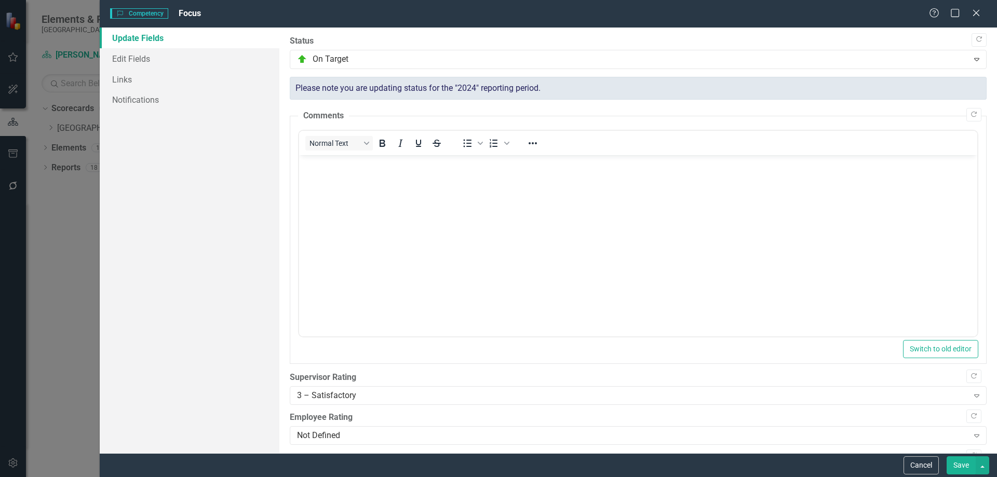
click at [953, 467] on button "Save" at bounding box center [960, 465] width 29 height 18
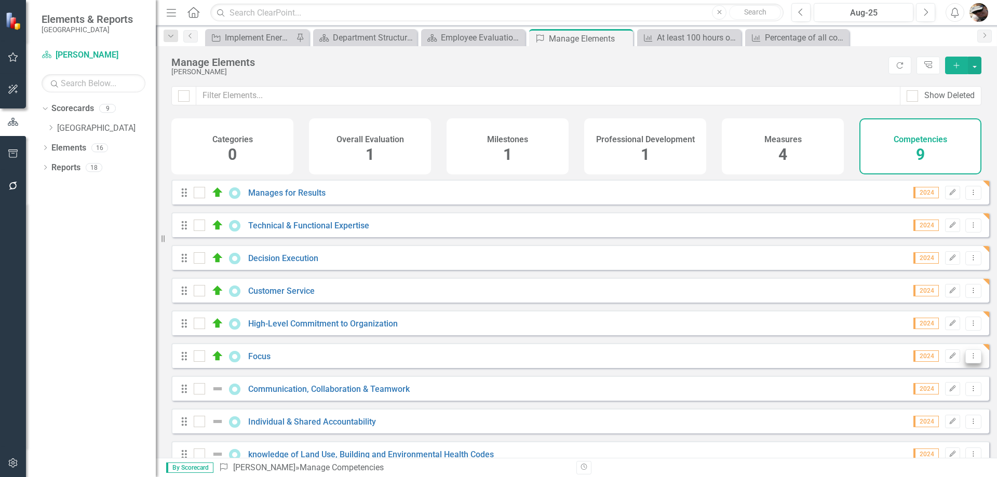
click at [969, 359] on icon "Dropdown Menu" at bounding box center [973, 355] width 9 height 7
click at [912, 442] on link "Trash Delete Competency" at bounding box center [918, 438] width 107 height 19
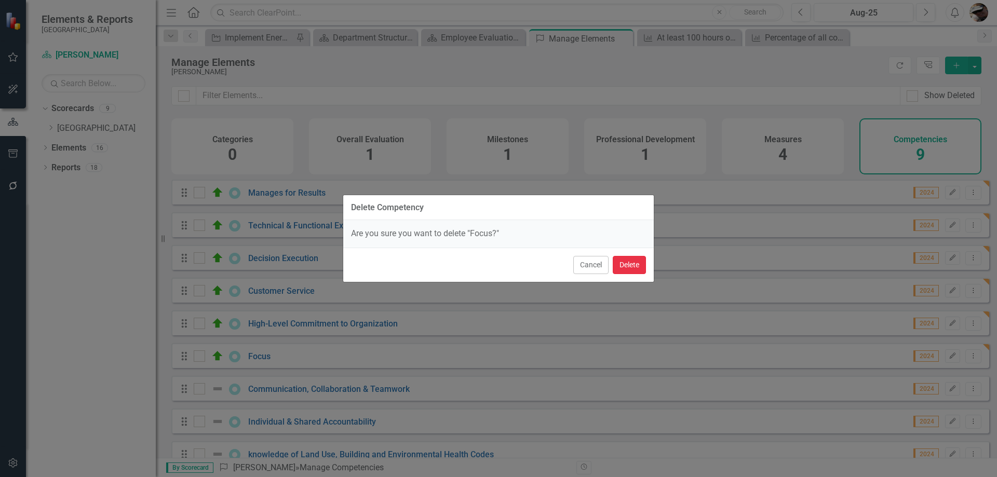
click at [622, 266] on button "Delete" at bounding box center [629, 265] width 33 height 18
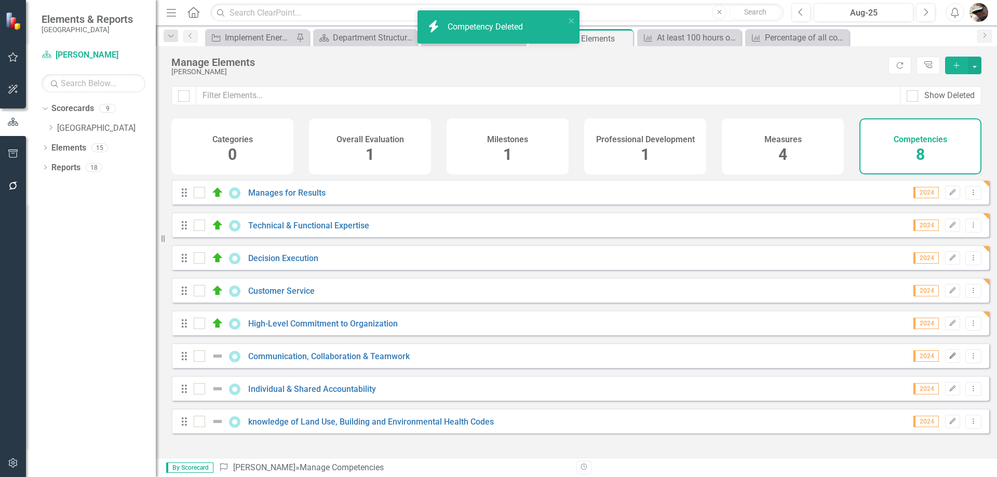
click at [945, 360] on button "Edit" at bounding box center [952, 355] width 15 height 13
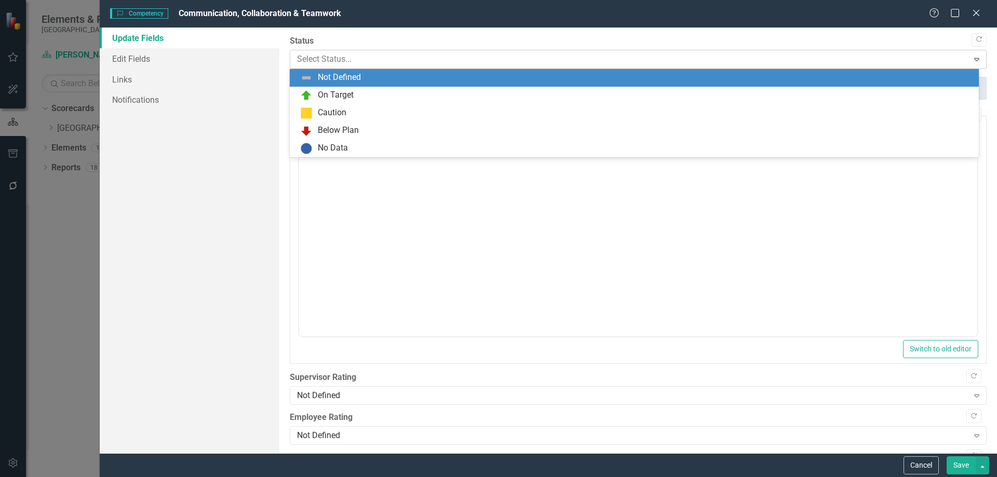
click at [358, 60] on div at bounding box center [629, 59] width 665 height 14
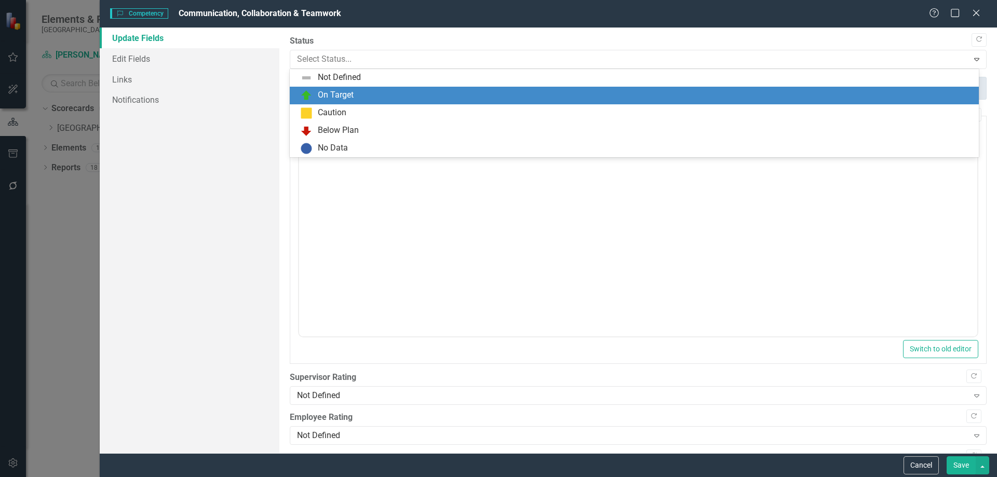
click at [348, 94] on div "On Target" at bounding box center [336, 95] width 36 height 12
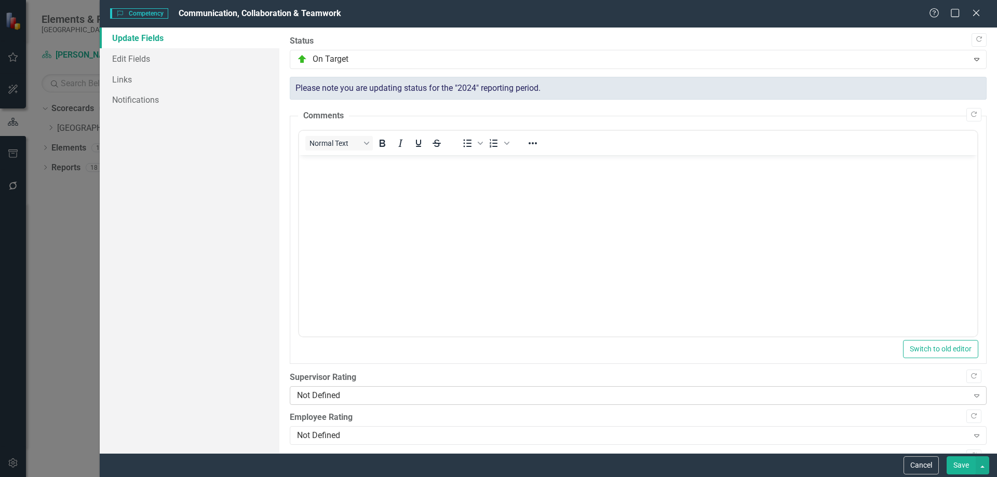
click at [358, 403] on div "Not Defined Expand" at bounding box center [638, 395] width 697 height 19
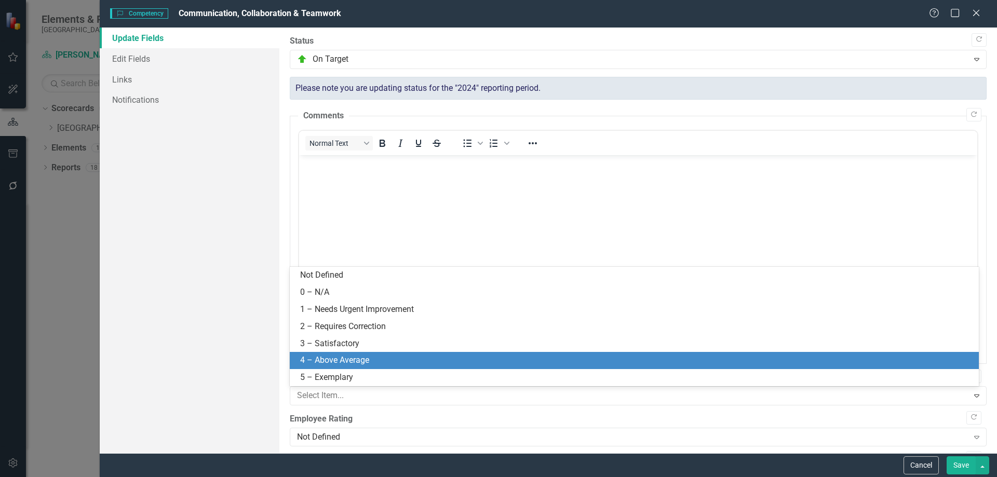
click at [324, 357] on div "4 – Above Average" at bounding box center [636, 361] width 672 height 12
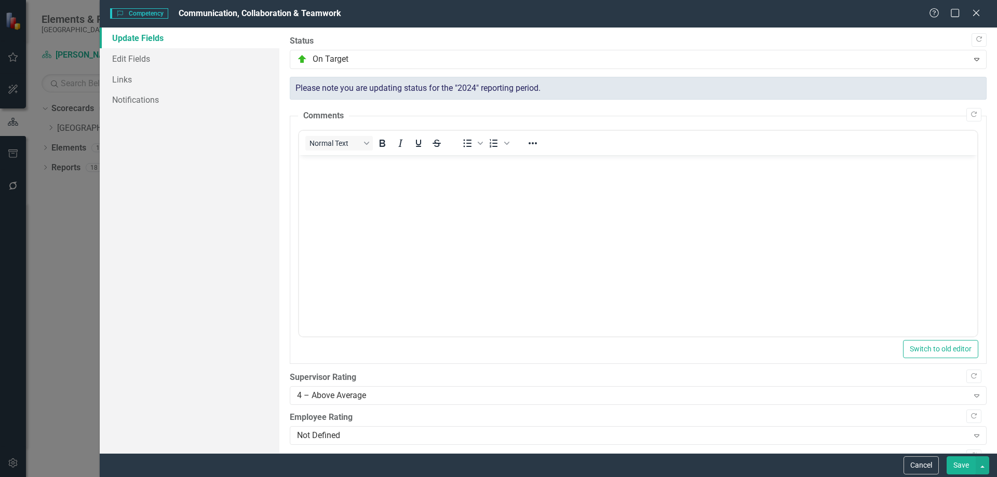
click at [953, 465] on button "Save" at bounding box center [960, 465] width 29 height 18
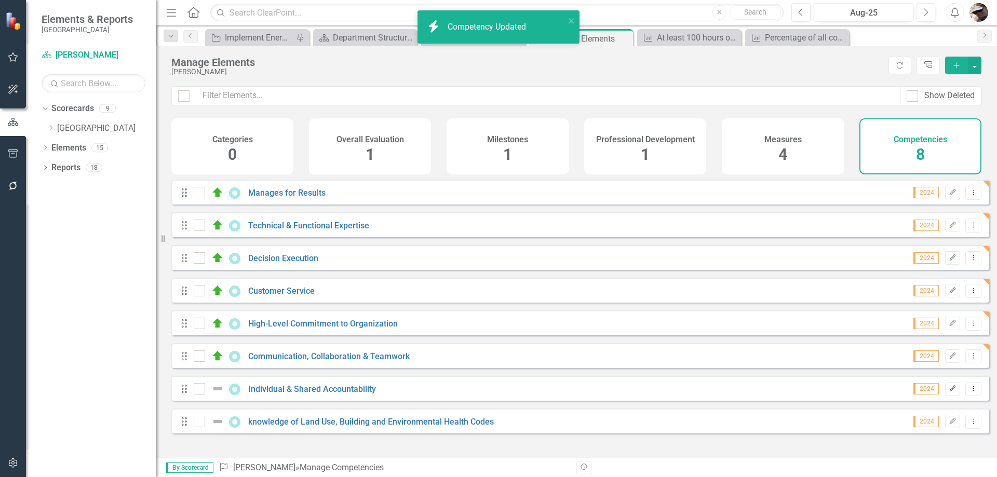
click at [948, 392] on icon "Edit" at bounding box center [952, 389] width 8 height 6
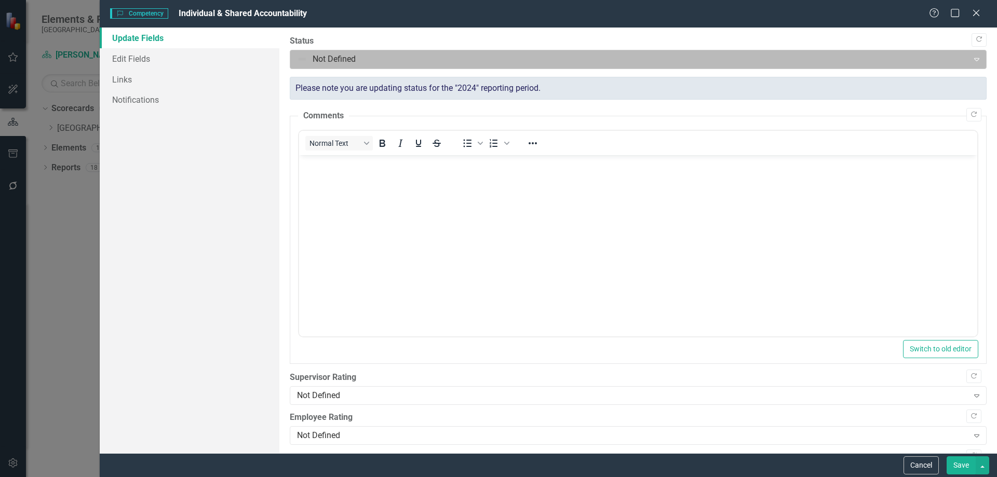
click at [410, 66] on div at bounding box center [629, 59] width 665 height 14
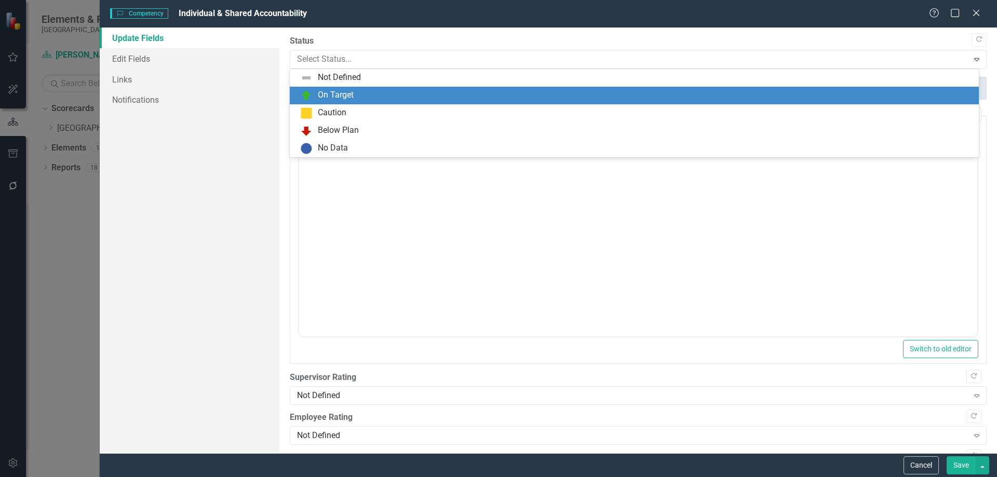
click at [371, 91] on div "On Target" at bounding box center [636, 95] width 672 height 12
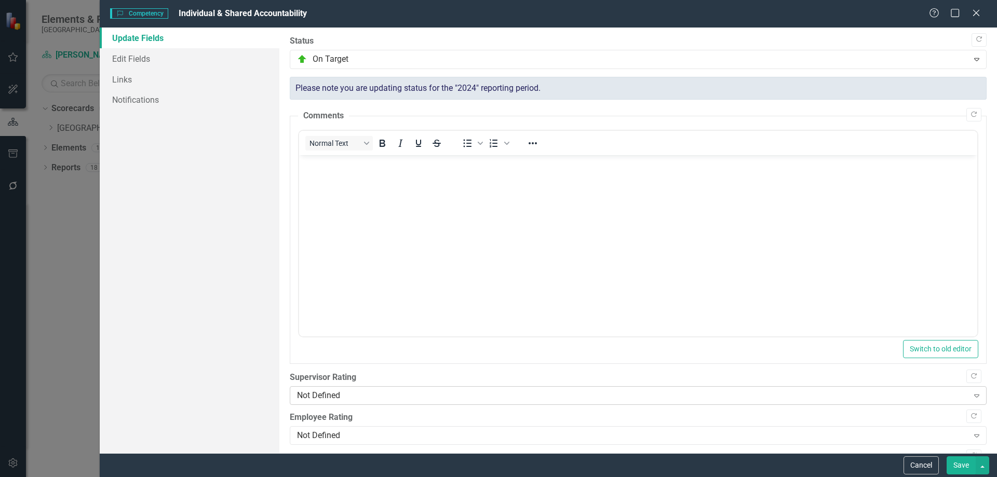
click at [342, 397] on div "Not Defined" at bounding box center [632, 396] width 671 height 12
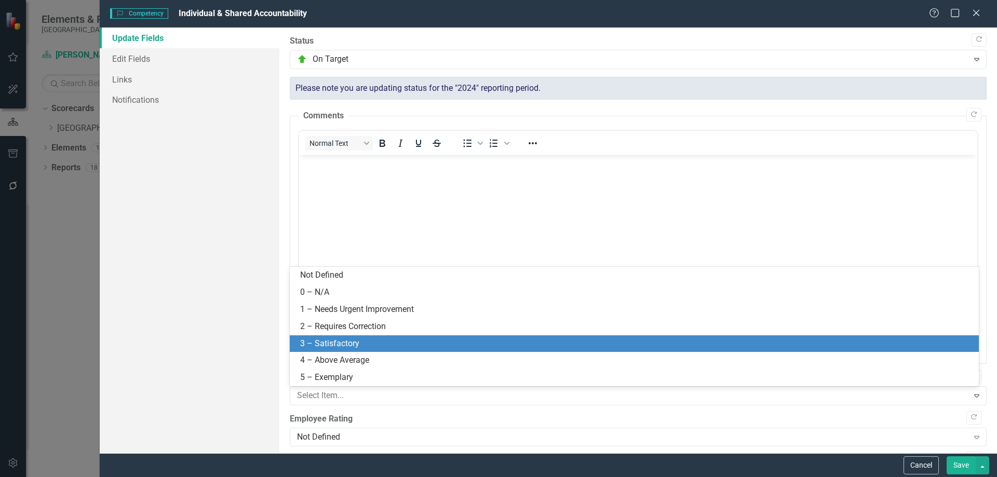
click at [334, 348] on div "3 – Satisfactory" at bounding box center [636, 344] width 672 height 12
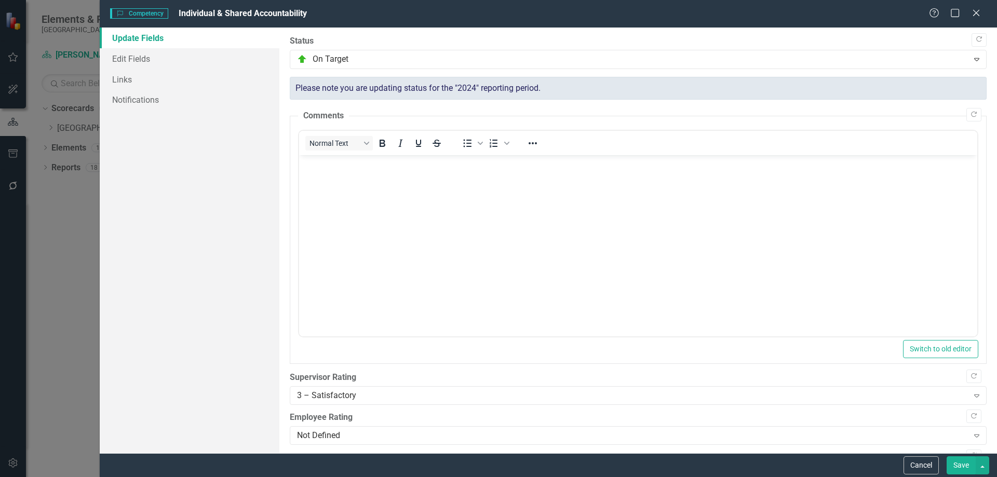
click at [953, 463] on button "Save" at bounding box center [960, 465] width 29 height 18
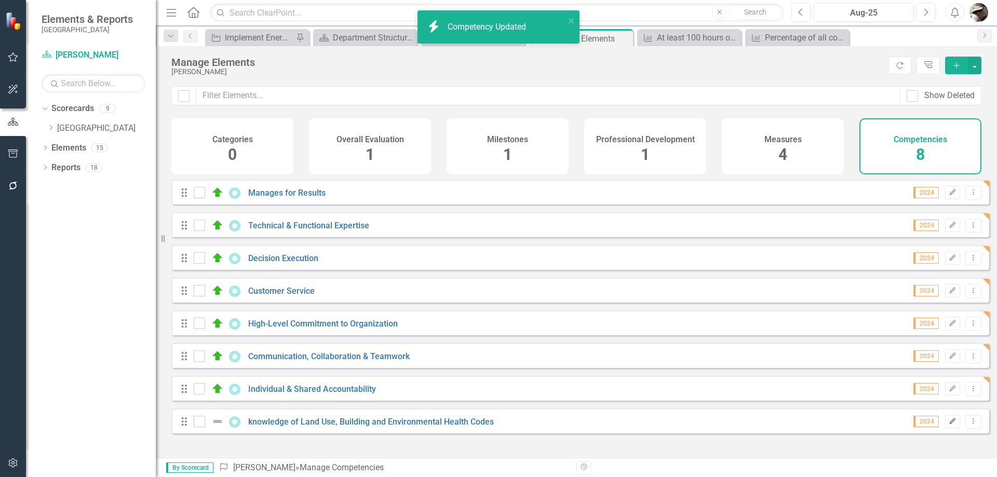
click at [949, 424] on icon "button" at bounding box center [952, 421] width 6 height 6
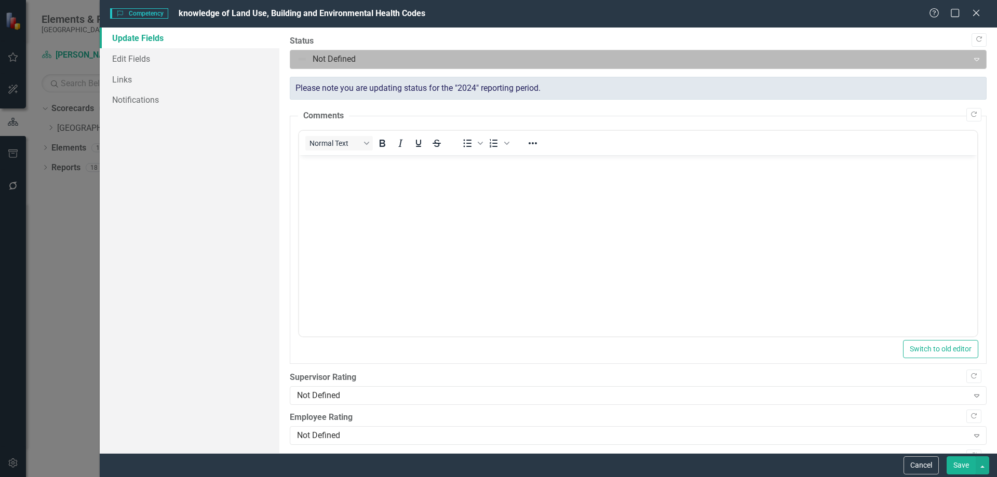
click at [319, 64] on div at bounding box center [629, 59] width 665 height 14
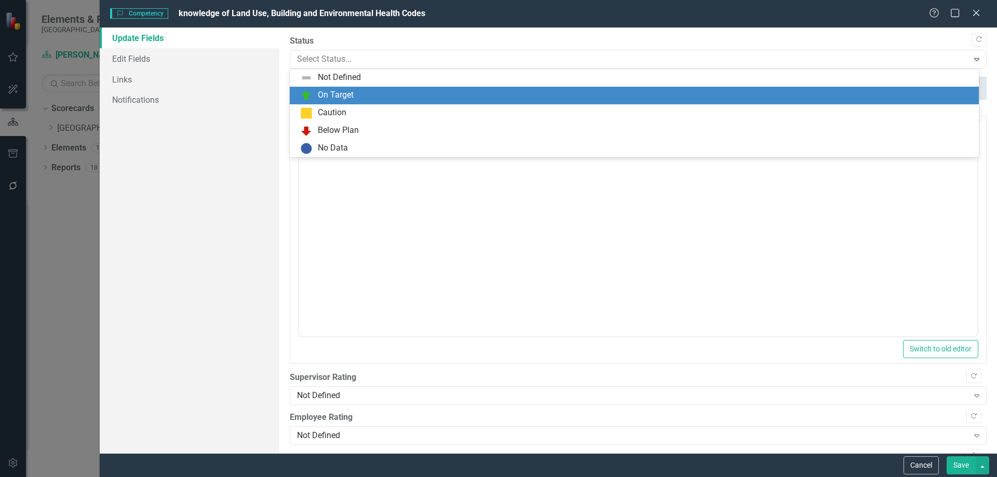
click at [316, 91] on div "On Target" at bounding box center [636, 95] width 672 height 12
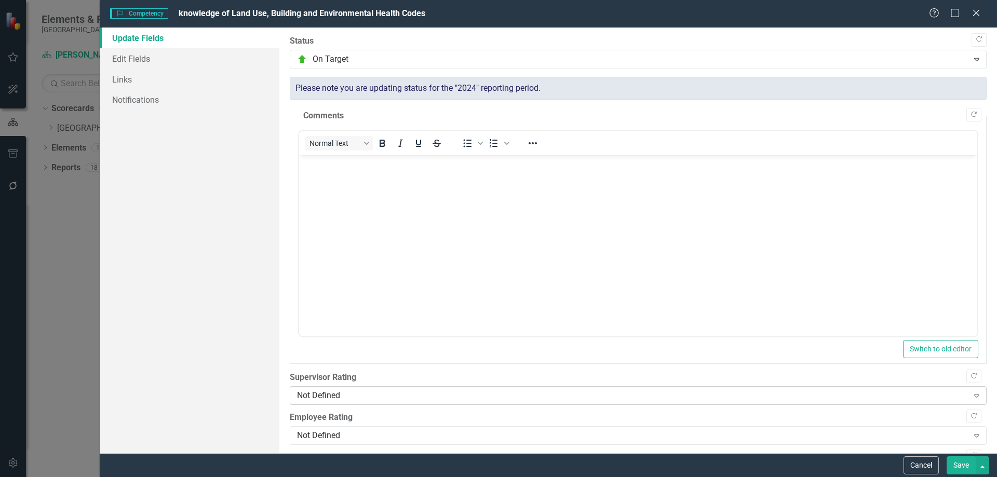
click at [360, 387] on div "Not Defined Expand" at bounding box center [638, 395] width 697 height 19
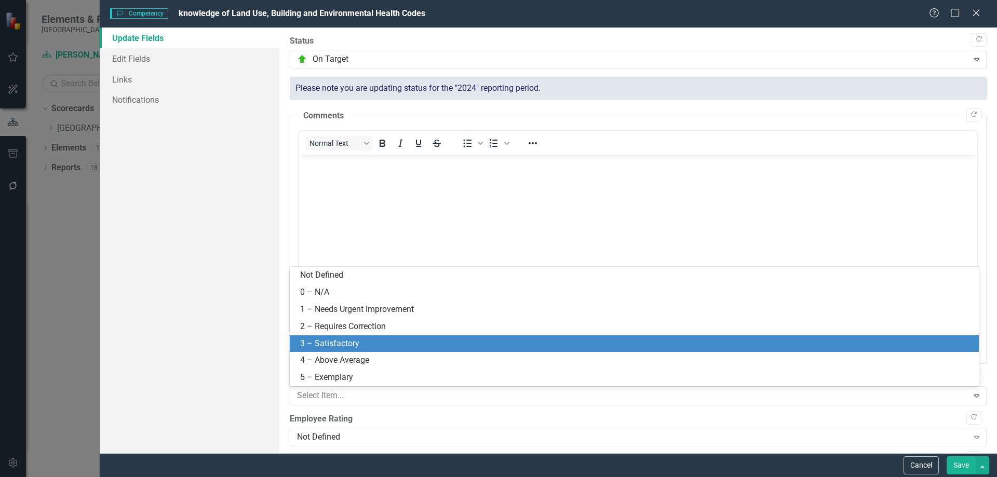
click at [332, 345] on div "3 – Satisfactory" at bounding box center [636, 344] width 672 height 12
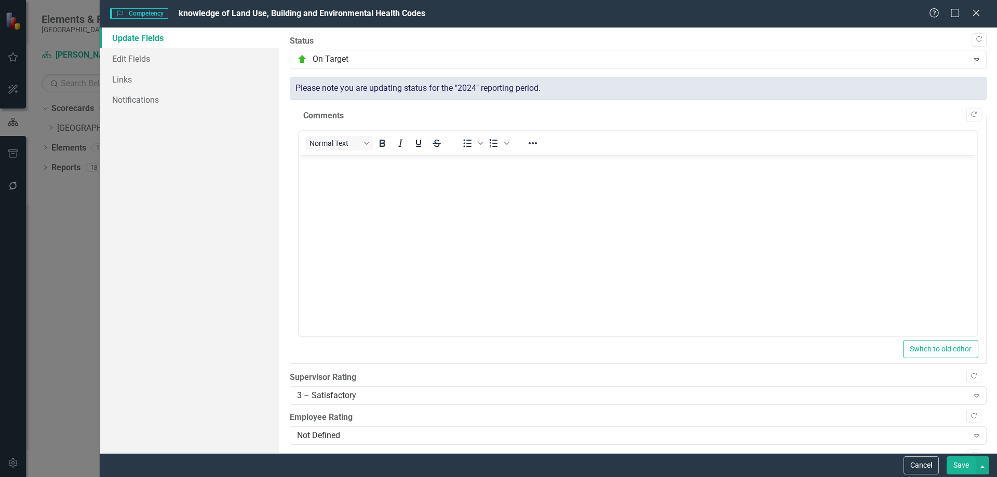
click at [957, 461] on button "Save" at bounding box center [960, 465] width 29 height 18
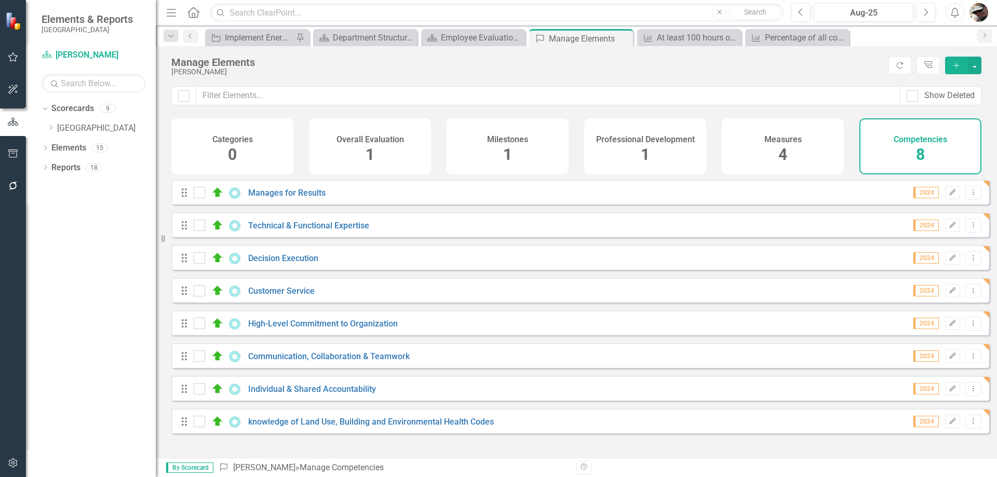
click at [524, 150] on div "Milestones 1" at bounding box center [507, 146] width 122 height 56
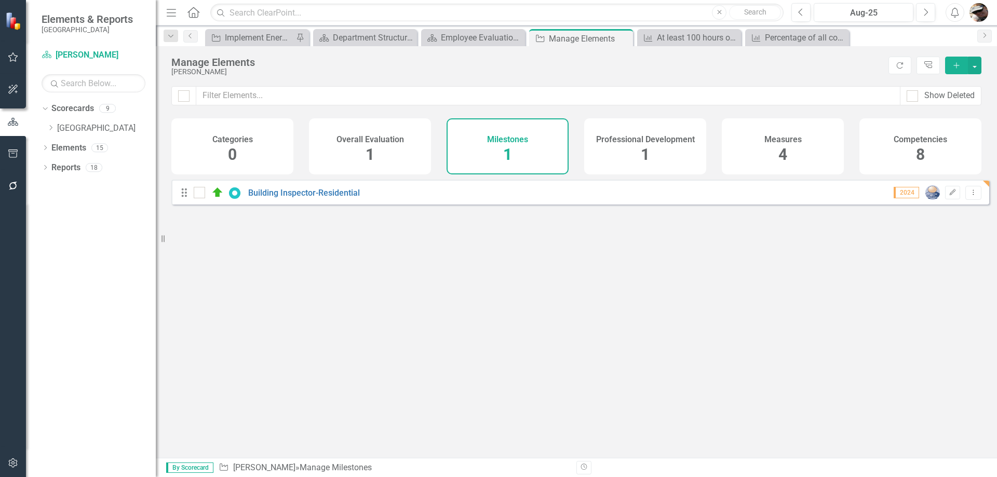
click at [400, 130] on div "Overall Evaluation 1" at bounding box center [370, 146] width 122 height 56
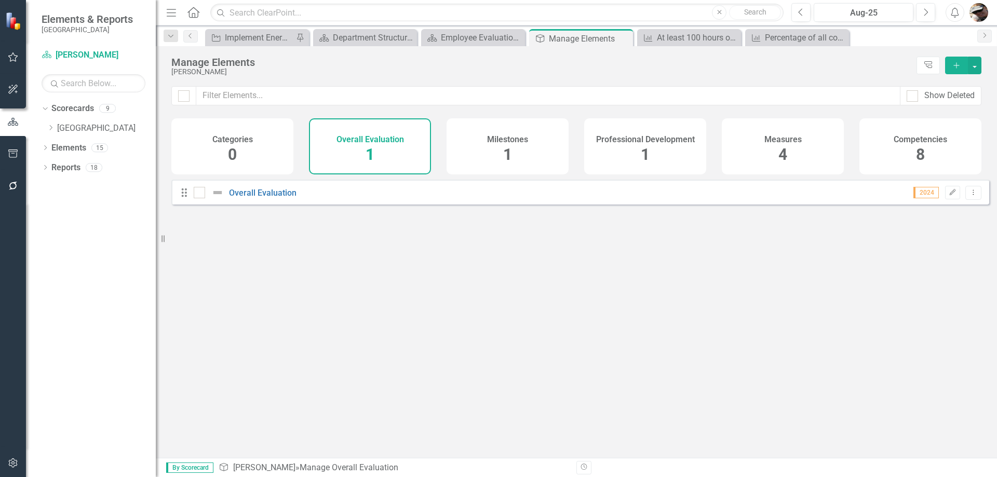
click at [517, 153] on div "Milestones 1" at bounding box center [507, 146] width 122 height 56
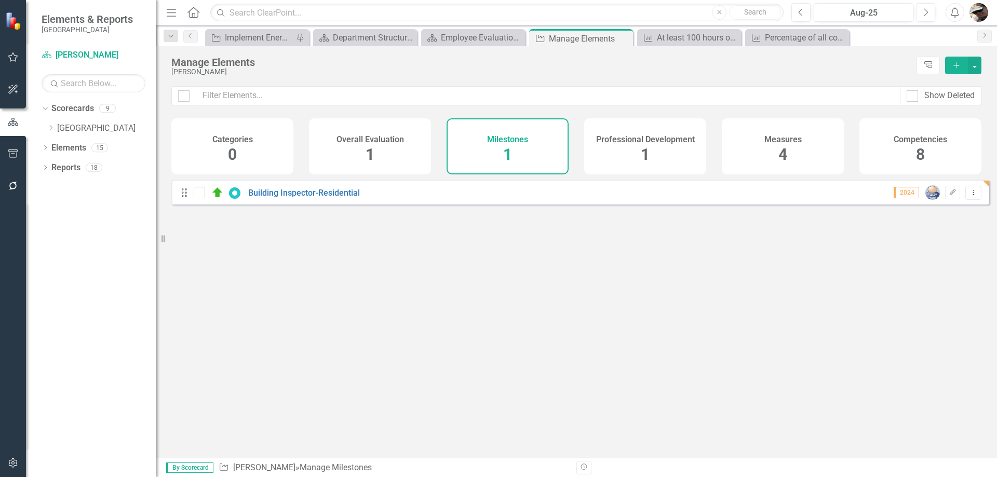
click at [642, 138] on h4 "Professional Development" at bounding box center [645, 139] width 99 height 9
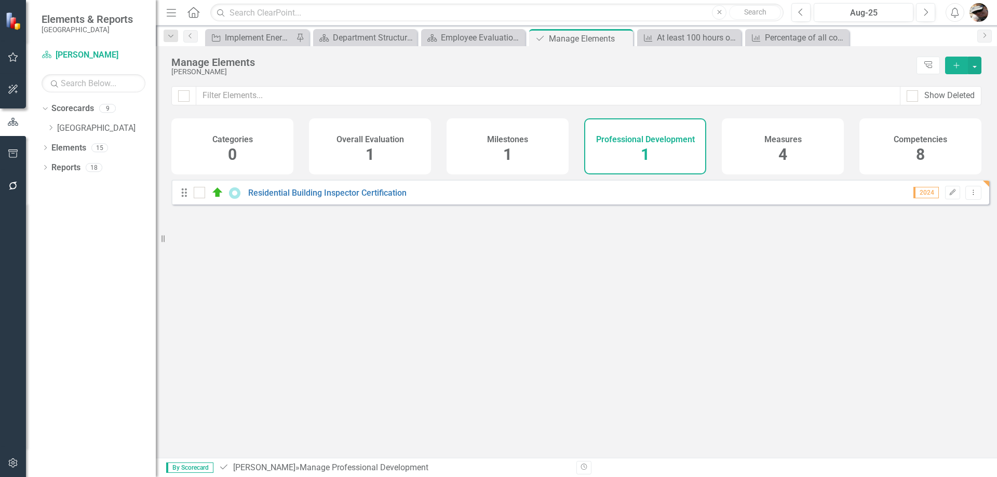
click at [958, 62] on icon "Add" at bounding box center [955, 65] width 9 height 7
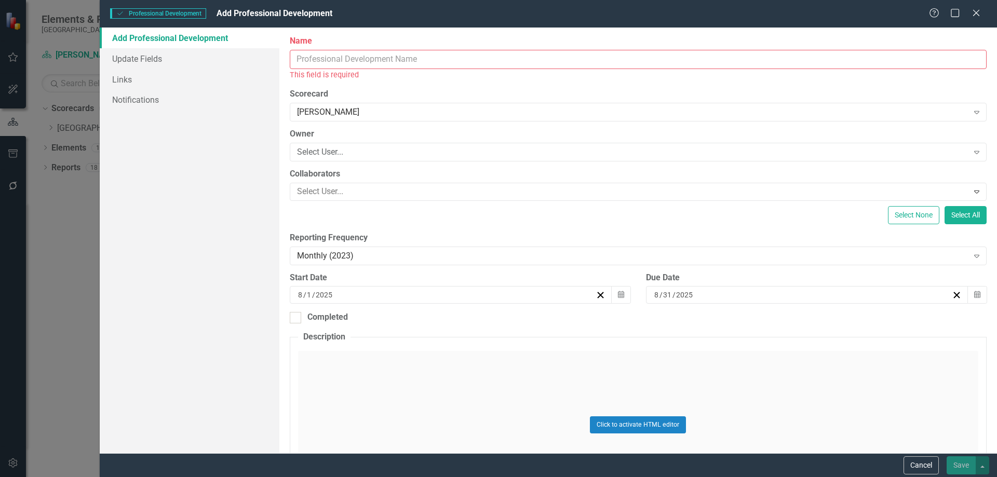
click at [365, 58] on input "Name" at bounding box center [638, 59] width 697 height 19
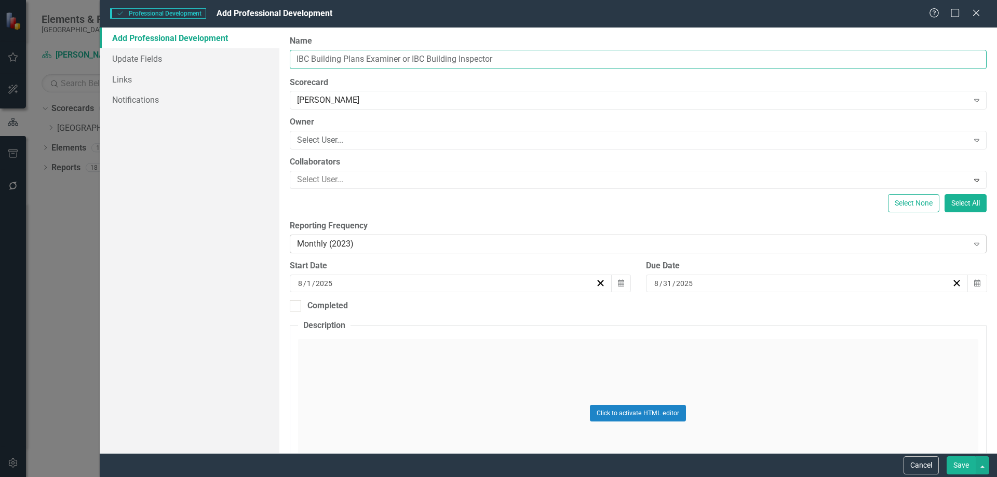
type input "IBC Building Plans Examiner or IBC Building Inspector"
click at [457, 246] on div "Monthly (2023)" at bounding box center [632, 244] width 671 height 12
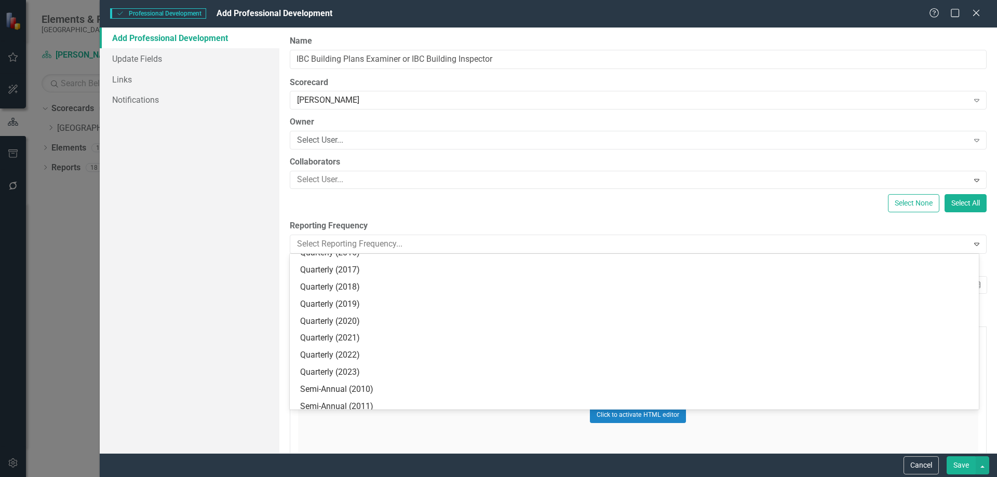
scroll to position [782, 0]
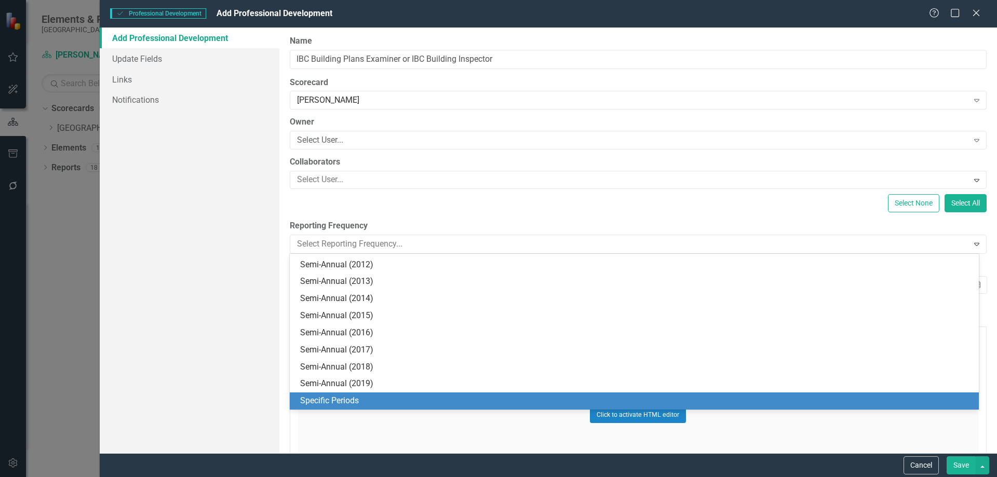
click at [347, 399] on div "Specific Periods" at bounding box center [636, 401] width 672 height 12
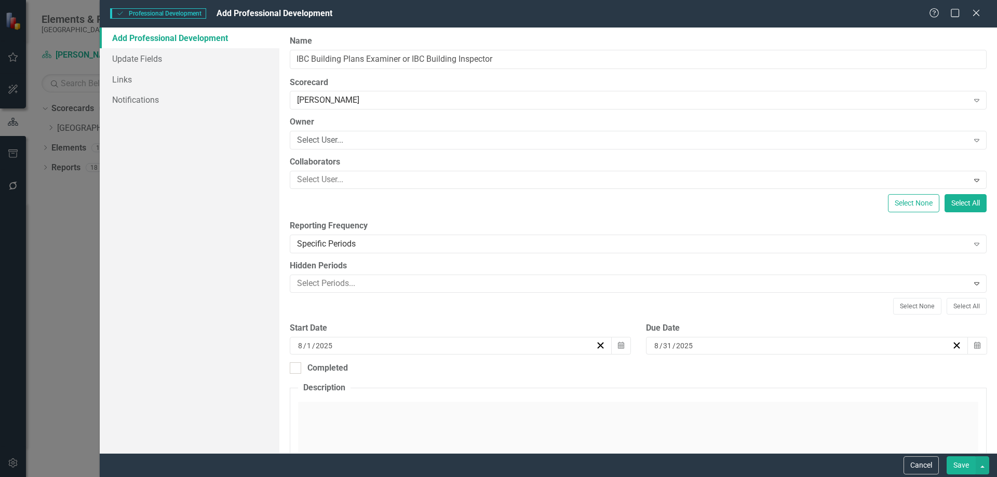
click at [698, 349] on div "[DATE]" at bounding box center [801, 346] width 299 height 10
click at [697, 346] on div "[DATE] [DATE]" at bounding box center [801, 346] width 299 height 10
click at [691, 345] on div "[DATE]" at bounding box center [801, 346] width 299 height 10
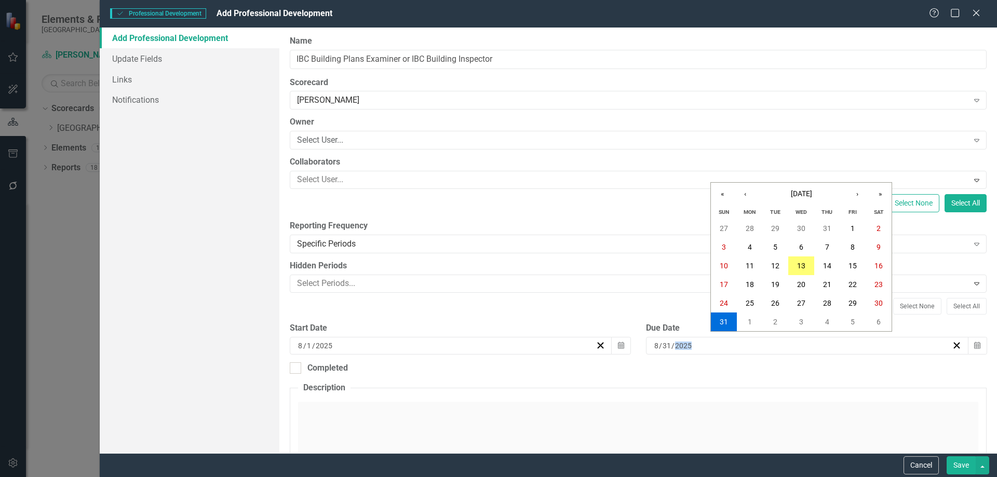
click at [691, 345] on div "[DATE] [DATE]" at bounding box center [801, 346] width 299 height 10
type input "2026"
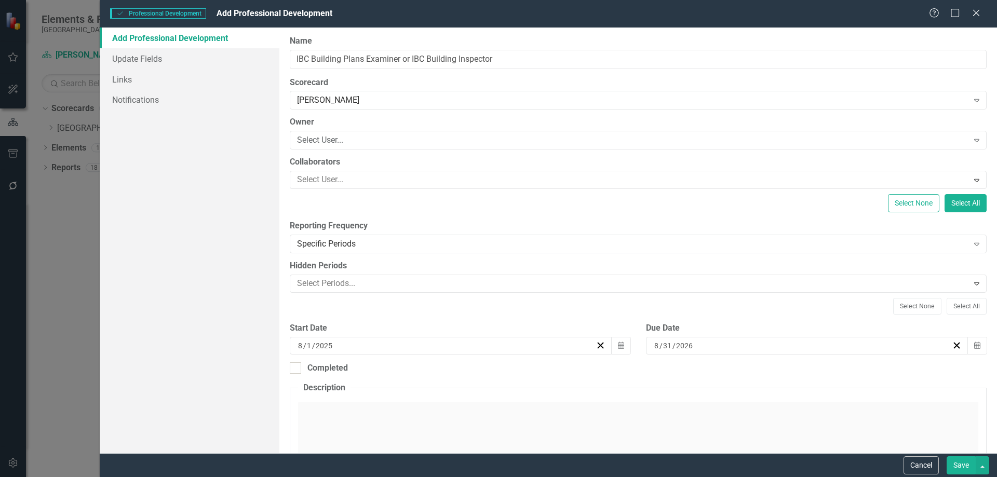
click at [555, 377] on div "ClearPoint Can Do More! How ClearPoint Can Help Close Enterprise plans can auto…" at bounding box center [637, 241] width 717 height 426
click at [337, 140] on div "Select User..." at bounding box center [632, 140] width 671 height 12
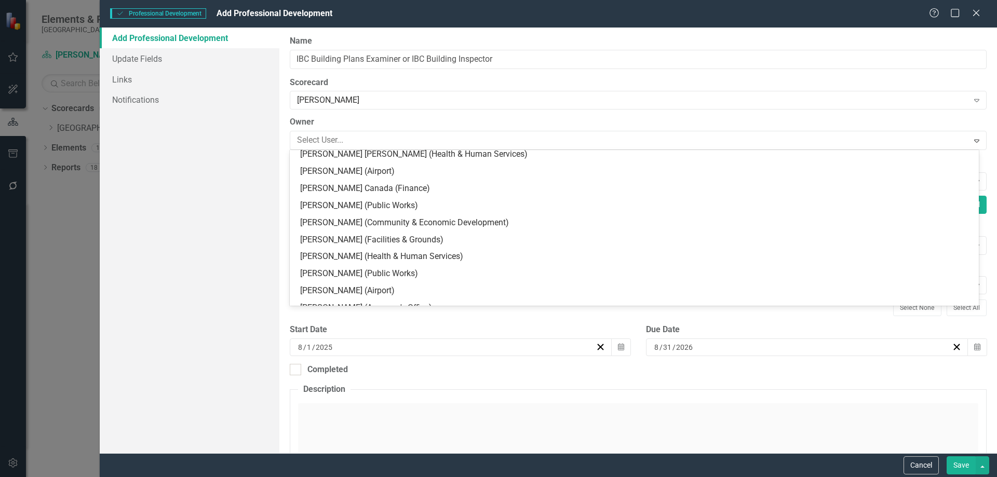
scroll to position [519, 0]
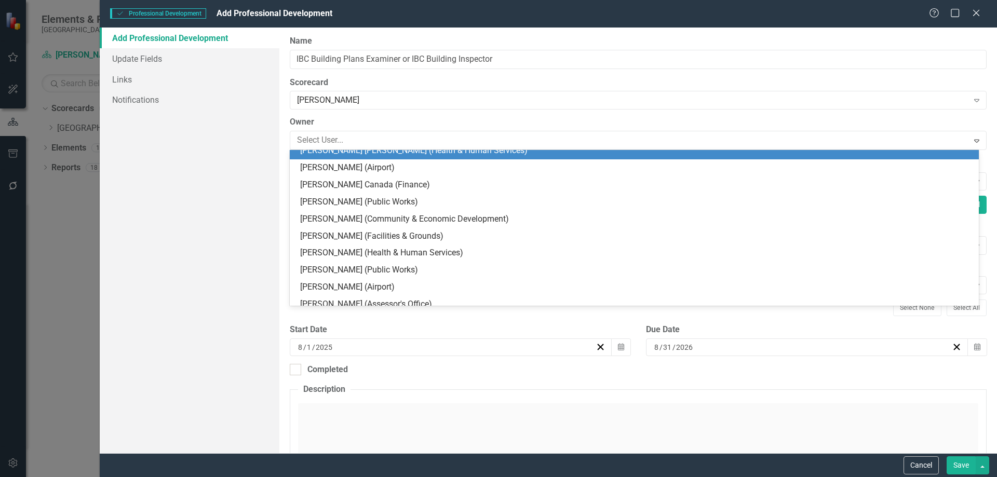
click at [387, 120] on label "Owner" at bounding box center [638, 122] width 697 height 12
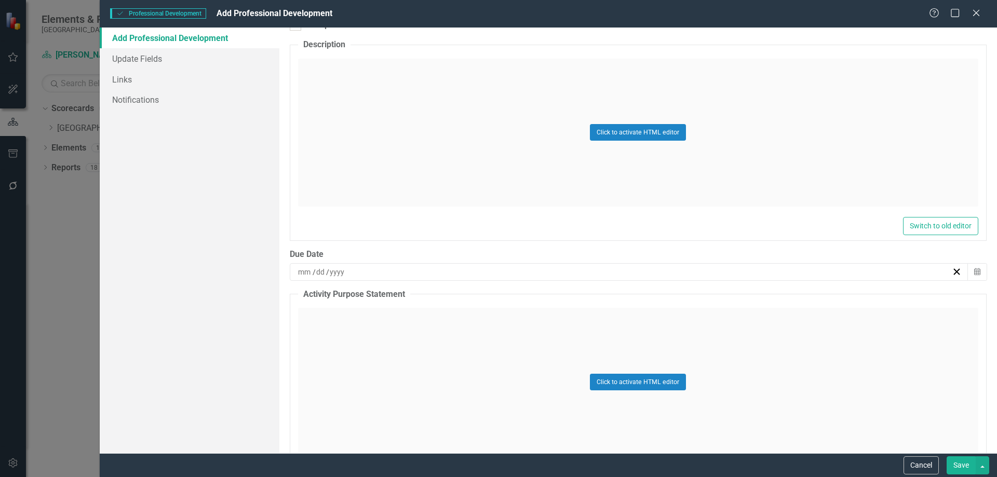
scroll to position [467, 0]
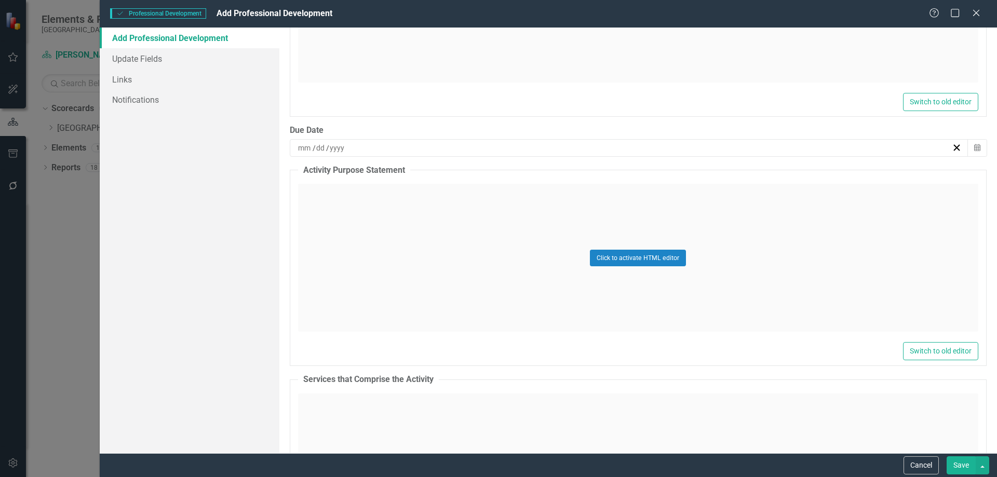
click at [353, 146] on div "/ /" at bounding box center [623, 148] width 655 height 10
click at [543, 303] on abbr "31" at bounding box center [547, 301] width 8 height 8
click at [332, 151] on input "2025" at bounding box center [328, 148] width 18 height 10
click at [336, 146] on input "2025" at bounding box center [328, 148] width 18 height 10
click at [368, 153] on div "[DATE]" at bounding box center [623, 148] width 655 height 10
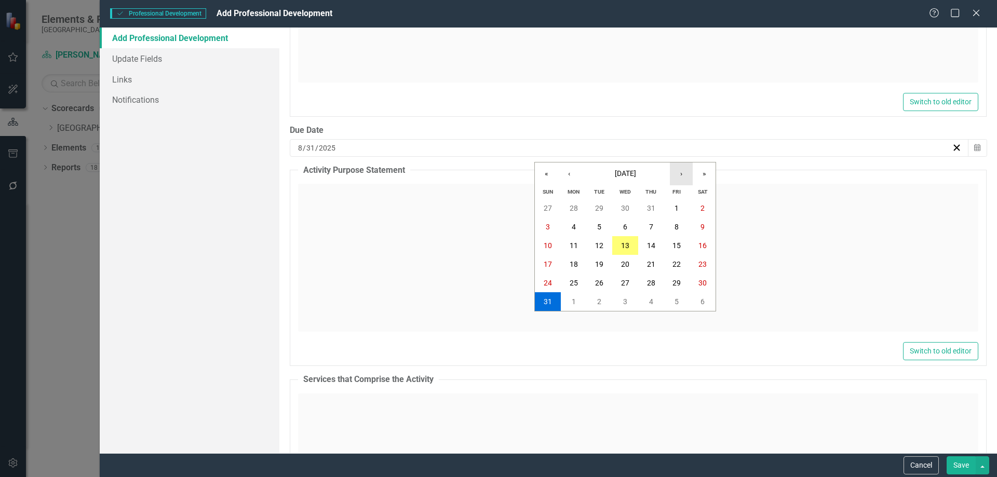
click at [682, 173] on button "›" at bounding box center [681, 173] width 23 height 23
click at [561, 170] on button "‹" at bounding box center [568, 173] width 23 height 23
click at [704, 174] on button "»" at bounding box center [703, 173] width 23 height 23
click at [572, 300] on abbr "31" at bounding box center [573, 301] width 8 height 8
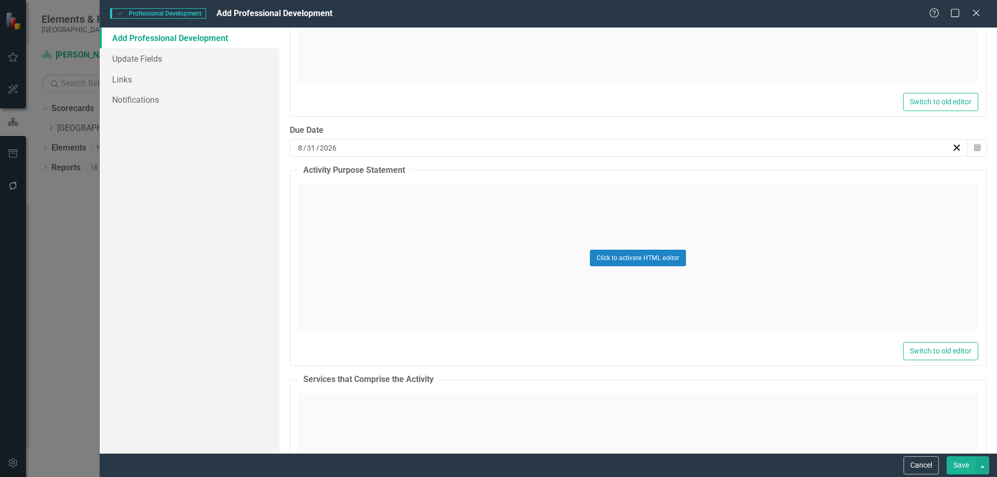
click at [456, 271] on div "Click to activate HTML editor" at bounding box center [638, 258] width 680 height 148
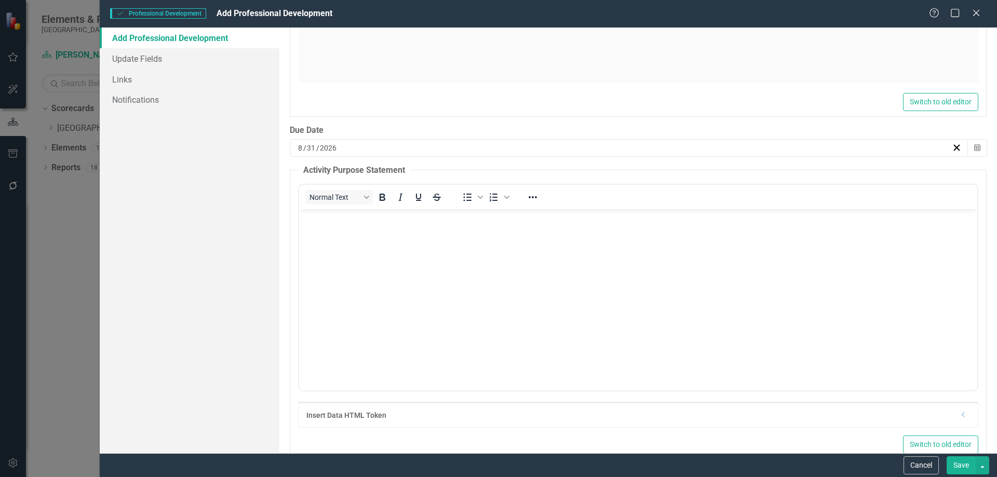
click at [370, 233] on body "Rich Text Area. Press ALT-0 for help." at bounding box center [637, 287] width 678 height 156
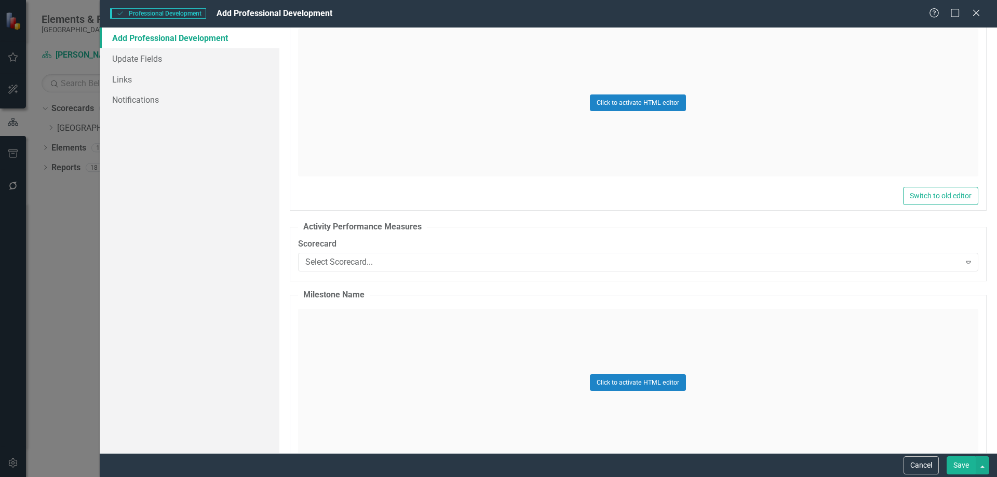
scroll to position [979, 0]
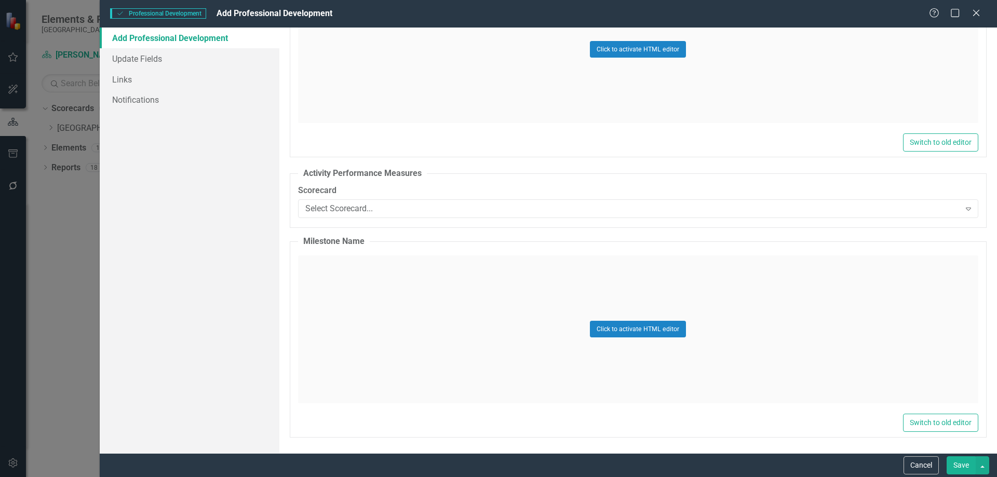
click at [956, 463] on button "Save" at bounding box center [960, 465] width 29 height 18
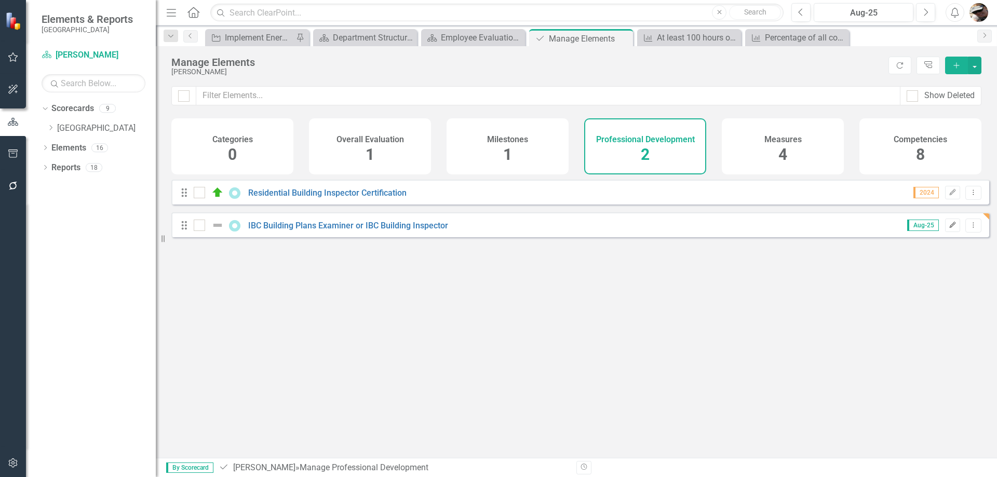
click at [949, 232] on button "Edit" at bounding box center [952, 225] width 15 height 13
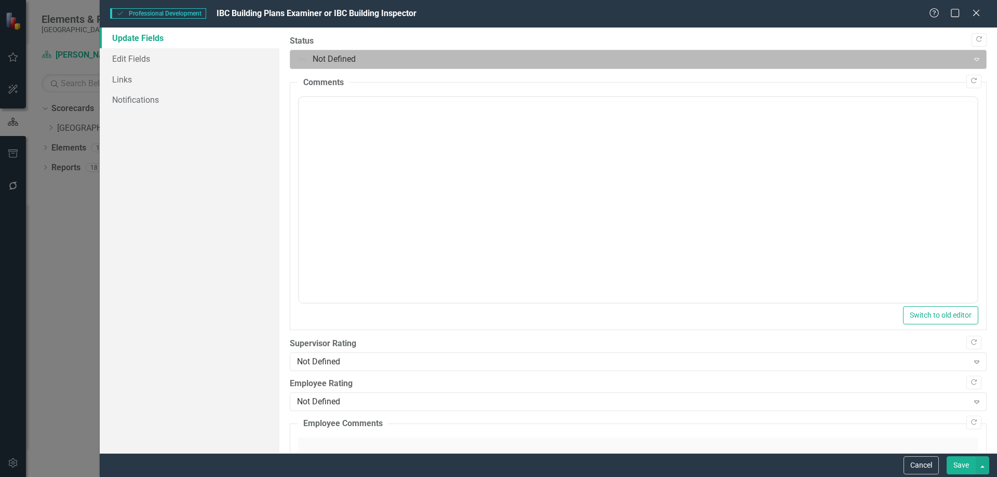
scroll to position [0, 0]
click at [371, 59] on div at bounding box center [629, 59] width 665 height 14
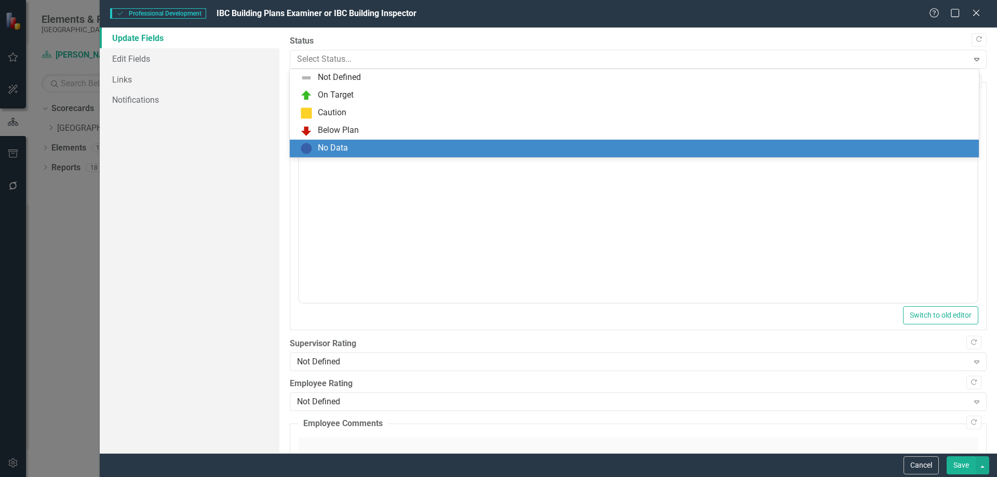
click at [339, 144] on div "No Data" at bounding box center [333, 148] width 30 height 12
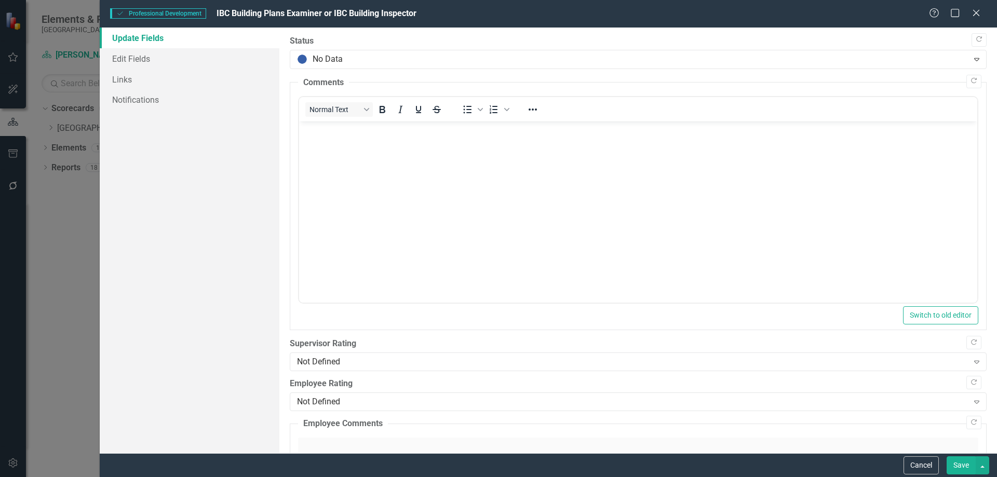
click at [959, 466] on button "Save" at bounding box center [960, 465] width 29 height 18
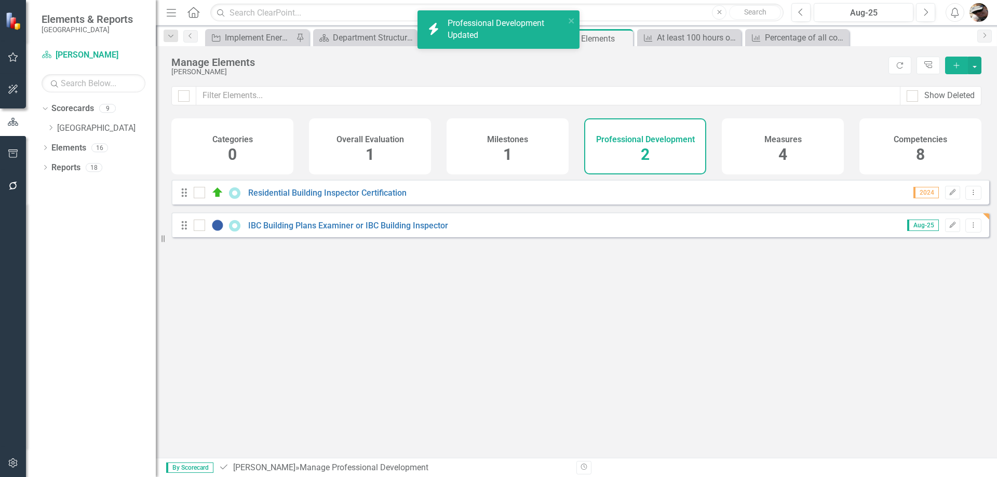
click at [397, 318] on div "Looks like you don't have any Professional Development set up yet. Why don't yo…" at bounding box center [580, 306] width 818 height 252
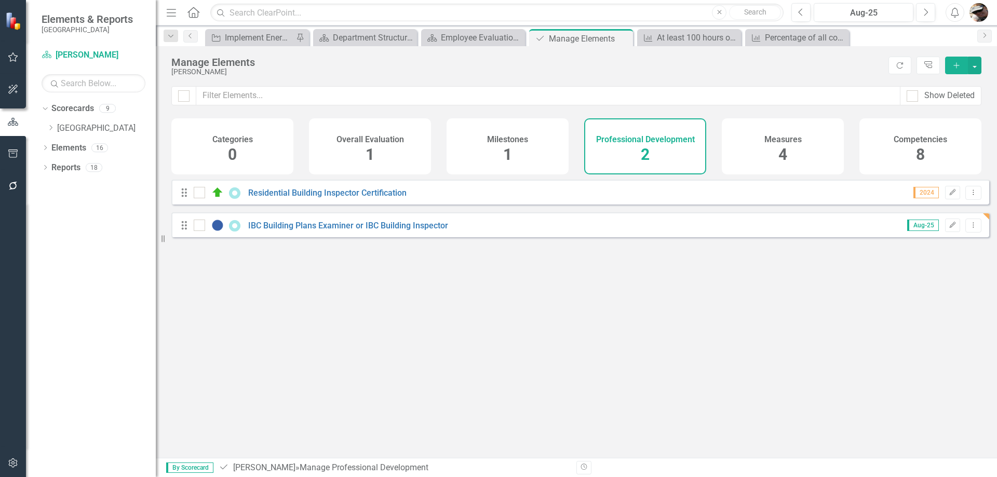
click at [368, 143] on h4 "Overall Evaluation" at bounding box center [369, 139] width 67 height 9
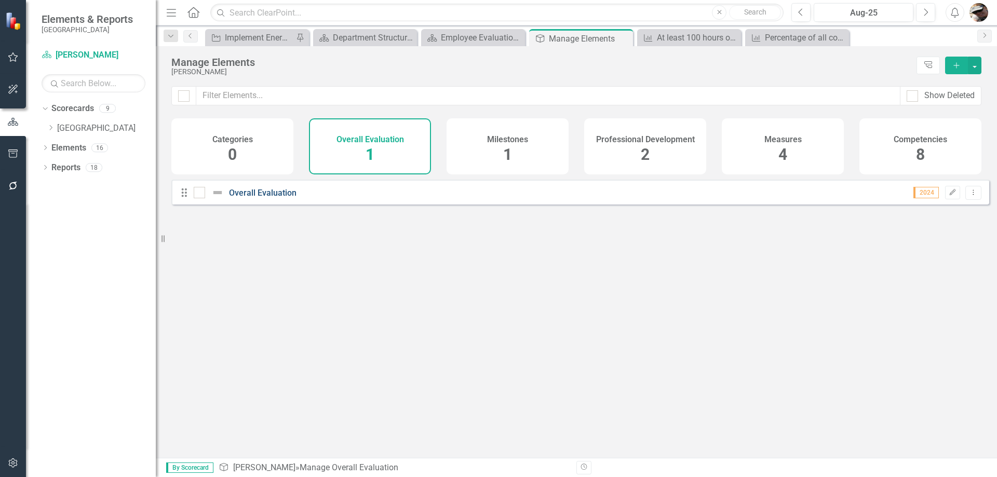
click at [259, 198] on link "Overall Evaluation" at bounding box center [262, 193] width 67 height 10
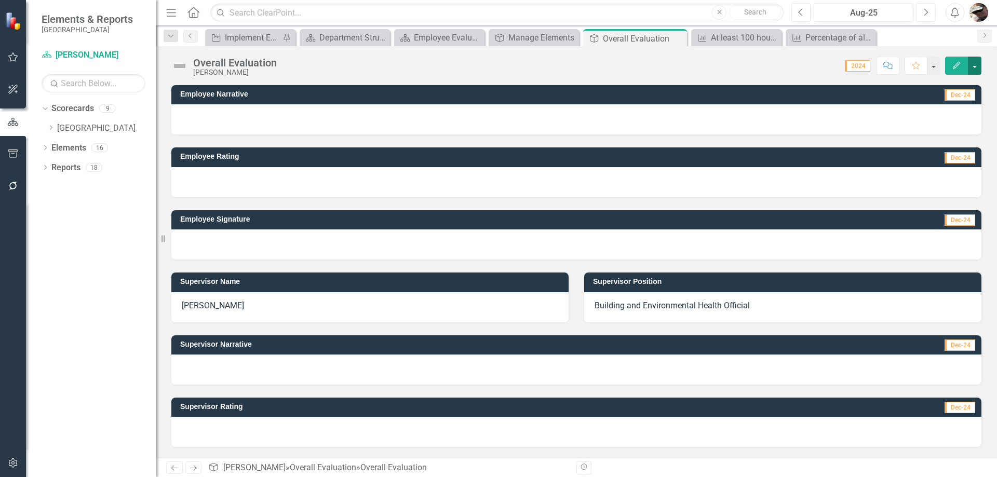
click at [975, 67] on button "button" at bounding box center [974, 66] width 13 height 18
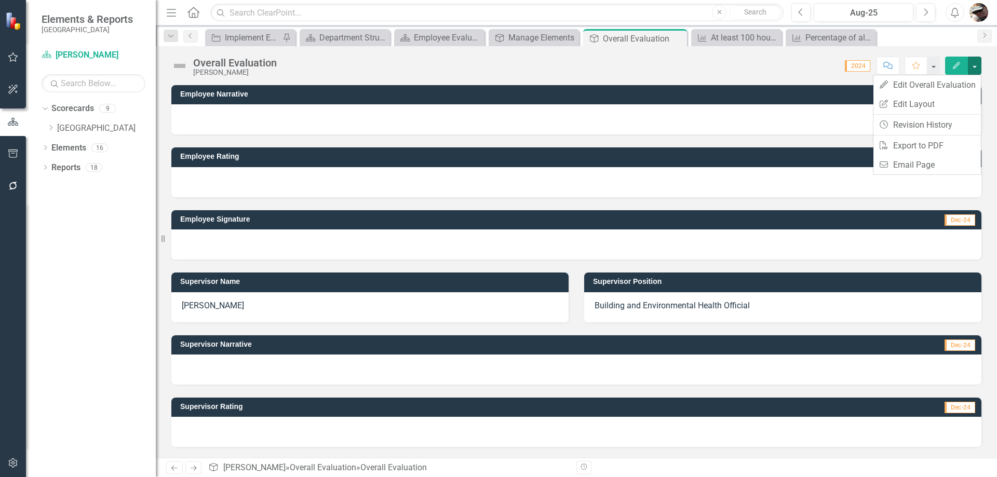
click at [341, 68] on div "Score: N/A 2024 Completed Comment Favorite Edit" at bounding box center [631, 66] width 699 height 18
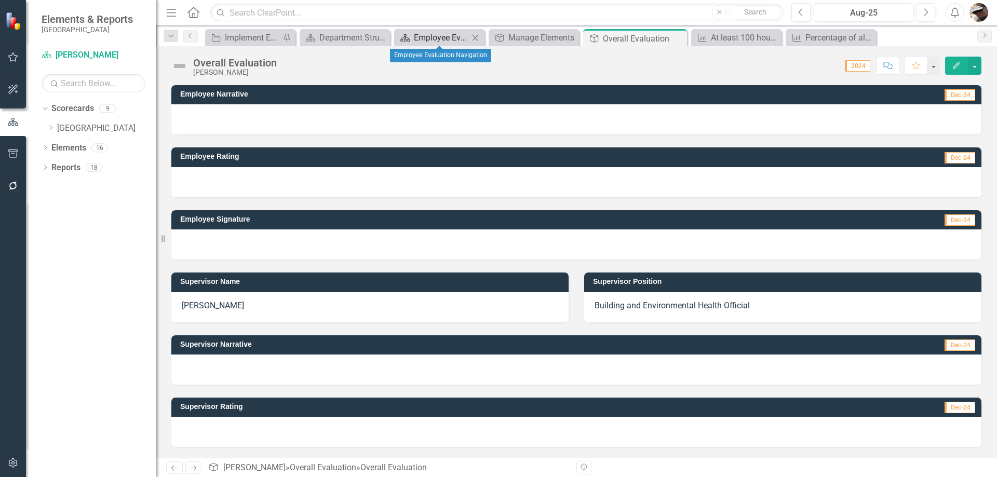
click at [429, 37] on div "Employee Evaluation Navigation" at bounding box center [441, 37] width 55 height 13
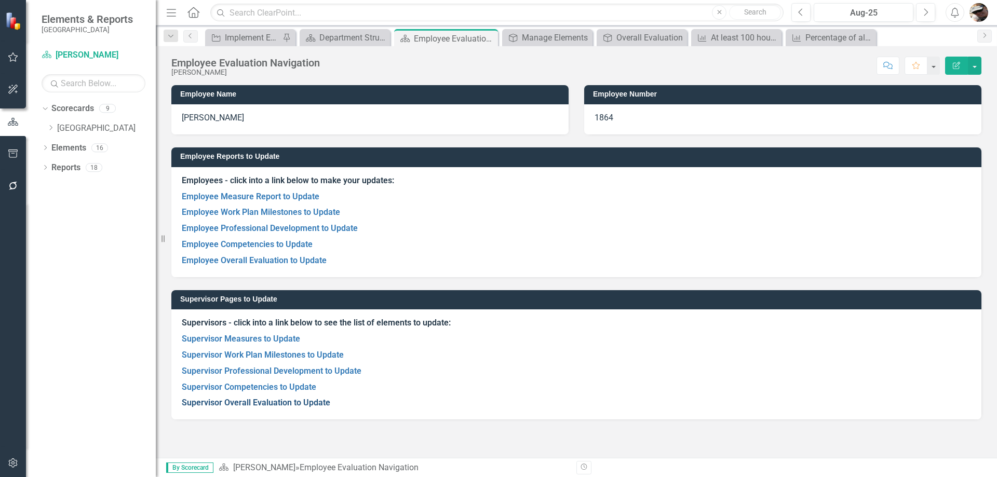
click at [245, 399] on link "Supervisor Overall Evaluation to Update" at bounding box center [256, 403] width 148 height 10
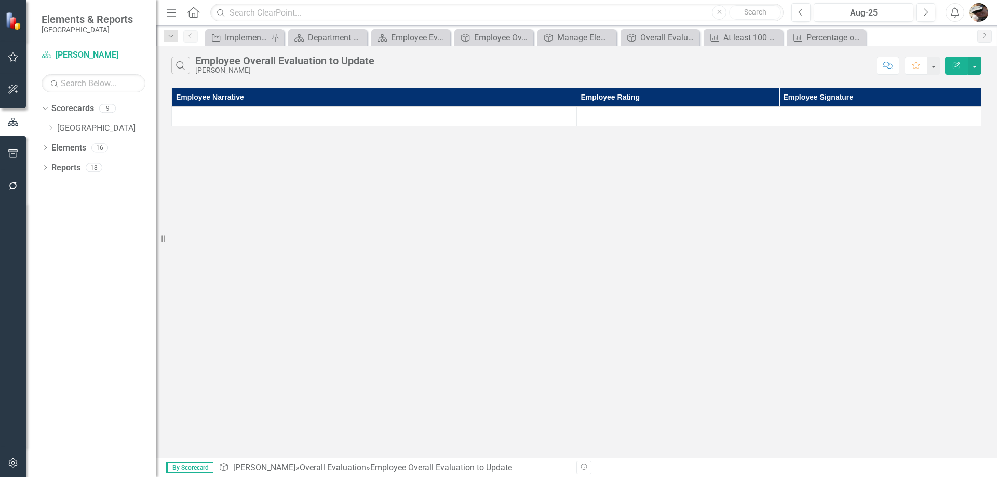
click at [955, 60] on button "Edit Report" at bounding box center [956, 66] width 23 height 18
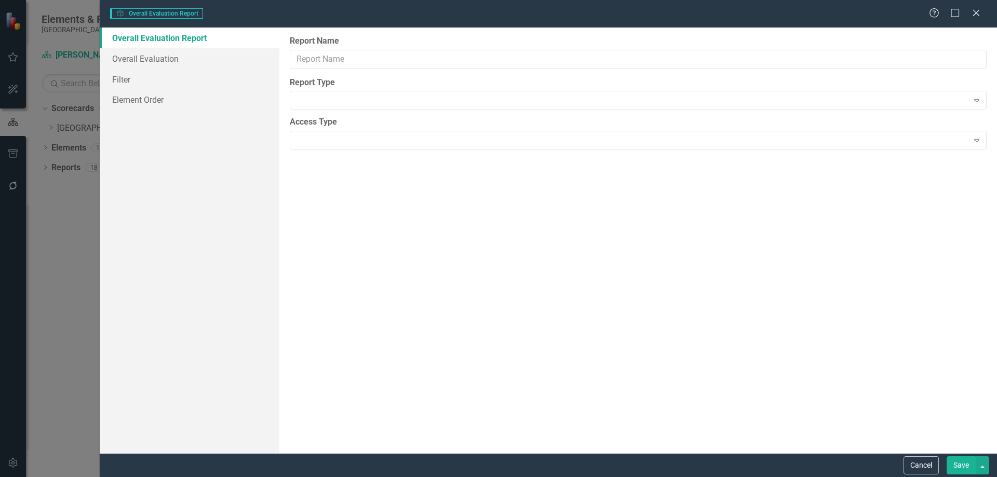
type input "Employee Overall Evaluation to Update"
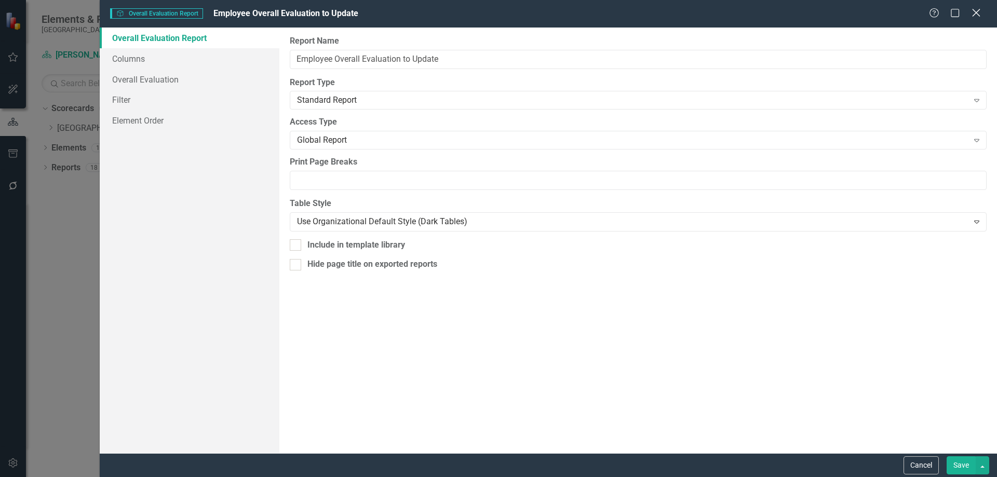
click at [973, 14] on icon "Close" at bounding box center [975, 13] width 13 height 10
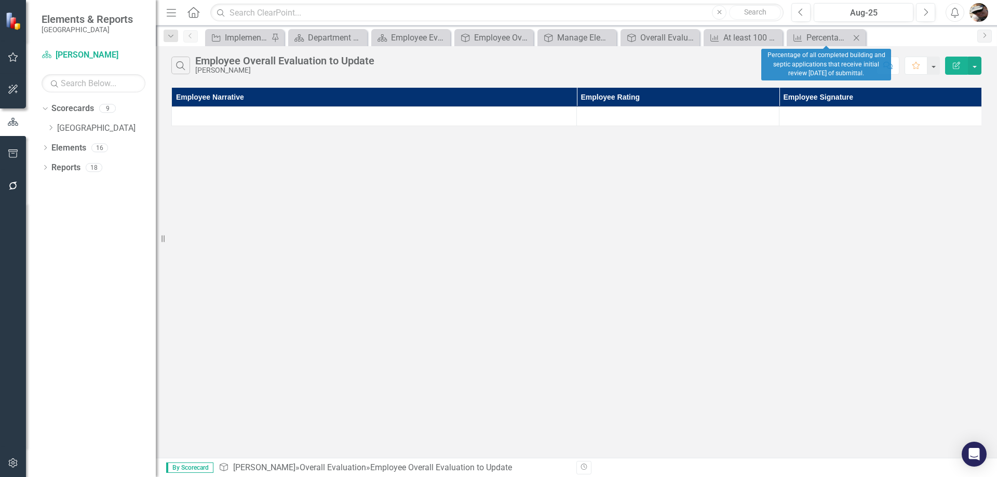
click at [855, 38] on icon "Close" at bounding box center [856, 38] width 10 height 8
click at [850, 38] on icon "Close" at bounding box center [853, 38] width 10 height 8
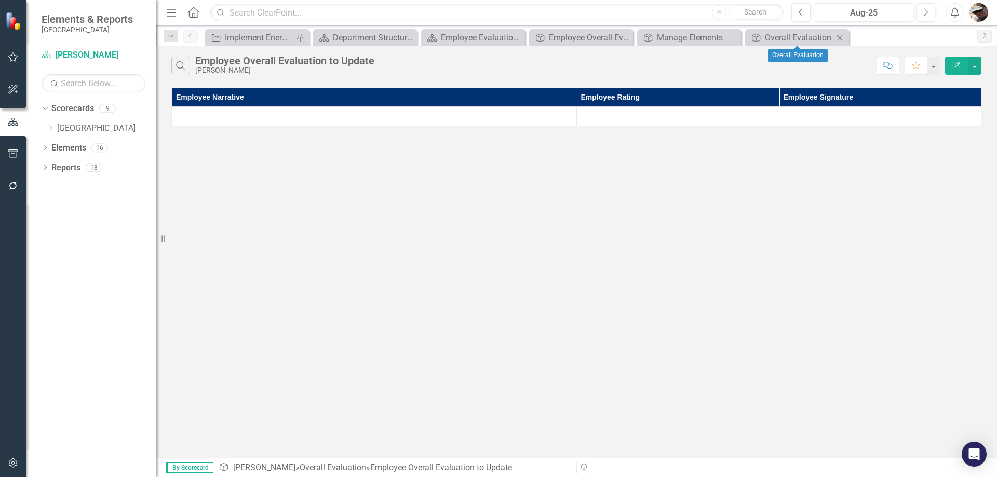
click at [835, 38] on icon "Close" at bounding box center [839, 38] width 10 height 8
click at [727, 37] on icon "Close" at bounding box center [731, 38] width 10 height 8
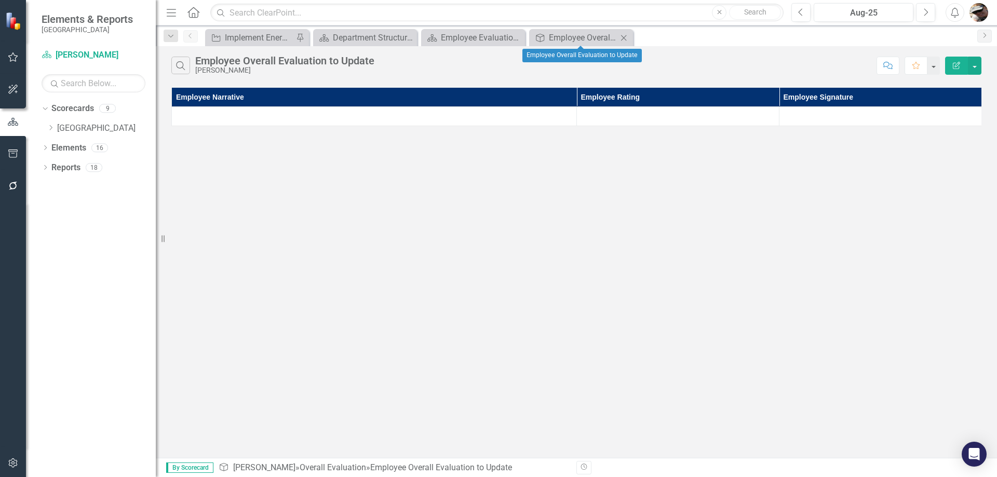
click at [622, 37] on icon "Close" at bounding box center [623, 38] width 10 height 8
click at [623, 42] on icon "Close" at bounding box center [623, 38] width 10 height 8
click at [623, 36] on icon "Close" at bounding box center [623, 38] width 10 height 8
click at [518, 39] on icon at bounding box center [516, 38] width 6 height 6
click at [349, 40] on div "Department Structure & Strategic Results" at bounding box center [367, 37] width 69 height 13
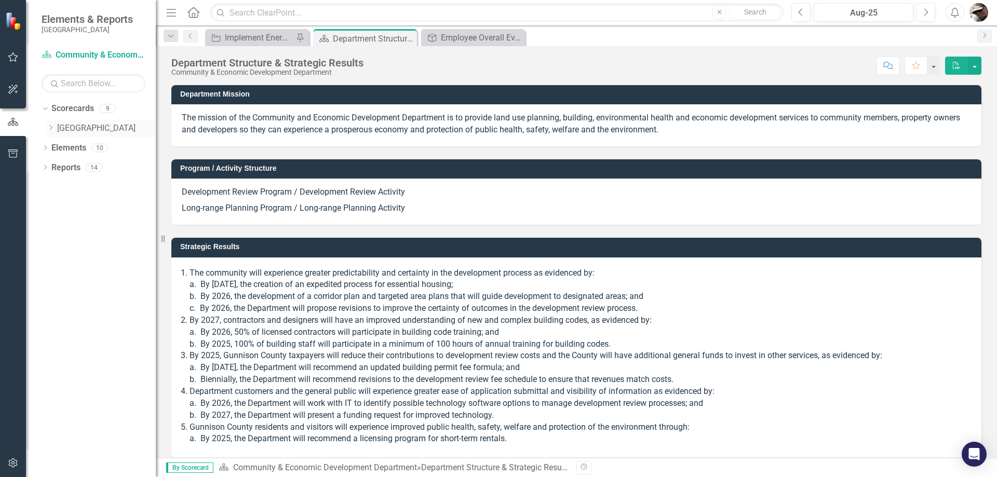
click at [53, 126] on icon "Dropdown" at bounding box center [51, 128] width 8 height 6
click at [64, 147] on icon "Dropdown" at bounding box center [61, 147] width 8 height 6
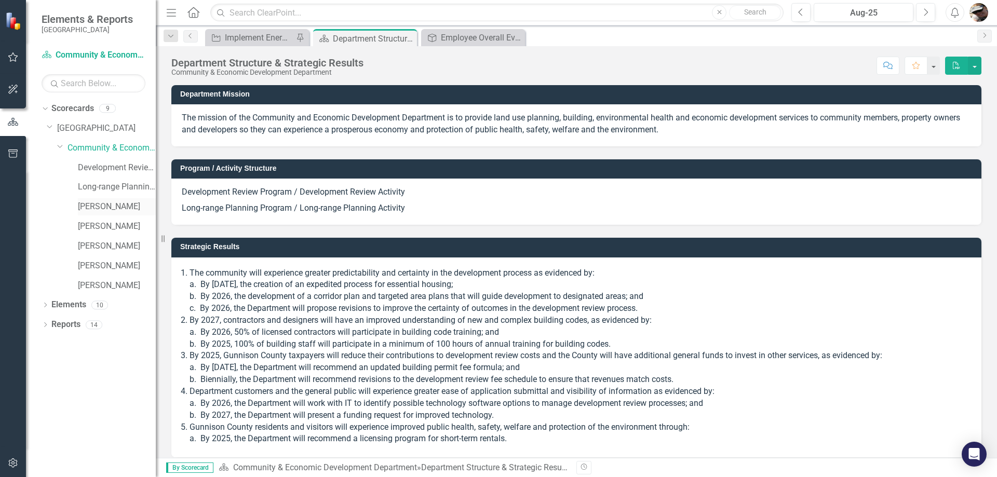
click at [89, 211] on link "[PERSON_NAME]" at bounding box center [117, 207] width 78 height 12
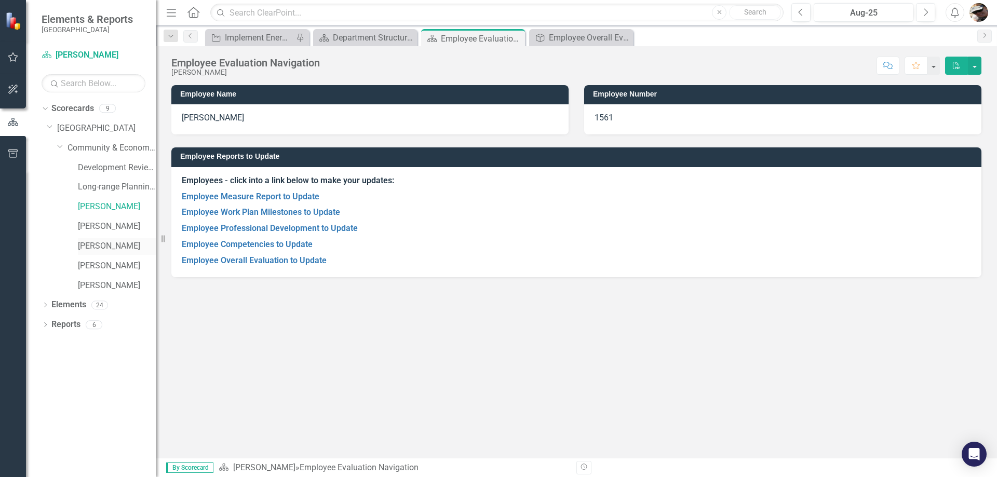
click at [99, 243] on link "[PERSON_NAME]" at bounding box center [117, 246] width 78 height 12
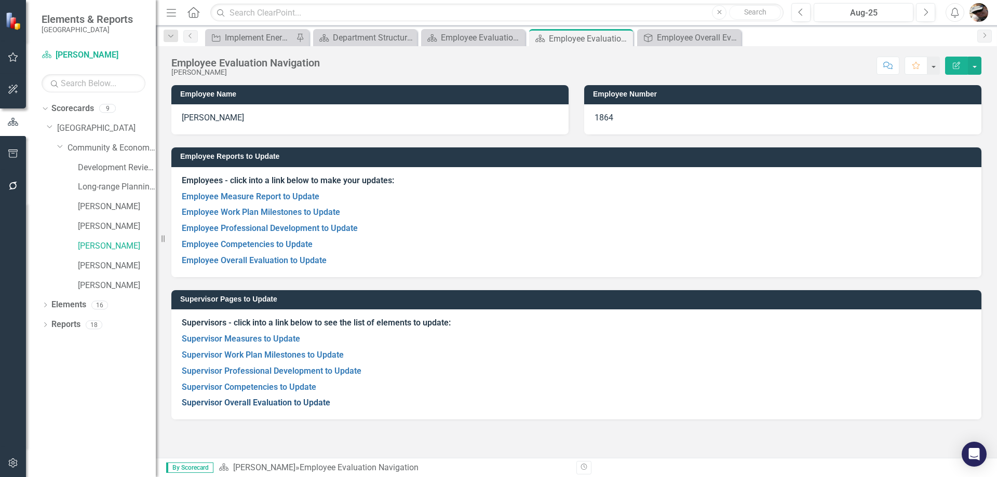
click at [221, 399] on link "Supervisor Overall Evaluation to Update" at bounding box center [256, 403] width 148 height 10
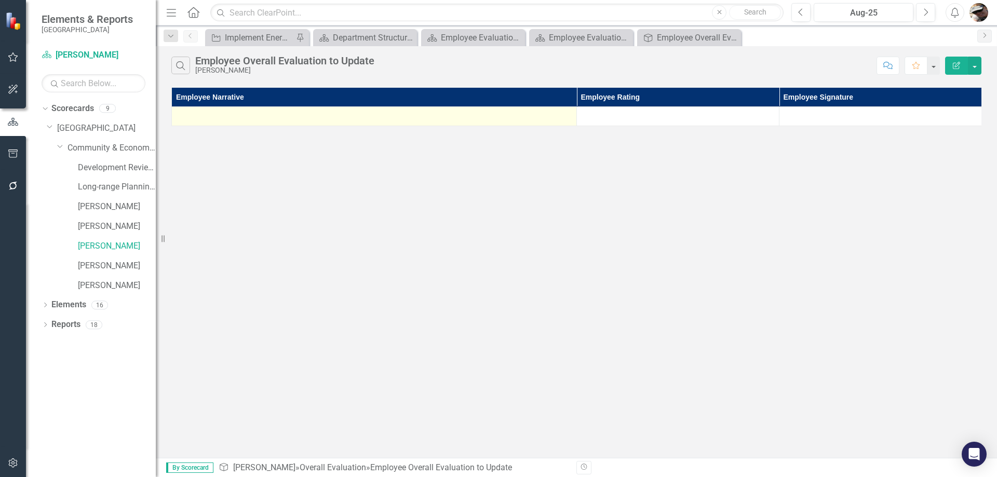
click at [359, 111] on div at bounding box center [374, 116] width 394 height 12
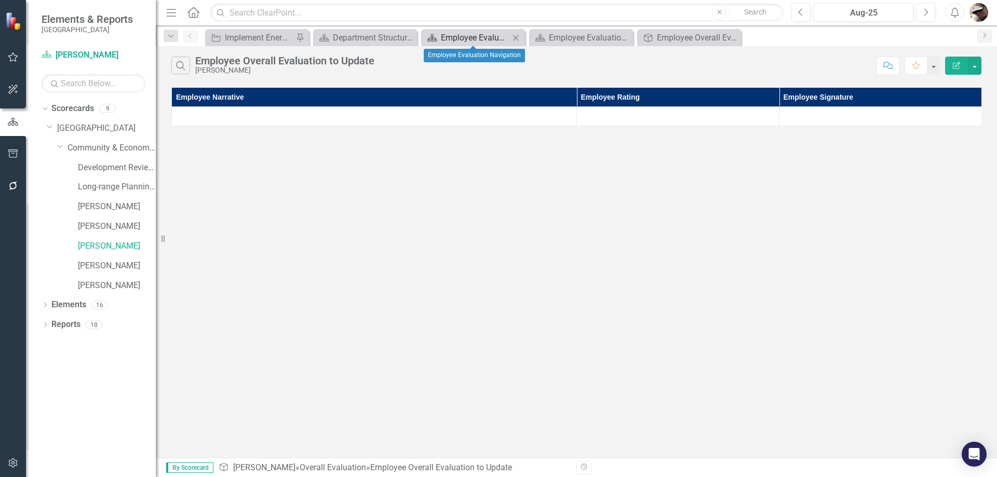
click at [463, 37] on div "Employee Evaluation Navigation" at bounding box center [475, 37] width 69 height 13
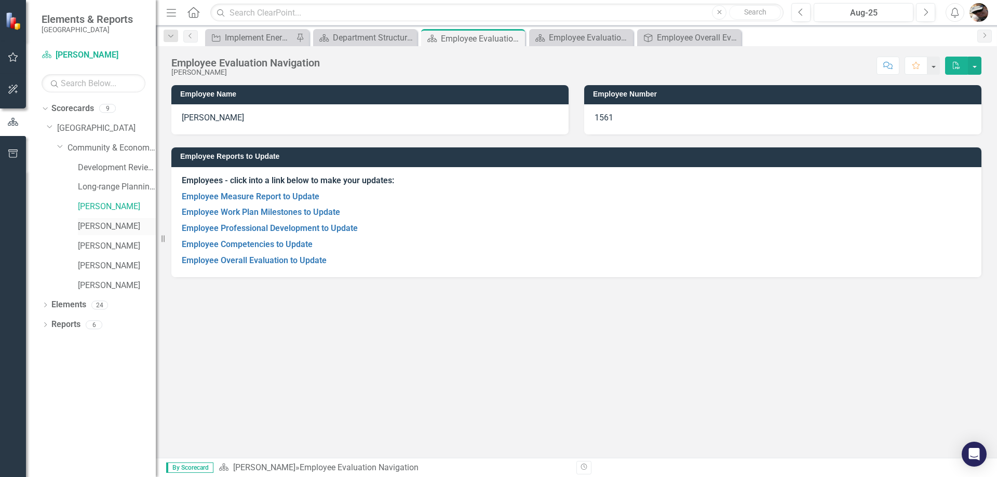
click at [100, 221] on link "[PERSON_NAME]" at bounding box center [117, 227] width 78 height 12
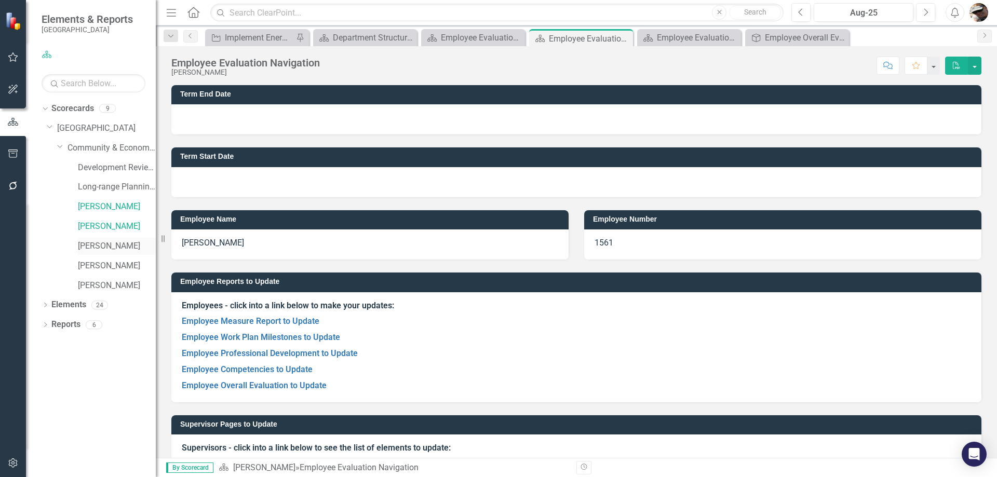
click at [94, 241] on link "[PERSON_NAME]" at bounding box center [117, 246] width 78 height 12
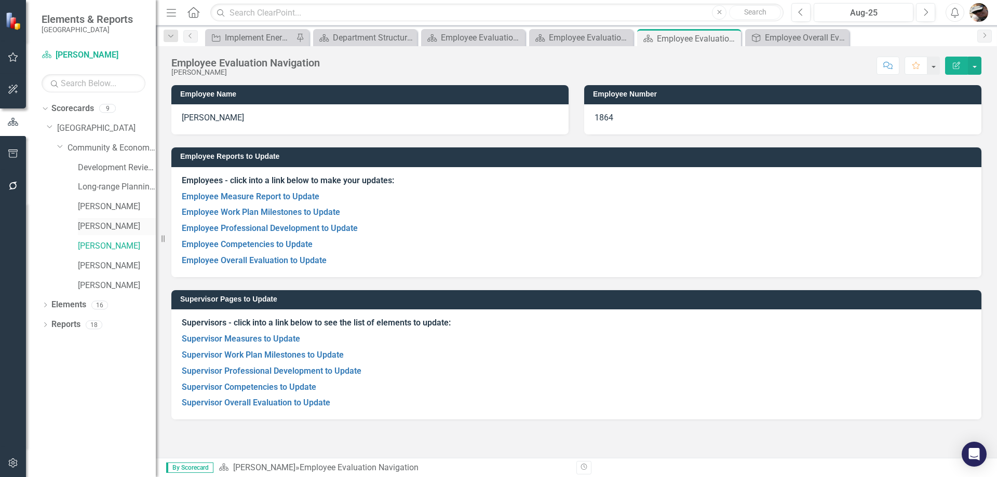
click at [102, 222] on link "[PERSON_NAME]" at bounding box center [117, 227] width 78 height 12
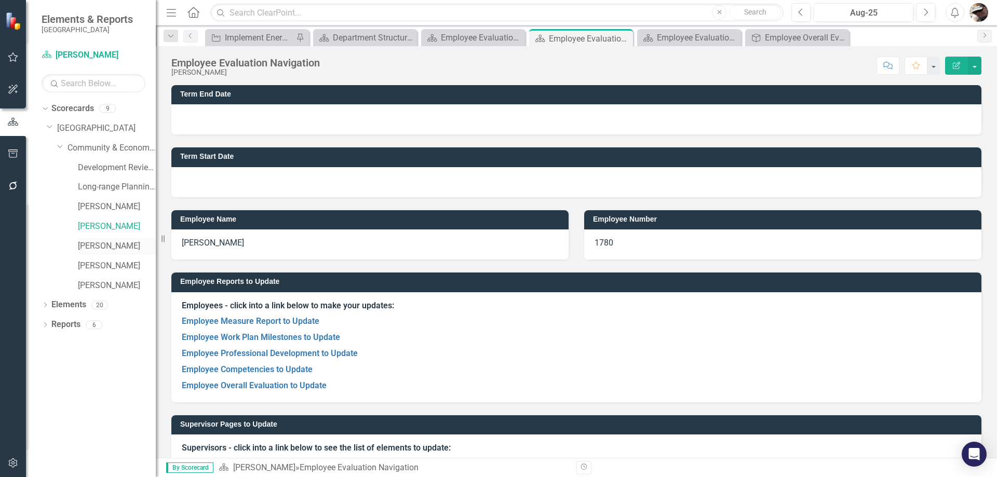
click at [90, 244] on link "[PERSON_NAME]" at bounding box center [117, 246] width 78 height 12
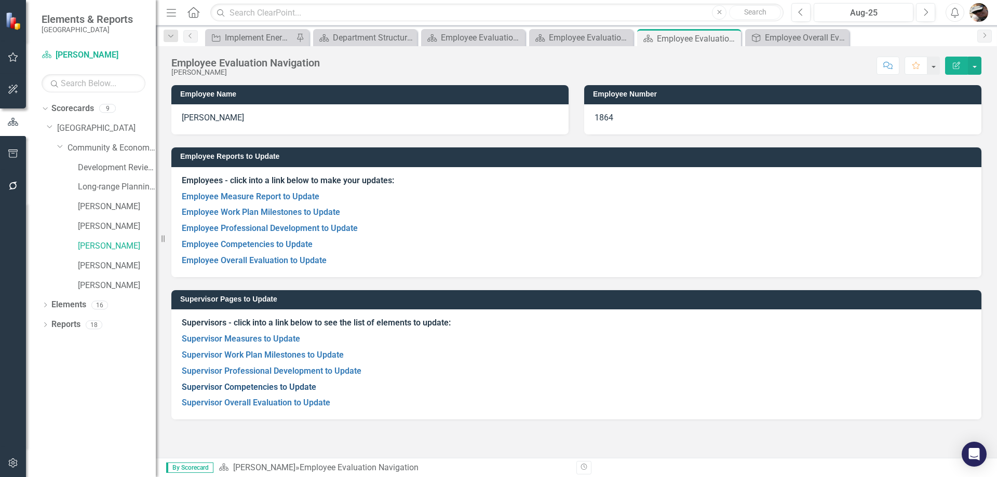
click at [264, 388] on link "Supervisor Competencies to Update" at bounding box center [249, 387] width 134 height 10
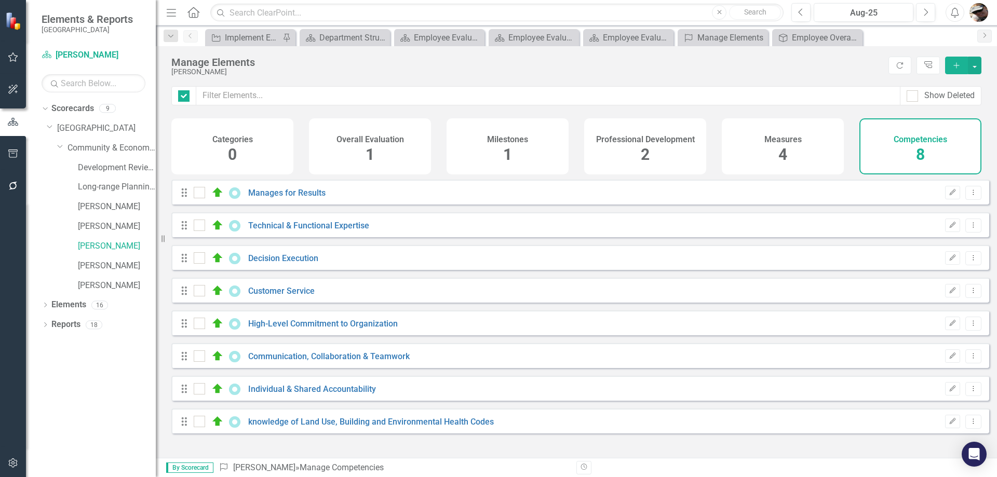
checkbox input "false"
click at [378, 136] on h4 "Overall Evaluation" at bounding box center [369, 139] width 67 height 9
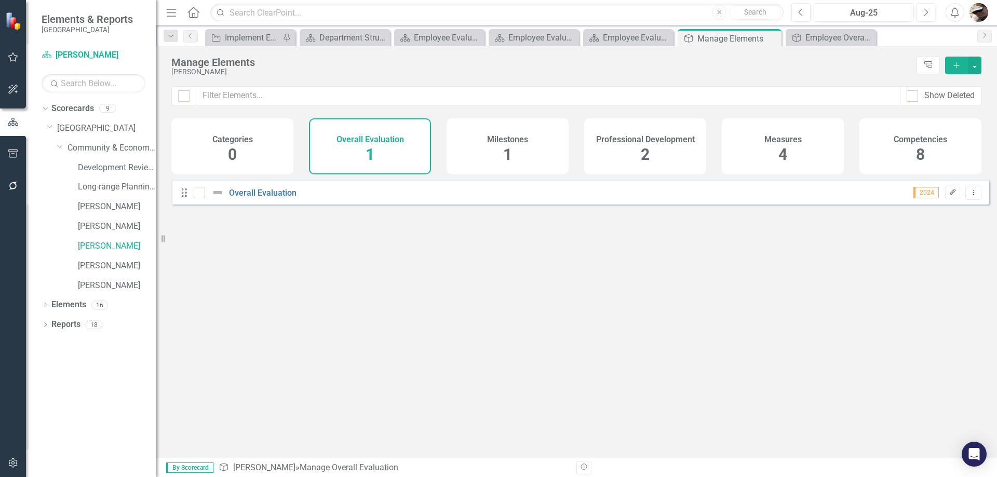
click at [948, 196] on icon "Edit" at bounding box center [952, 192] width 8 height 6
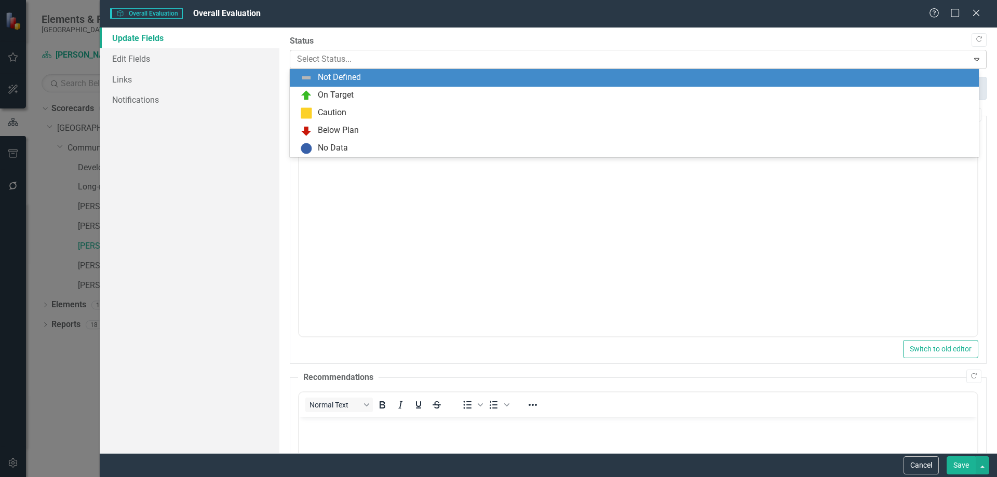
click at [363, 53] on div at bounding box center [629, 59] width 665 height 14
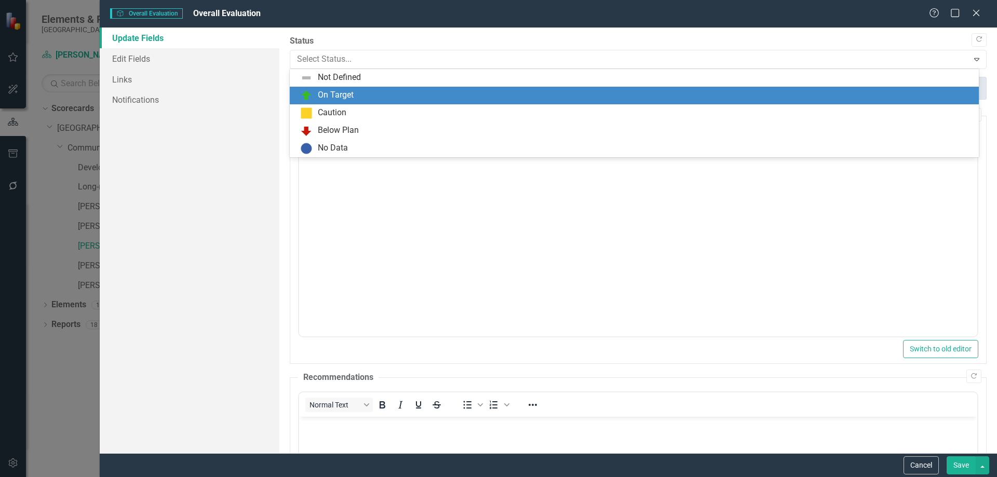
click at [334, 89] on div "On Target" at bounding box center [336, 95] width 36 height 12
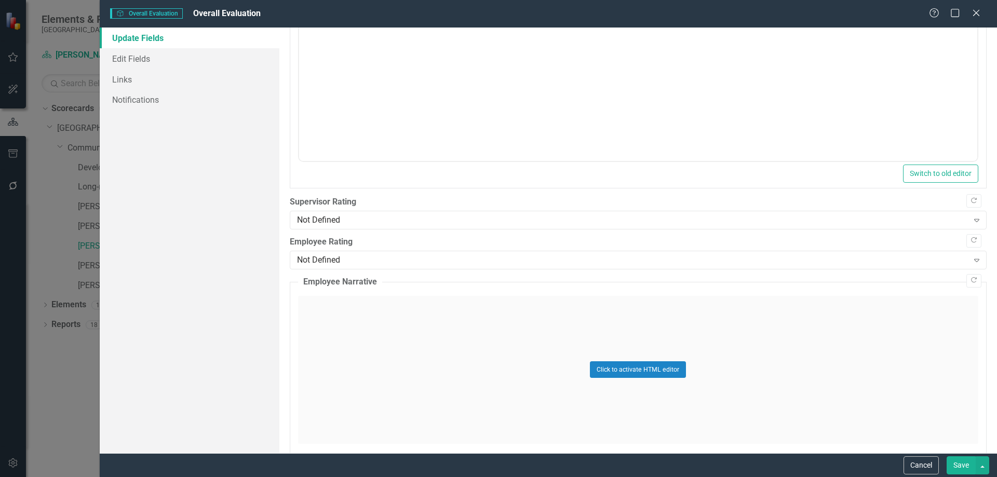
scroll to position [519, 0]
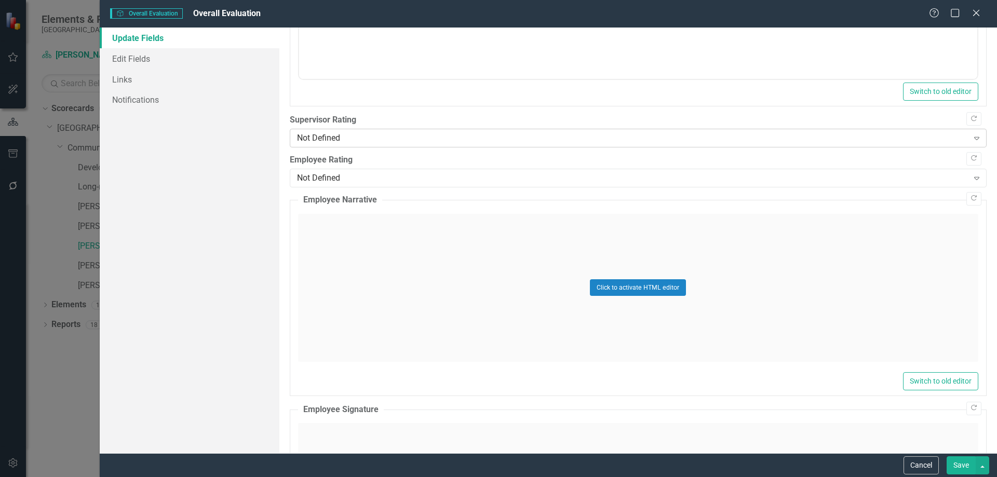
click at [352, 143] on div "Not Defined" at bounding box center [632, 138] width 671 height 12
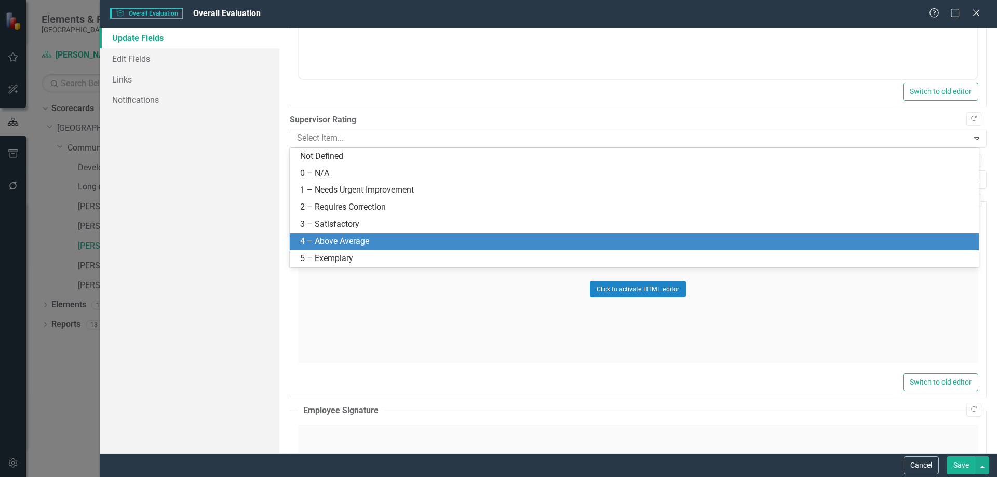
click at [344, 236] on div "4 – Above Average" at bounding box center [636, 242] width 672 height 12
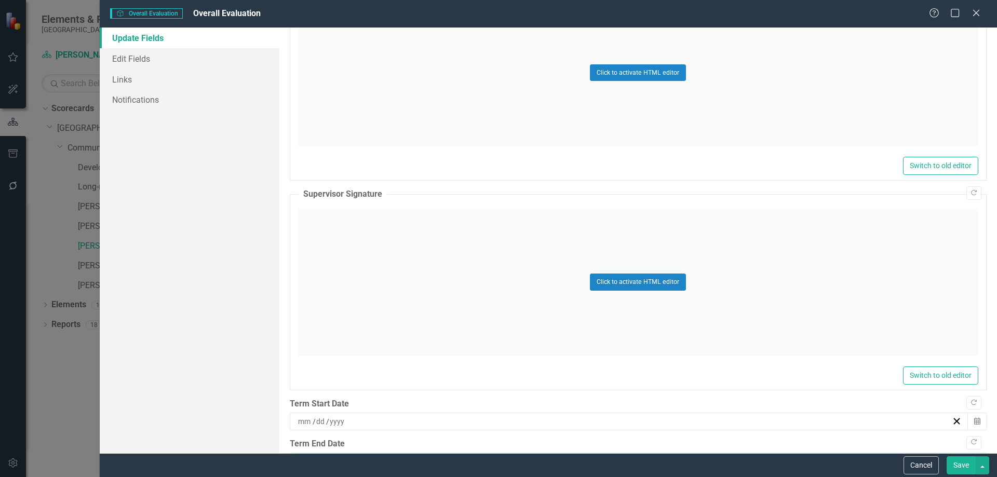
scroll to position [1226, 0]
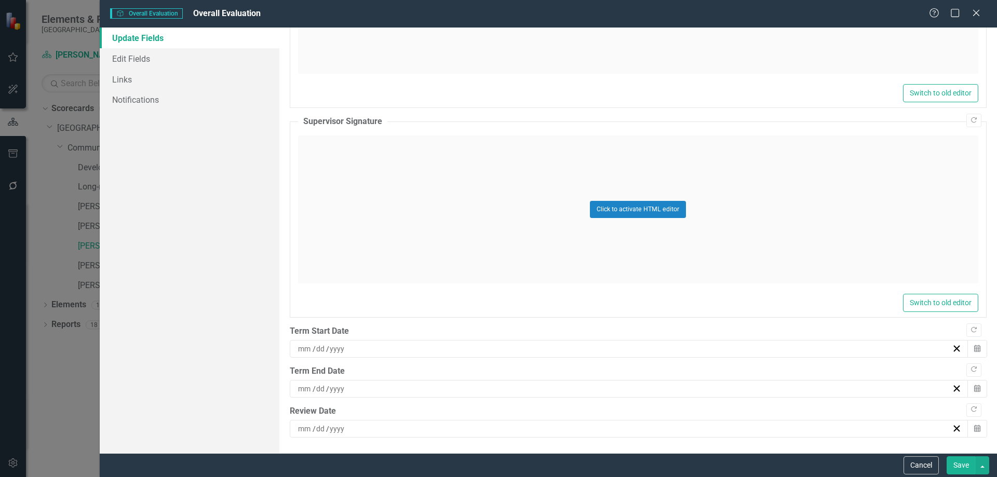
click at [380, 420] on div "/ /" at bounding box center [629, 429] width 678 height 18
click at [399, 432] on div "/ /" at bounding box center [623, 429] width 655 height 10
click at [568, 371] on button "18" at bounding box center [574, 367] width 26 height 19
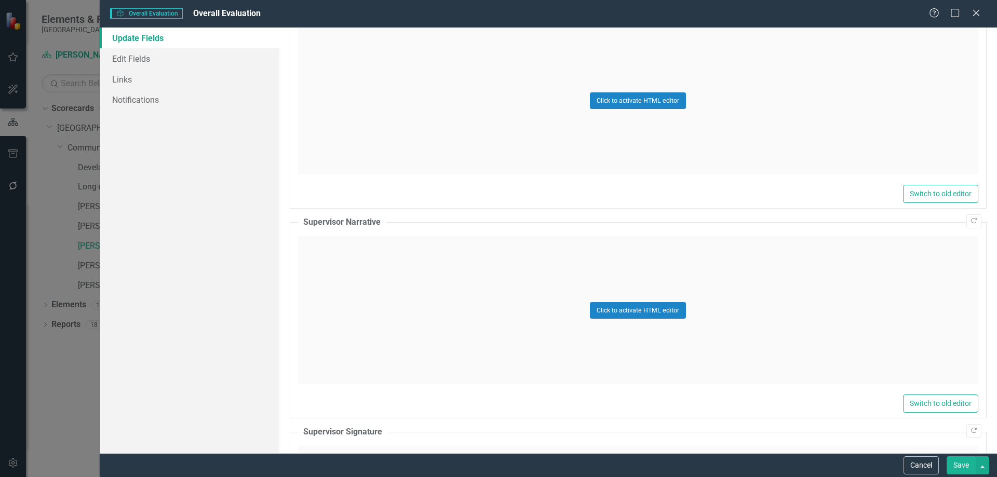
scroll to position [915, 0]
click at [364, 267] on div "Click to activate HTML editor" at bounding box center [638, 311] width 680 height 148
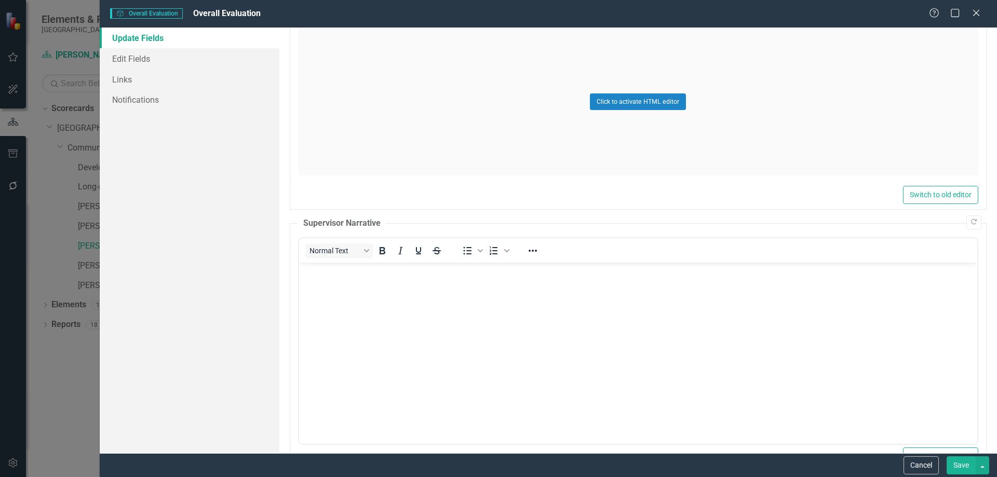
scroll to position [0, 0]
click at [372, 275] on p "Rich Text Area. Press ALT-0 for help." at bounding box center [637, 271] width 673 height 12
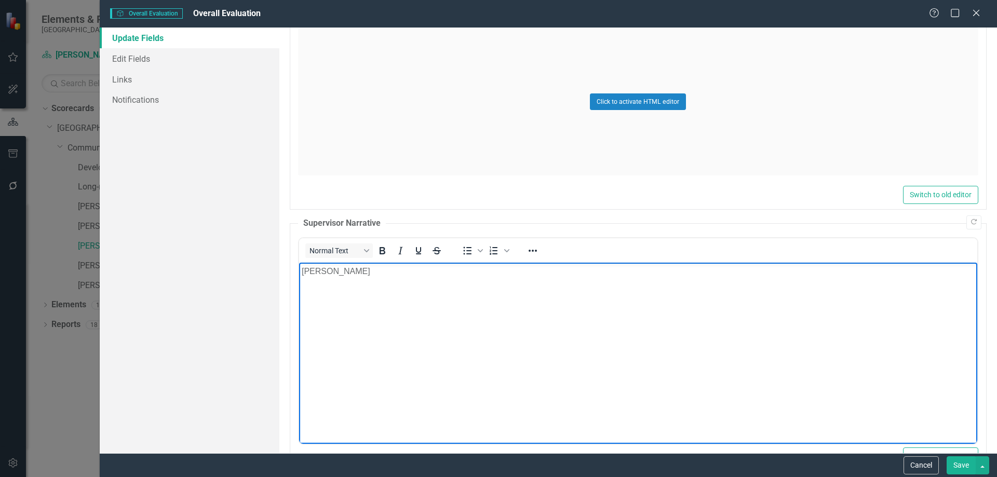
click at [359, 274] on p "[PERSON_NAME]" at bounding box center [637, 271] width 673 height 12
click at [351, 275] on p "[PERSON_NAME]" at bounding box center [637, 271] width 673 height 12
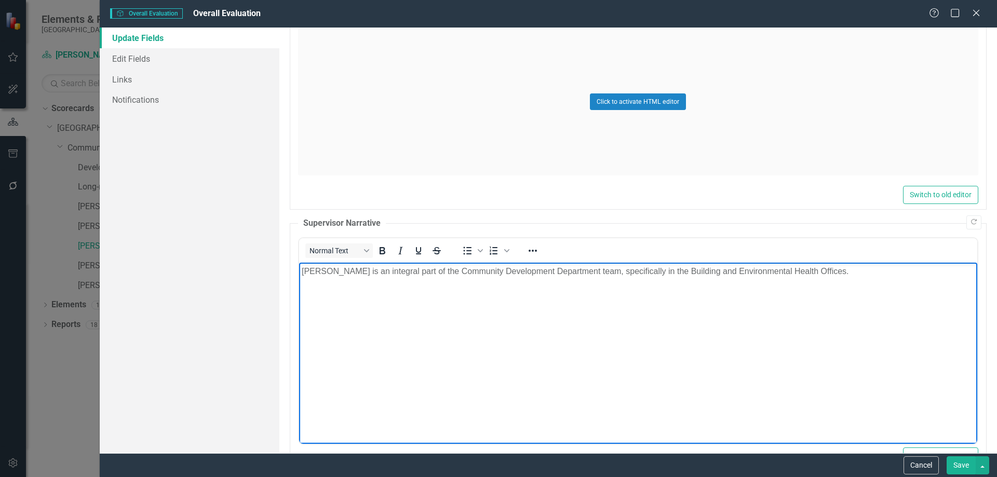
click at [590, 274] on p "[PERSON_NAME] is an integral part of the Community Development Department team,…" at bounding box center [637, 271] width 673 height 12
click at [843, 269] on p "[PERSON_NAME] is an integral part of the Community Development Department team,…" at bounding box center [637, 271] width 673 height 12
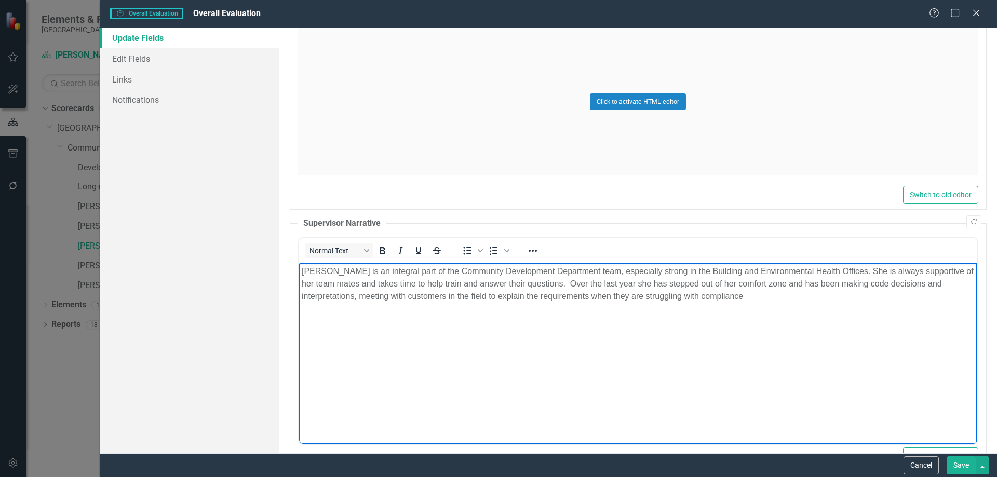
click at [489, 295] on p "[PERSON_NAME] is an integral part of the Community Development Department team,…" at bounding box center [637, 283] width 673 height 37
click at [781, 295] on p "[PERSON_NAME] is an integral part of the Community Development Department team,…" at bounding box center [637, 283] width 673 height 37
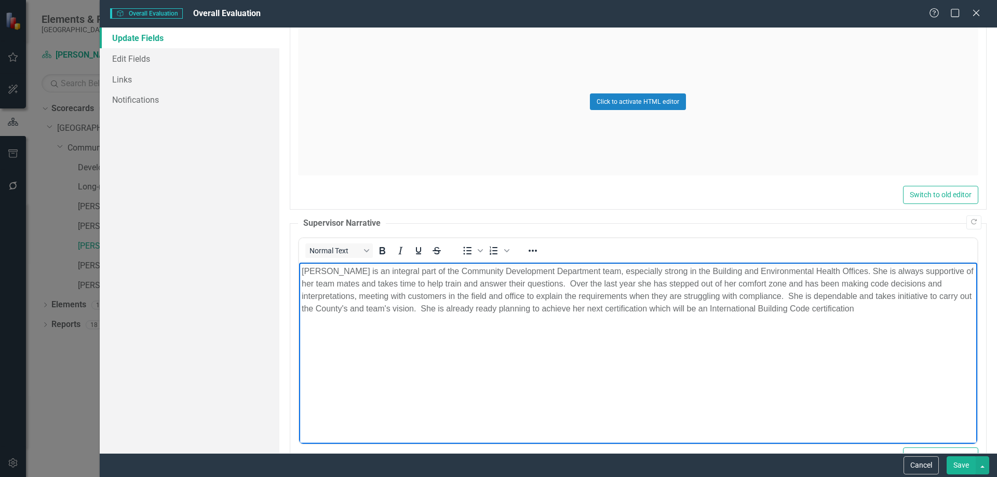
click at [660, 308] on p "[PERSON_NAME] is an integral part of the Community Development Department team,…" at bounding box center [637, 290] width 673 height 50
drag, startPoint x: 940, startPoint y: 310, endPoint x: 1268, endPoint y: 592, distance: 432.9
click at [940, 310] on p "[PERSON_NAME] is an integral part of the Community Development Department team,…" at bounding box center [637, 290] width 673 height 50
click at [433, 309] on p "[PERSON_NAME] is an integral part of the Community Development Department team,…" at bounding box center [637, 290] width 673 height 50
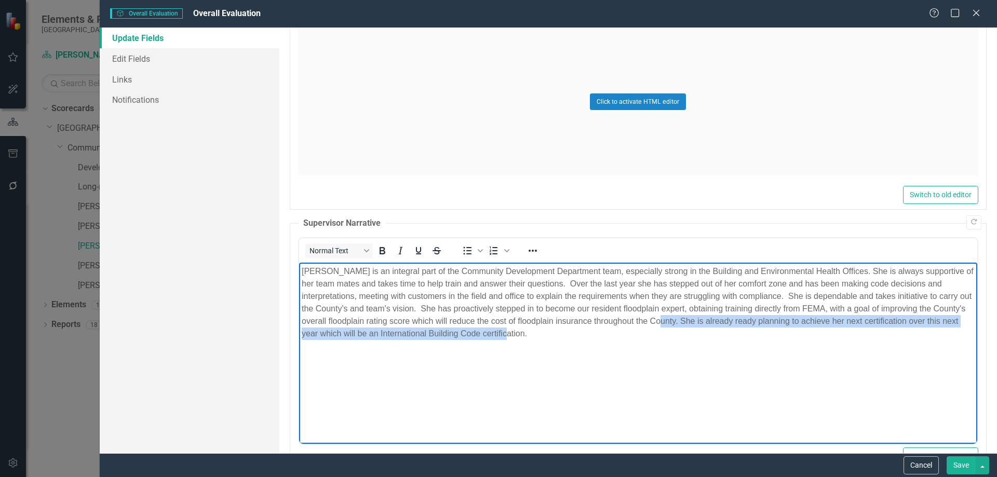
drag, startPoint x: 716, startPoint y: 324, endPoint x: 722, endPoint y: 333, distance: 10.5
click at [722, 333] on p "[PERSON_NAME] is an integral part of the Community Development Department team,…" at bounding box center [637, 302] width 673 height 75
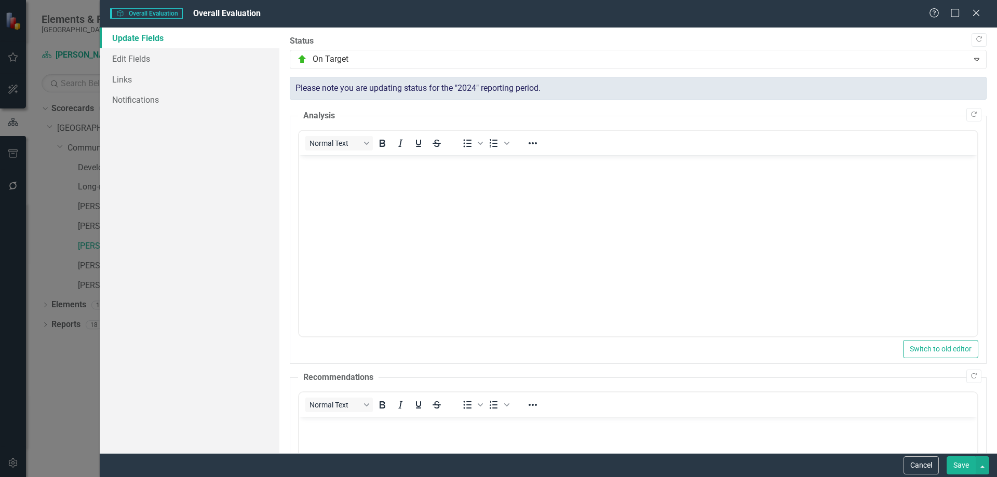
scroll to position [915, 0]
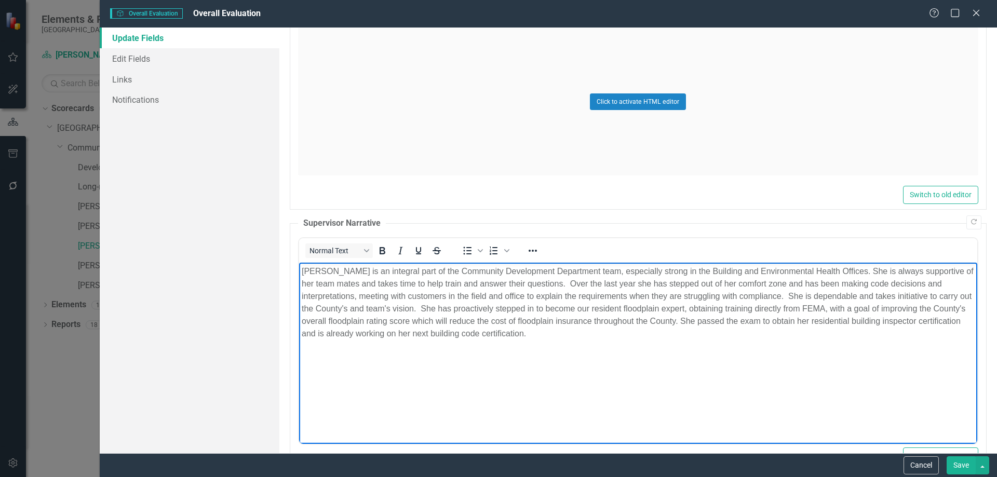
drag, startPoint x: 715, startPoint y: 321, endPoint x: 728, endPoint y: 323, distance: 13.1
click at [728, 323] on p "[PERSON_NAME] is an integral part of the Community Development Department team,…" at bounding box center [637, 302] width 673 height 75
click at [362, 346] on p "Rich Text Area. Press ALT-0 for help." at bounding box center [637, 308] width 673 height 87
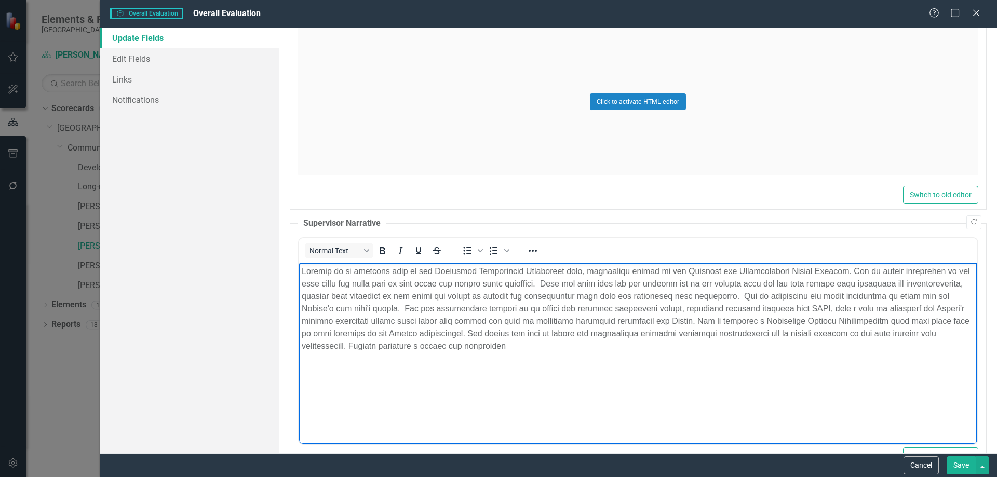
click at [436, 349] on p "Rich Text Area. Press ALT-0 for help." at bounding box center [637, 308] width 673 height 87
click at [511, 344] on p "Rich Text Area. Press ALT-0 for help." at bounding box center [637, 308] width 673 height 87
drag, startPoint x: 749, startPoint y: 343, endPoint x: 920, endPoint y: 342, distance: 171.3
click at [920, 342] on p "Rich Text Area. Press ALT-0 for help." at bounding box center [637, 308] width 673 height 87
click at [793, 346] on p "Rich Text Area. Press ALT-0 for help." at bounding box center [637, 315] width 673 height 100
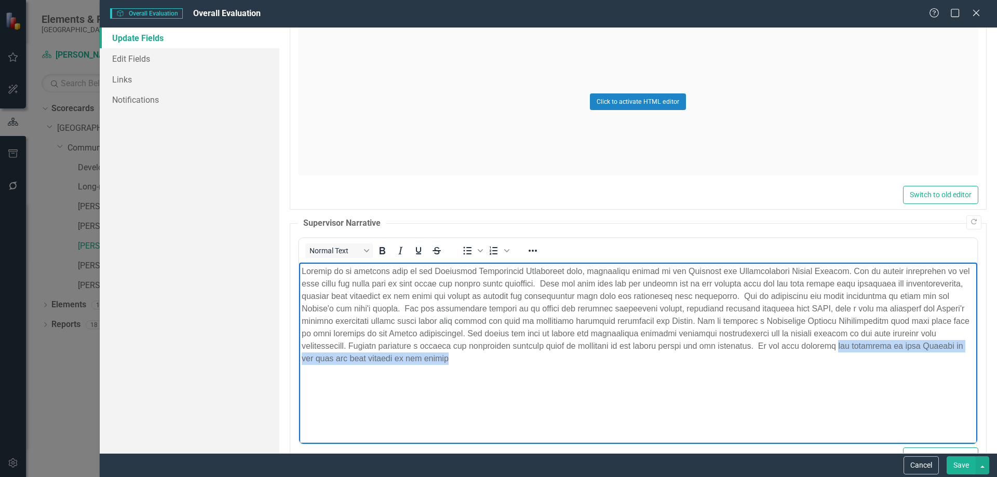
drag, startPoint x: 826, startPoint y: 347, endPoint x: 846, endPoint y: 353, distance: 20.2
click at [846, 353] on p "Rich Text Area. Press ALT-0 for help." at bounding box center [637, 315] width 673 height 100
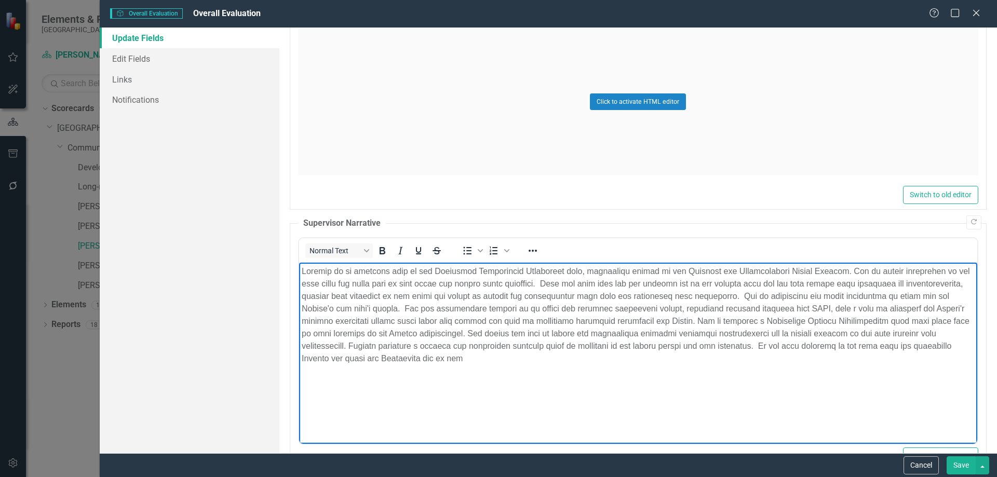
click at [474, 332] on p "Rich Text Area. Press ALT-0 for help." at bounding box center [637, 315] width 673 height 100
drag, startPoint x: 629, startPoint y: 361, endPoint x: 581, endPoint y: 355, distance: 48.7
click at [581, 355] on p "Rich Text Area. Press ALT-0 for help." at bounding box center [637, 315] width 673 height 100
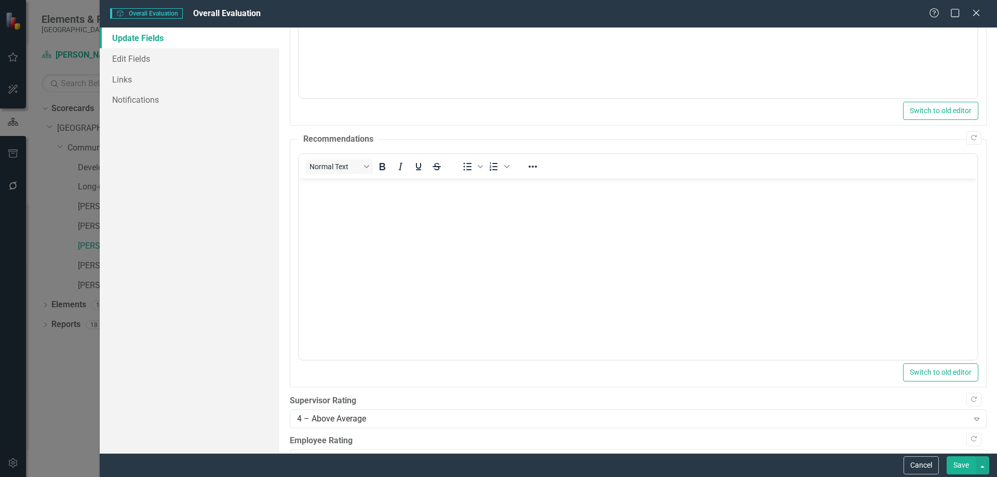
scroll to position [363, 0]
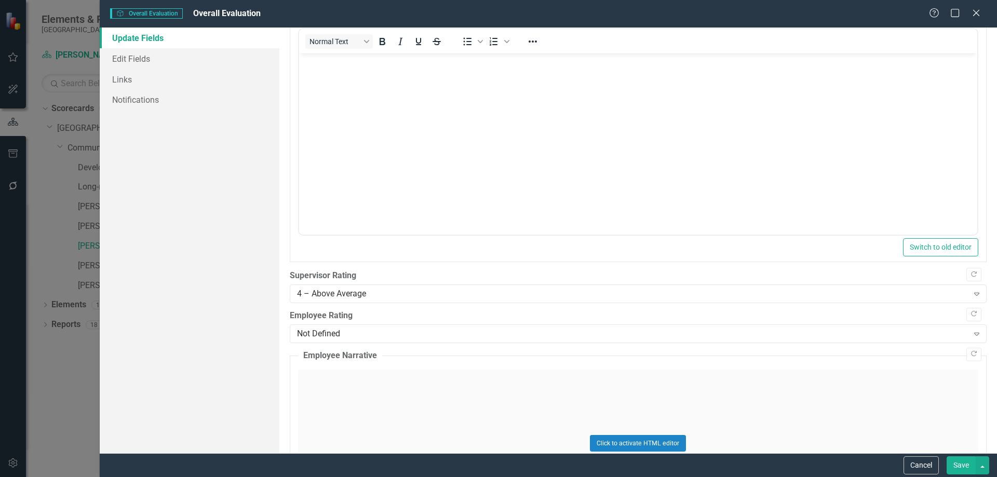
click at [955, 467] on button "Save" at bounding box center [960, 465] width 29 height 18
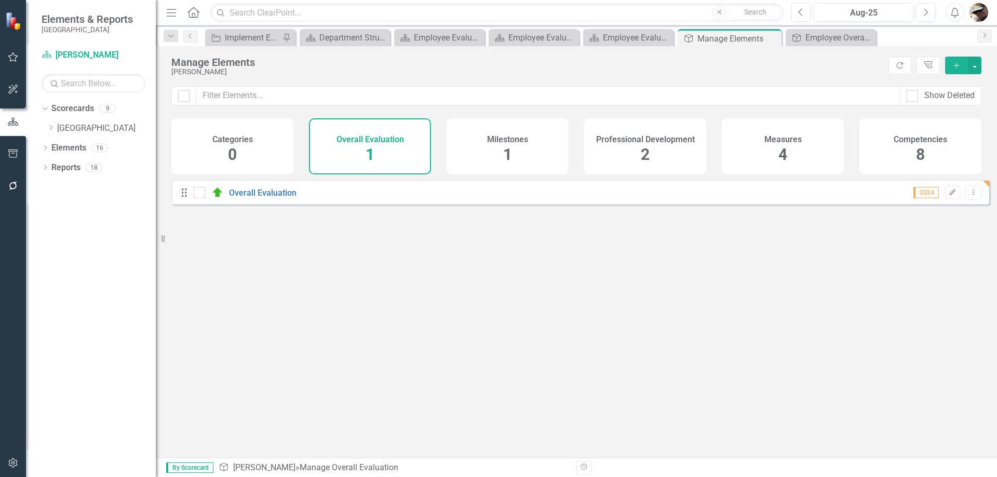
click at [614, 156] on div "Professional Development 2" at bounding box center [645, 146] width 122 height 56
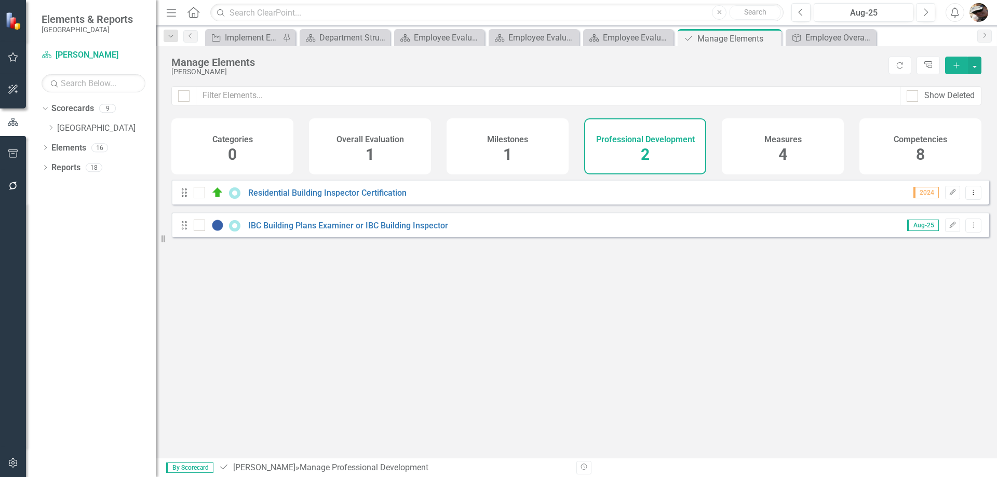
click at [955, 65] on icon "Add" at bounding box center [955, 65] width 9 height 7
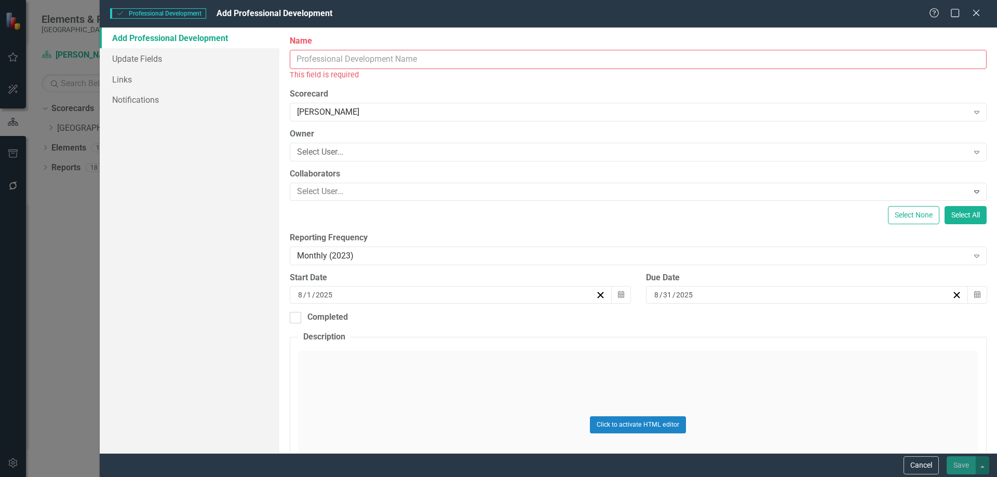
click at [397, 61] on input "Name" at bounding box center [638, 59] width 697 height 19
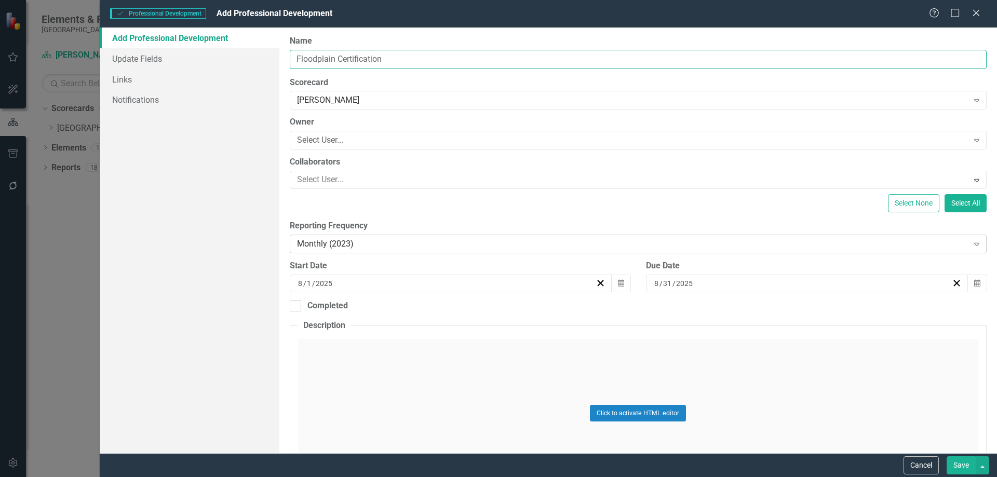
type input "Floodplain Certification"
click at [371, 247] on div "Monthly (2023)" at bounding box center [632, 244] width 671 height 12
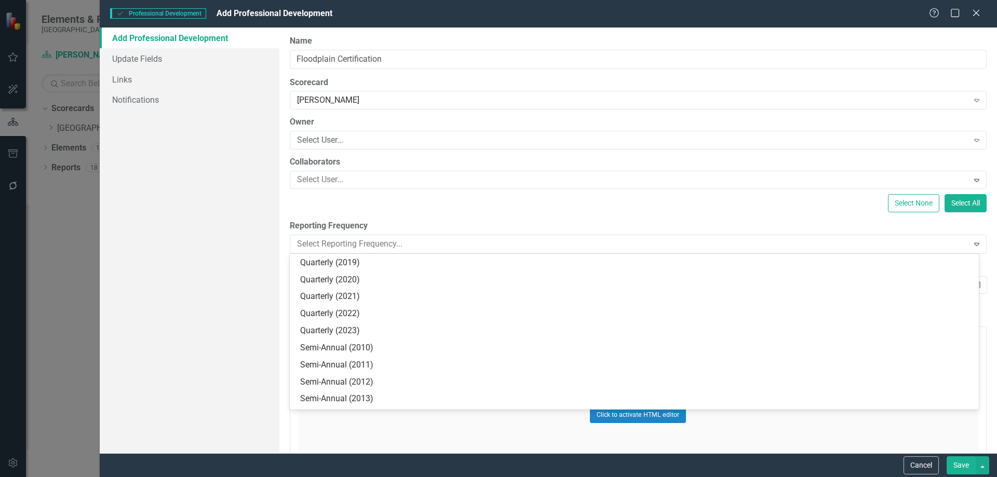
scroll to position [782, 0]
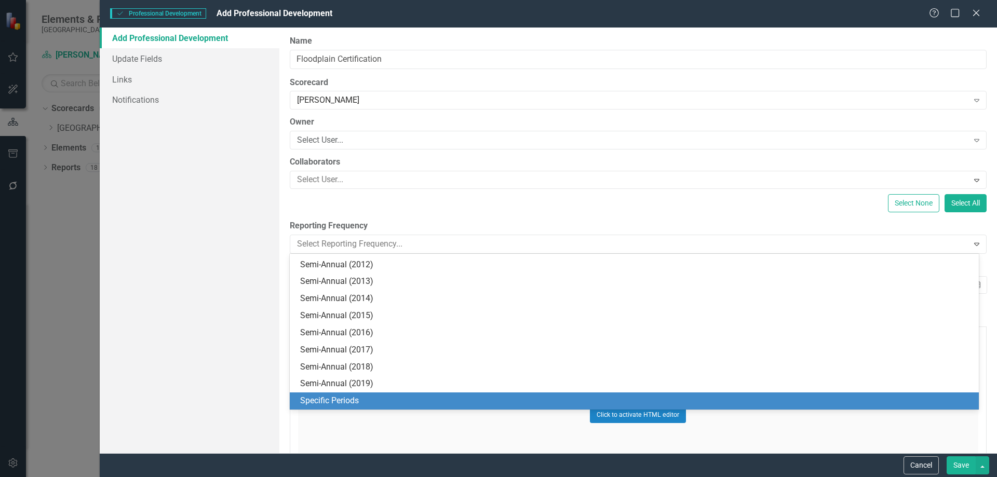
click at [346, 397] on div "Specific Periods" at bounding box center [636, 401] width 672 height 12
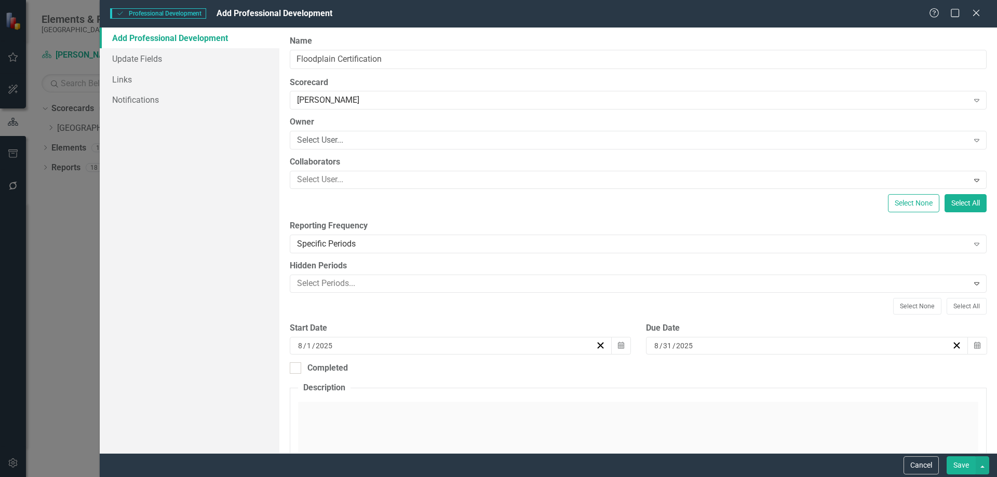
click at [768, 348] on div "[DATE]" at bounding box center [801, 346] width 299 height 10
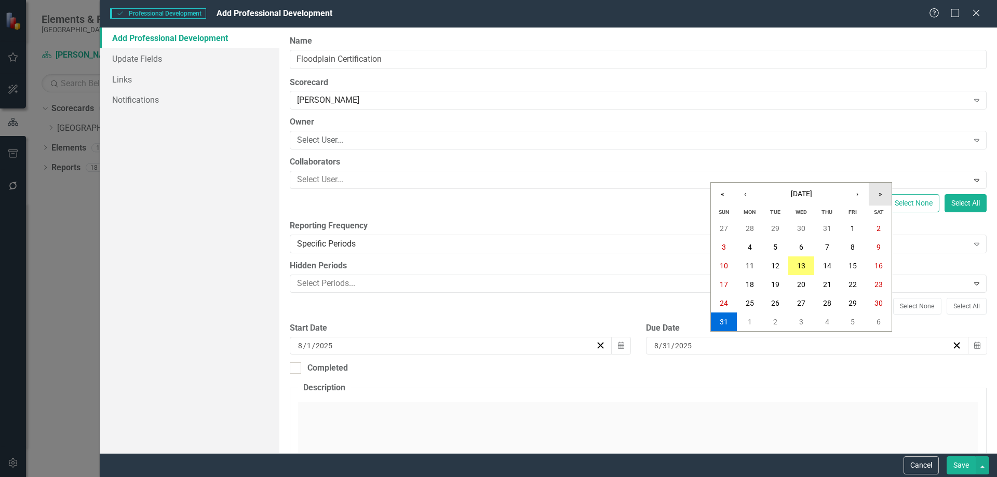
click at [880, 189] on button "»" at bounding box center [879, 194] width 23 height 23
click at [752, 314] on button "31" at bounding box center [750, 321] width 26 height 19
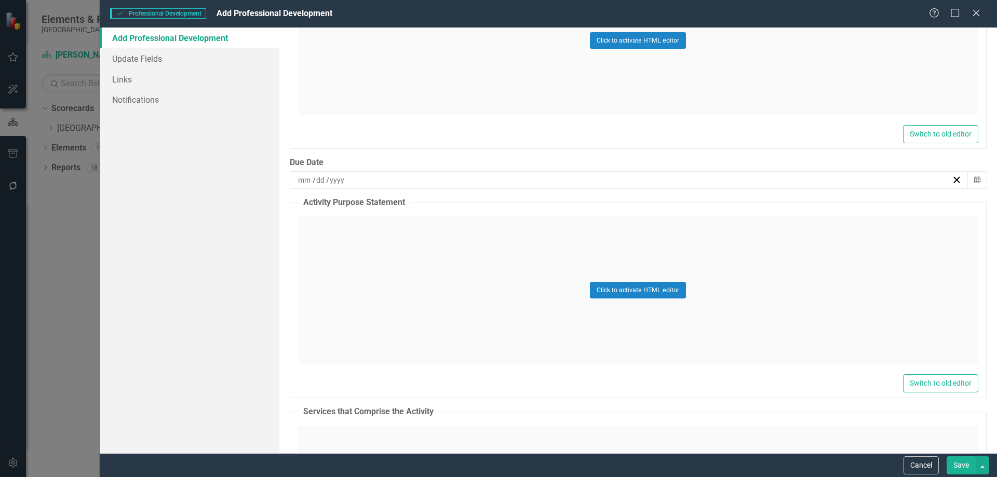
scroll to position [467, 0]
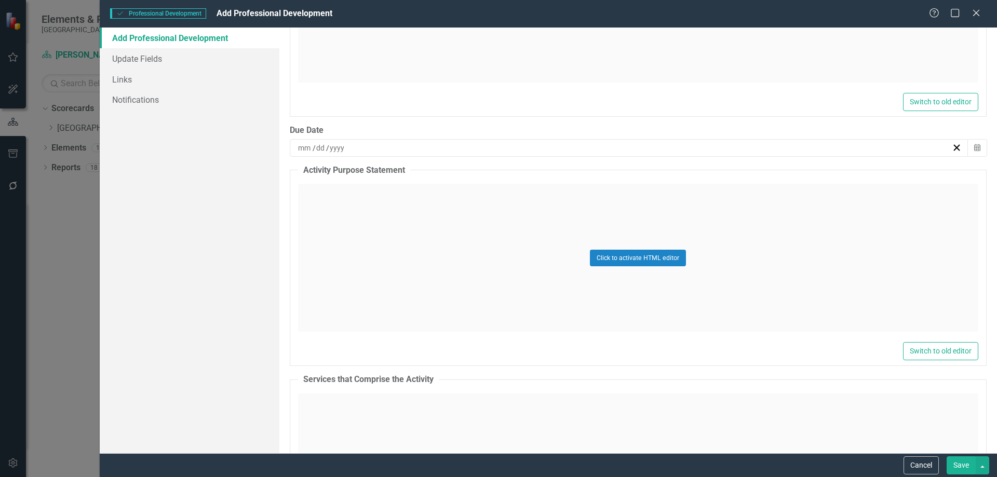
click at [387, 154] on div "/ /" at bounding box center [629, 148] width 678 height 18
click at [702, 175] on button "»" at bounding box center [703, 173] width 23 height 23
click at [574, 302] on abbr "31" at bounding box center [573, 301] width 8 height 8
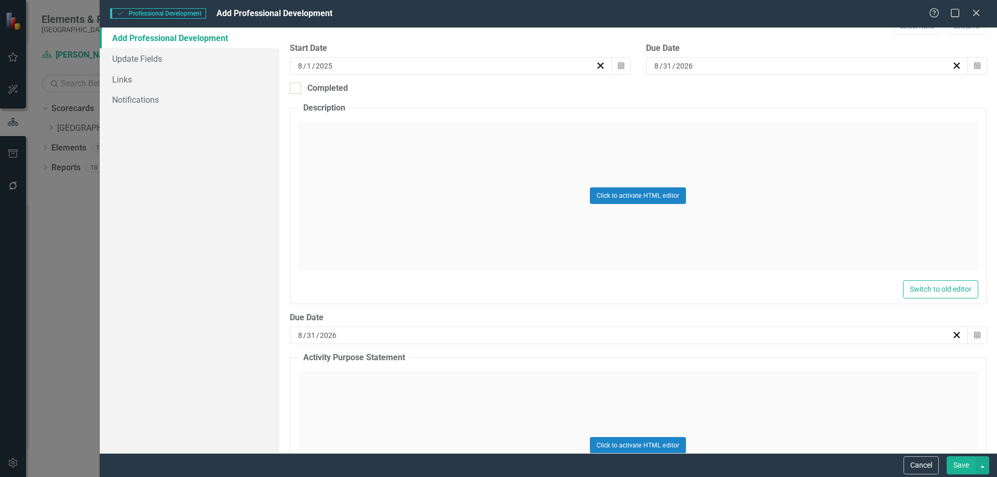
scroll to position [156, 0]
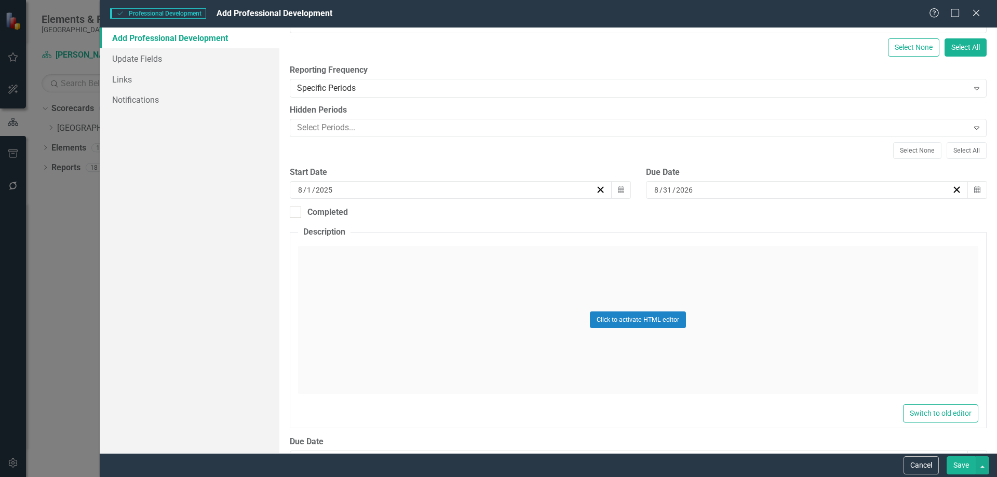
click at [962, 469] on button "Save" at bounding box center [960, 465] width 29 height 18
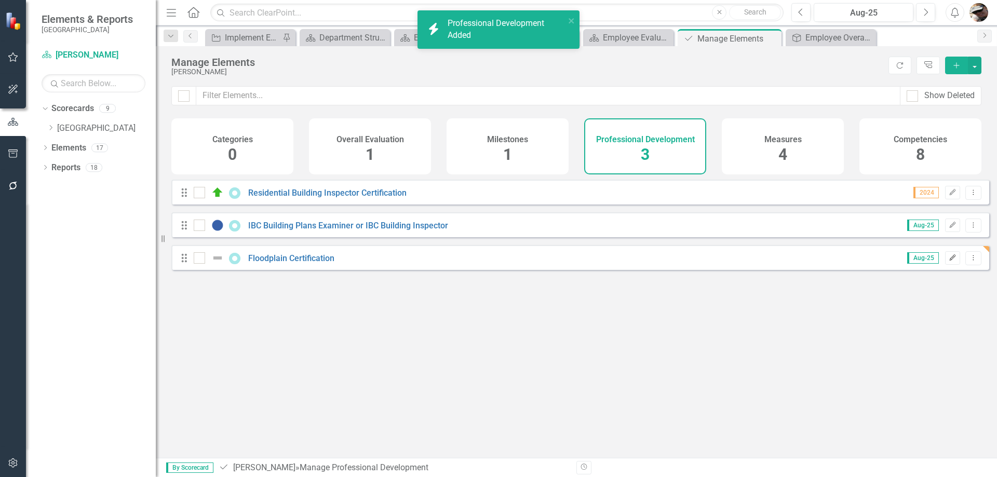
click at [948, 261] on icon "Edit" at bounding box center [952, 258] width 8 height 6
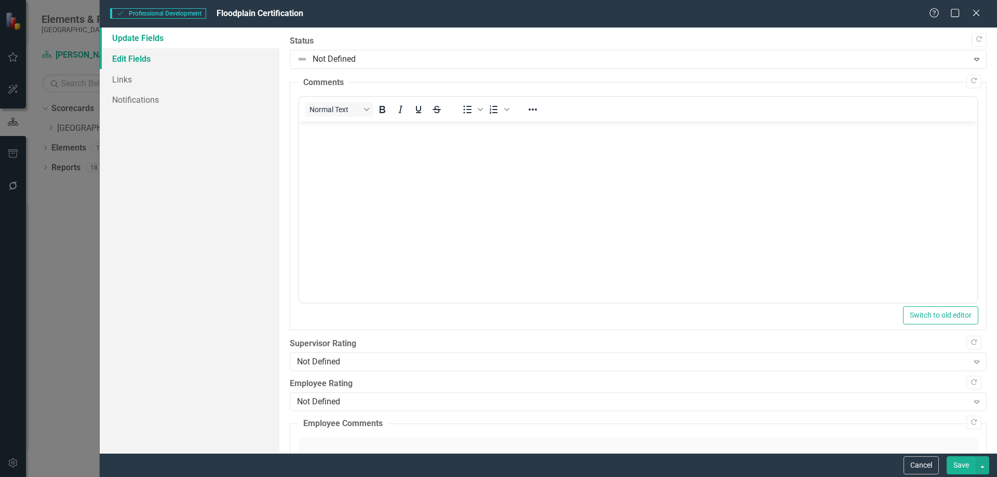
scroll to position [0, 0]
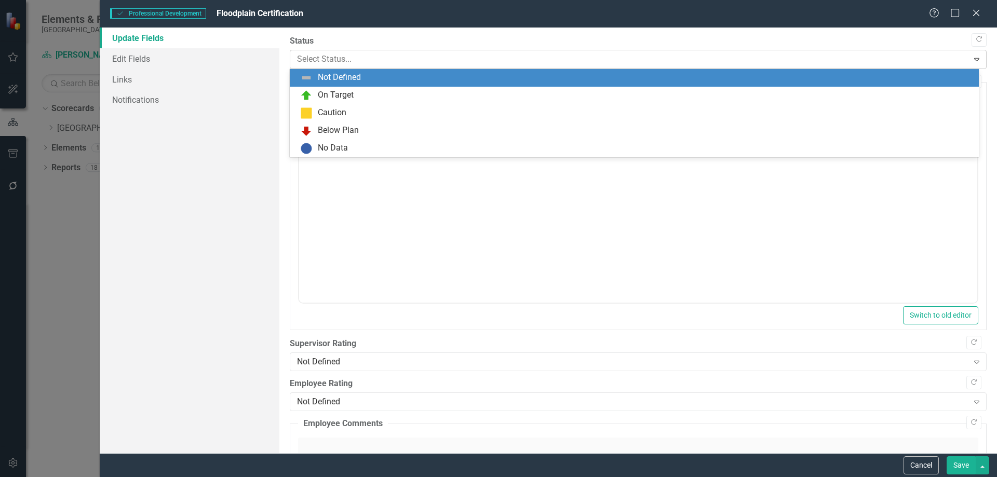
click at [311, 53] on div at bounding box center [629, 59] width 665 height 14
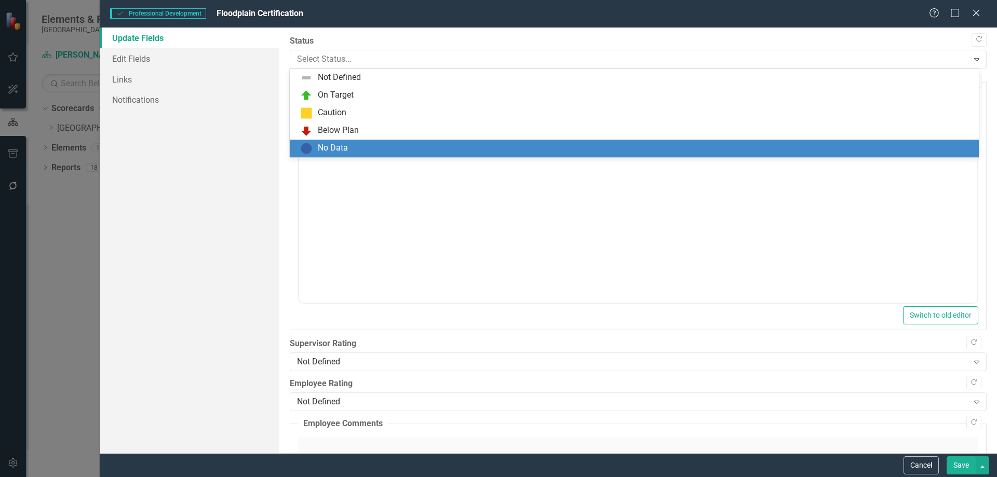
click at [311, 142] on img at bounding box center [306, 148] width 12 height 12
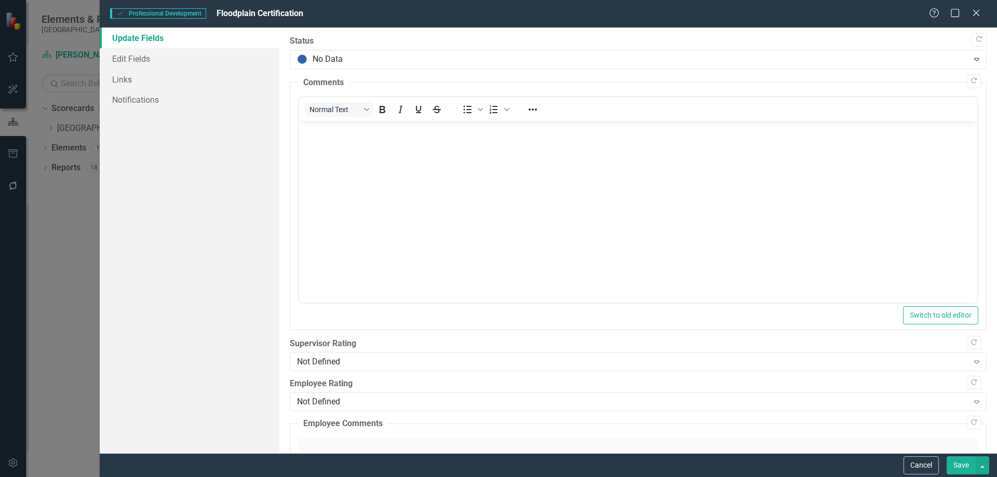
click at [955, 468] on button "Save" at bounding box center [960, 465] width 29 height 18
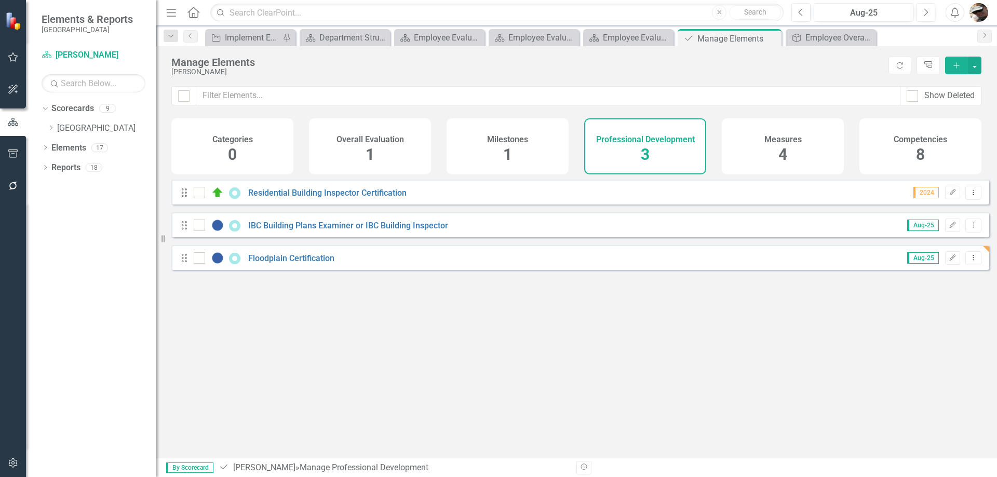
click at [974, 11] on img "button" at bounding box center [978, 12] width 19 height 19
click at [12, 26] on img at bounding box center [14, 21] width 20 height 20
click at [37, 21] on div "Elements & Reports Gunnison County" at bounding box center [91, 23] width 130 height 47
click at [76, 27] on small "[GEOGRAPHIC_DATA]" at bounding box center [87, 29] width 91 height 8
